Goal: Task Accomplishment & Management: Manage account settings

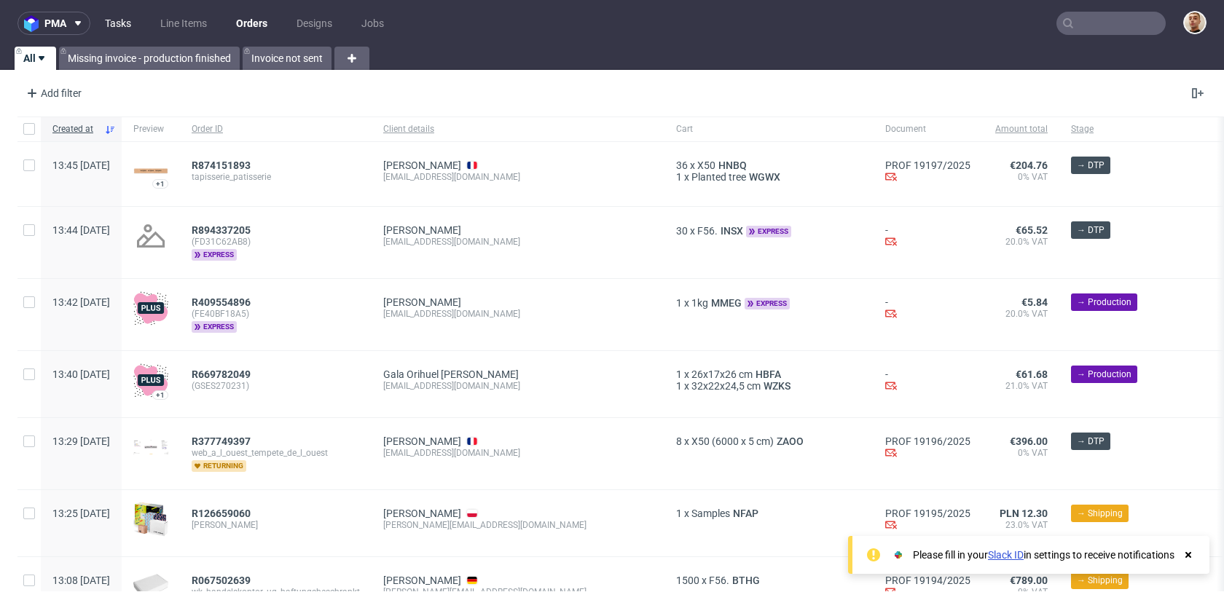
click at [122, 17] on link "Tasks" at bounding box center [118, 23] width 44 height 23
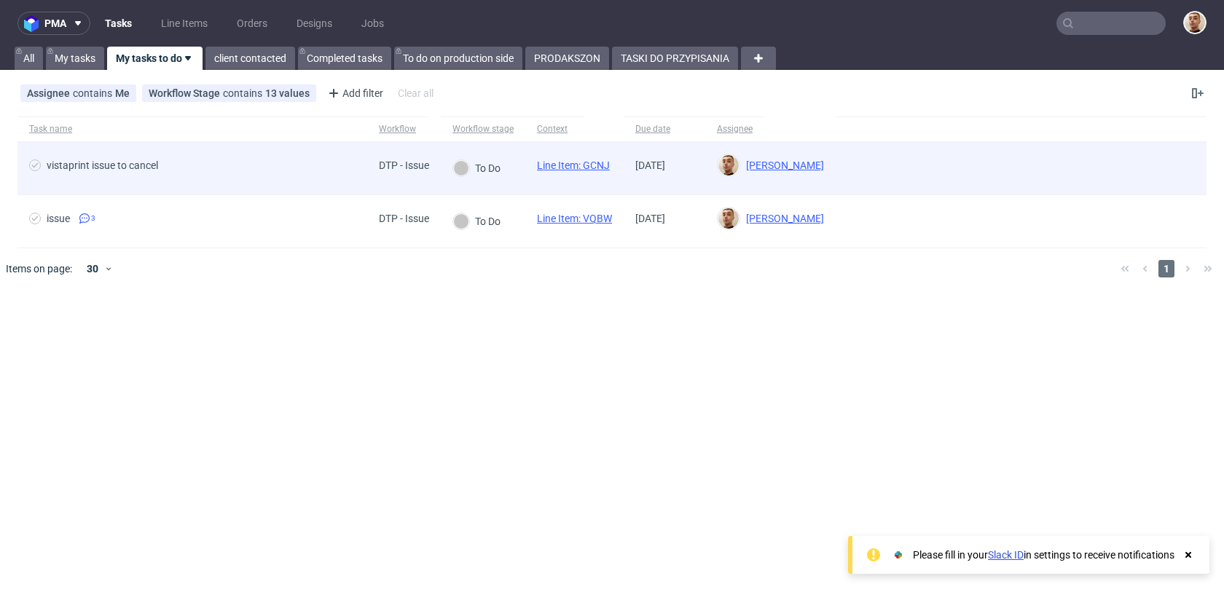
click at [278, 170] on span "vistaprint issue to cancel" at bounding box center [192, 168] width 326 height 17
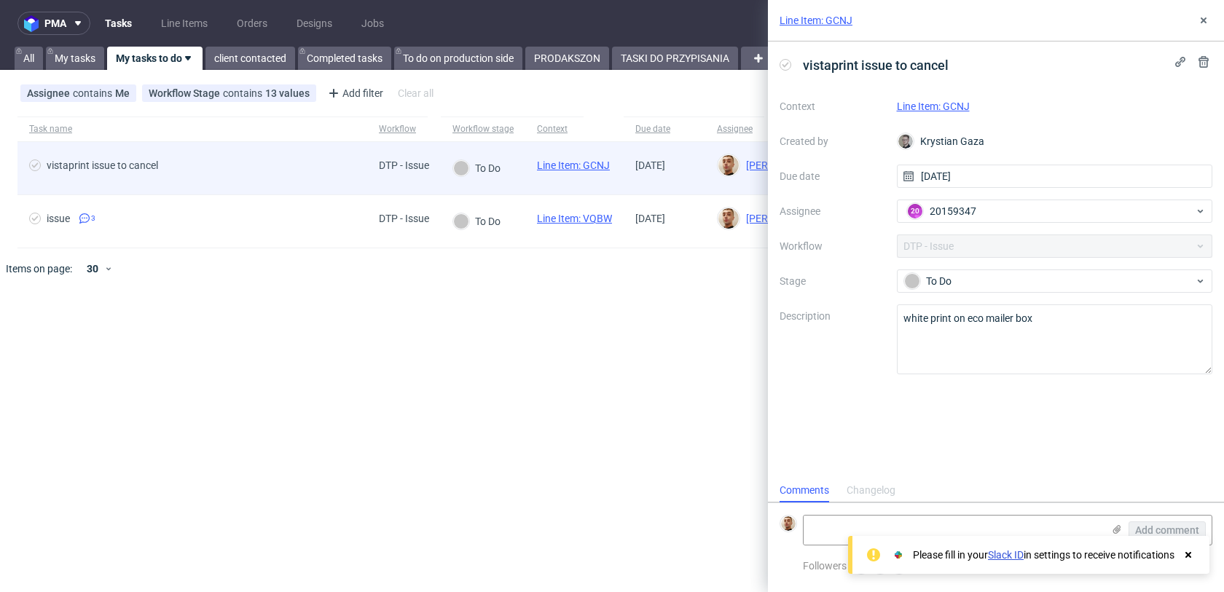
scroll to position [12, 0]
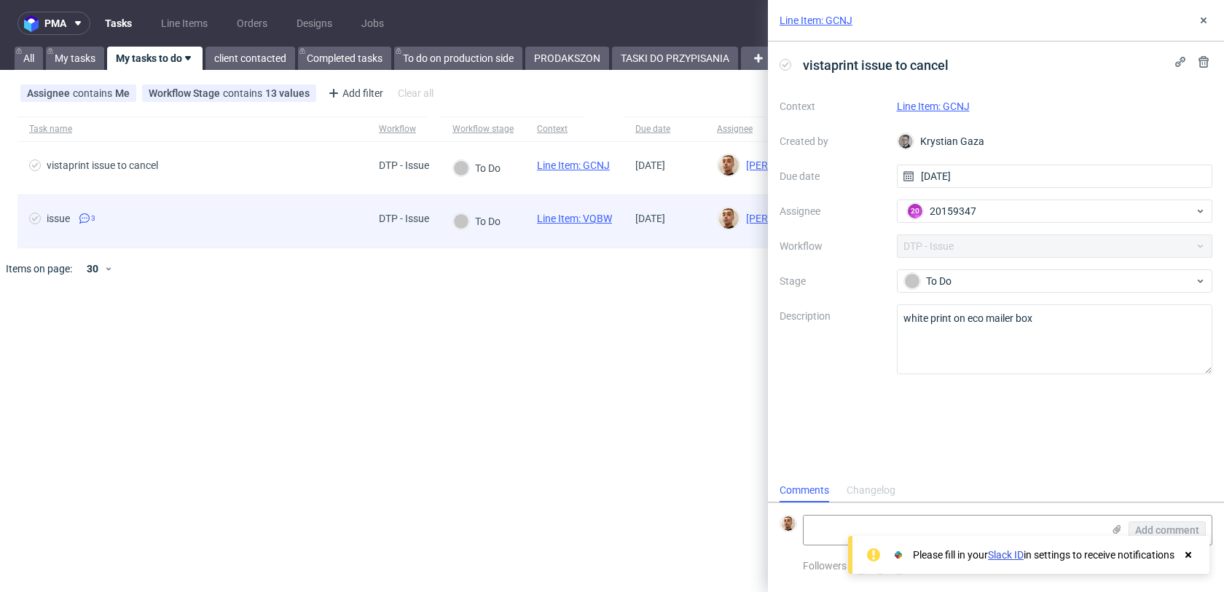
click at [270, 208] on div "issue 3" at bounding box center [192, 221] width 350 height 52
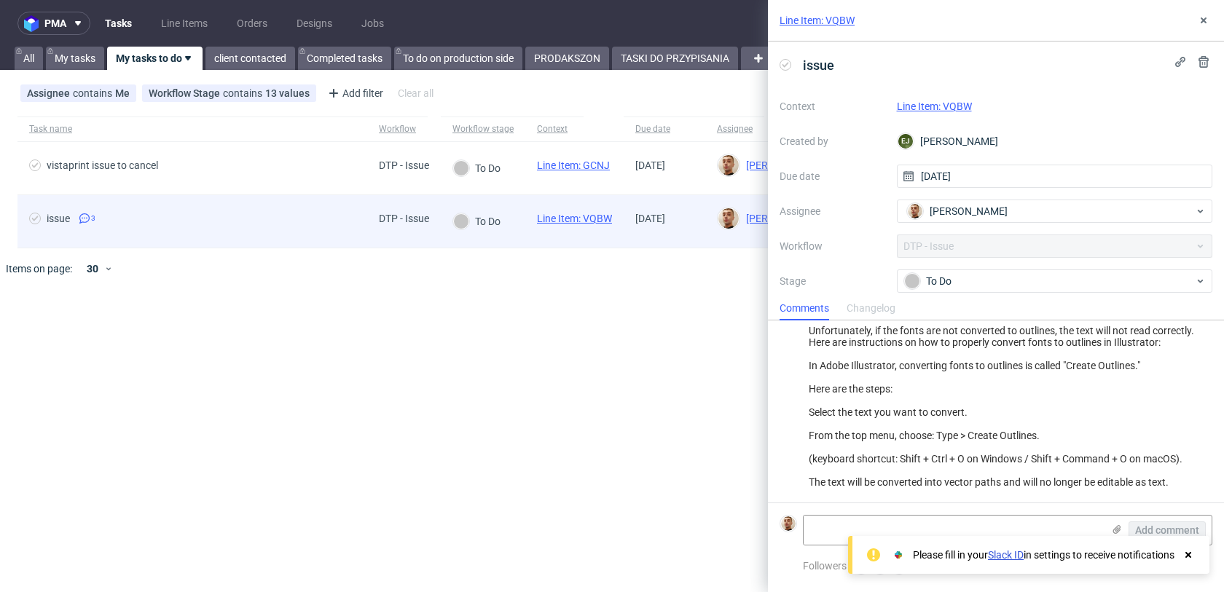
scroll to position [162, 0]
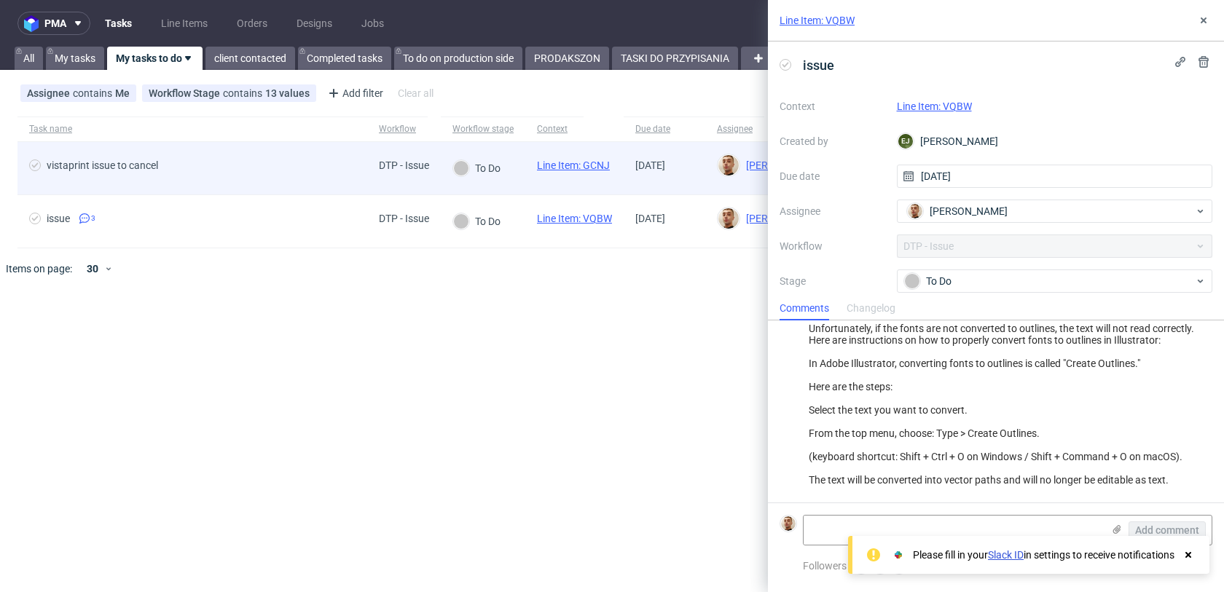
click at [266, 163] on span "vistaprint issue to cancel" at bounding box center [192, 168] width 326 height 17
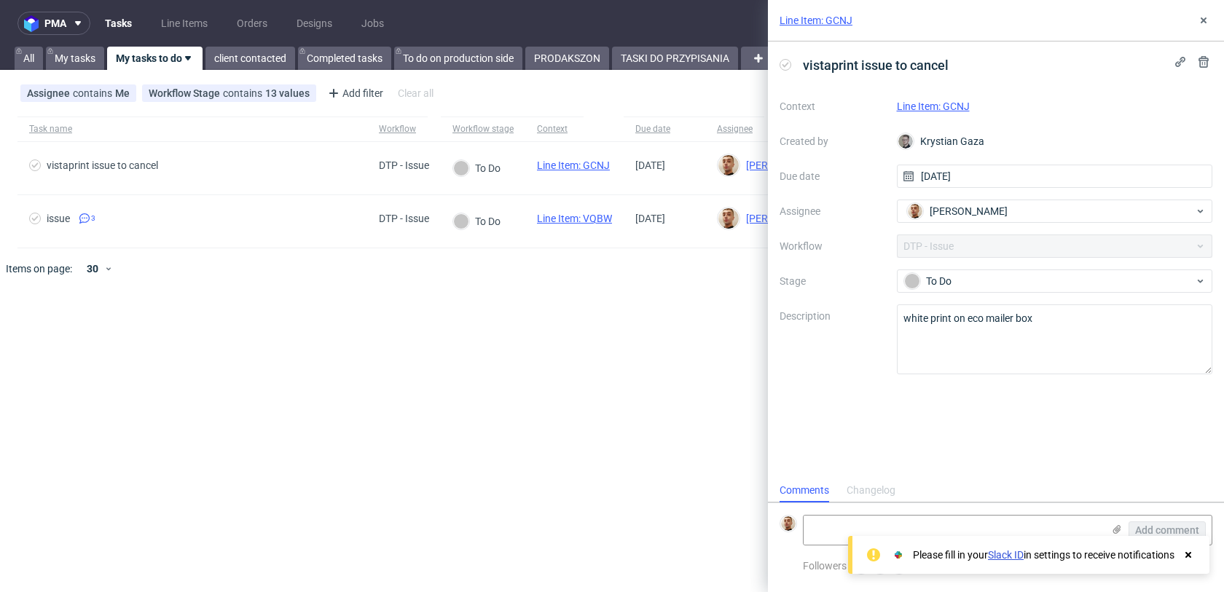
scroll to position [12, 0]
click at [994, 335] on textarea "white print on eco mailer box" at bounding box center [1055, 340] width 316 height 70
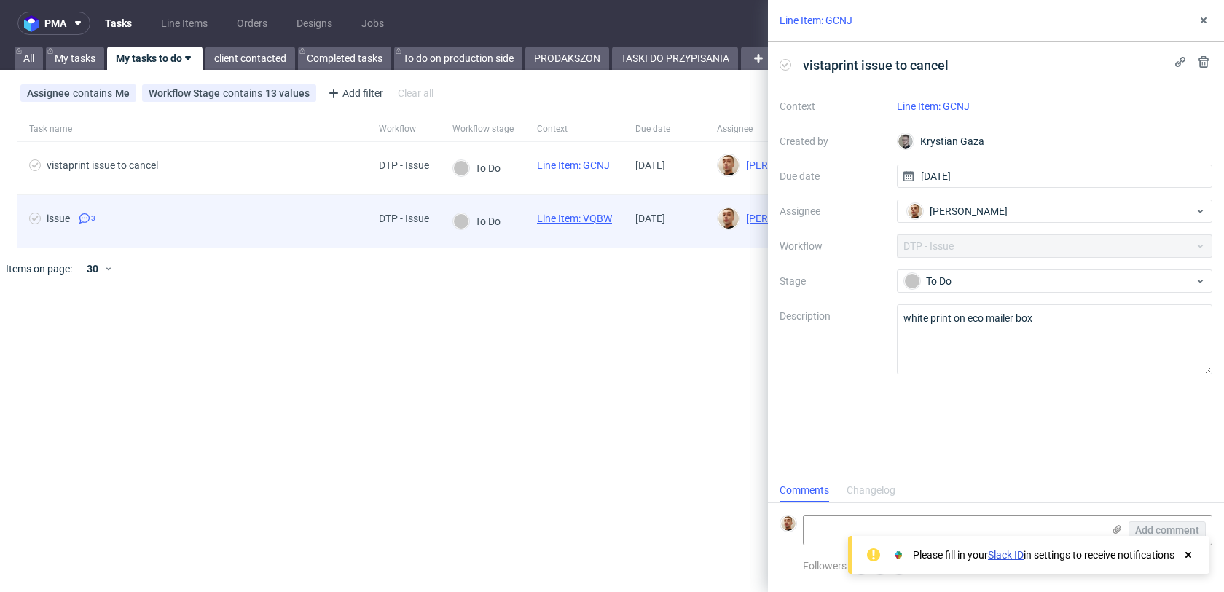
click at [342, 214] on span "issue 3" at bounding box center [192, 221] width 326 height 17
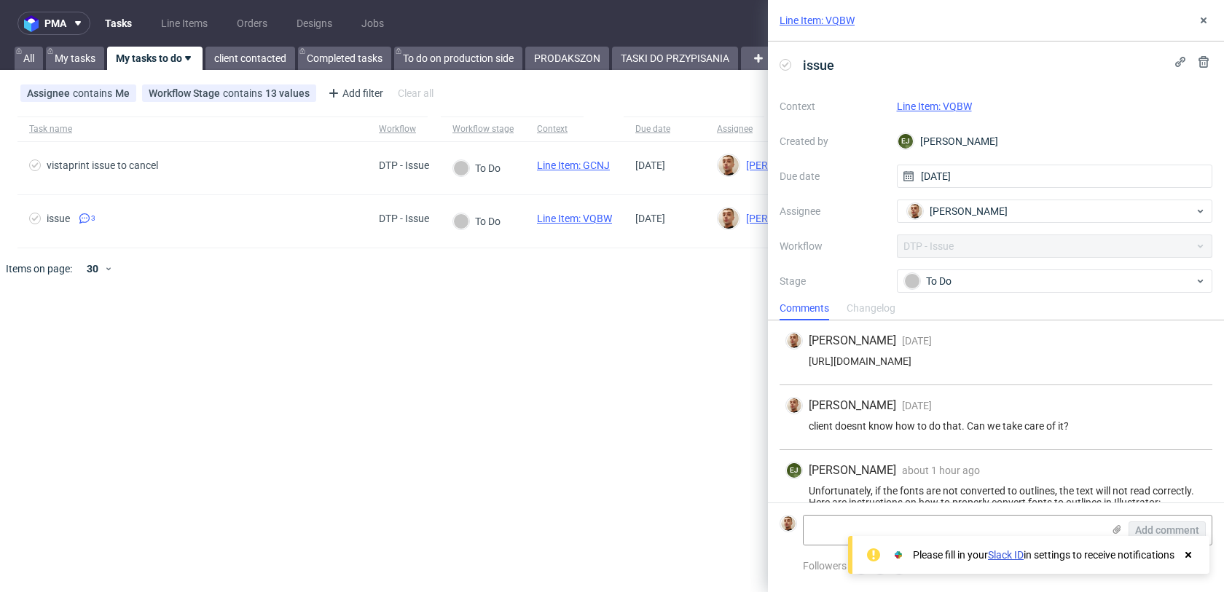
scroll to position [162, 0]
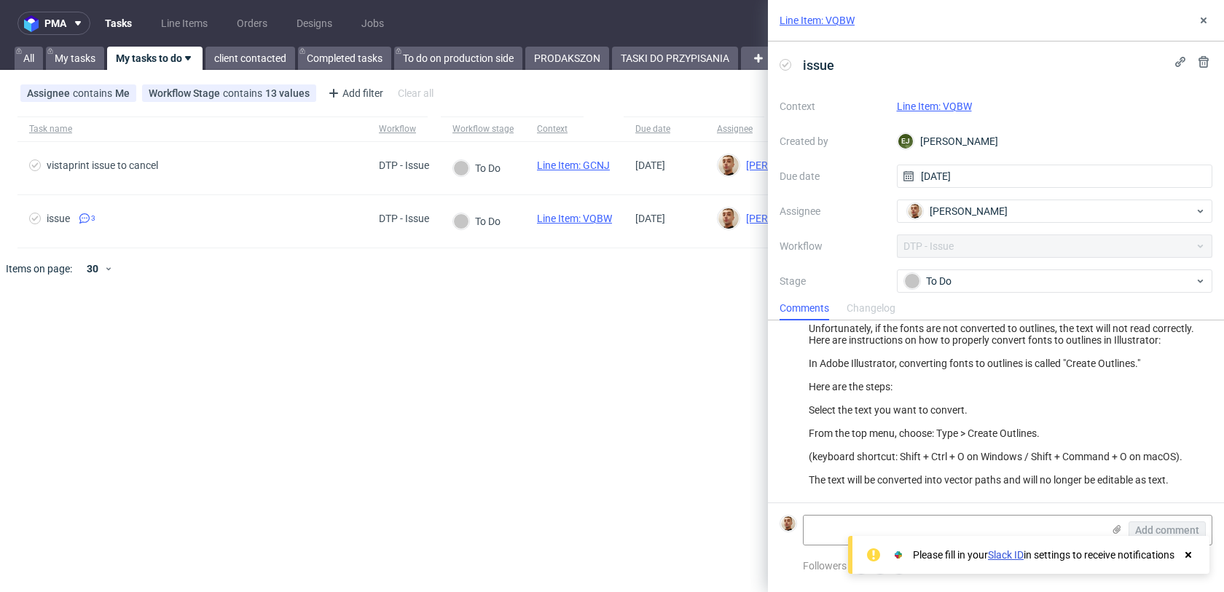
click at [1188, 552] on icon at bounding box center [1188, 555] width 13 height 12
click at [1199, 15] on icon at bounding box center [1204, 21] width 12 height 12
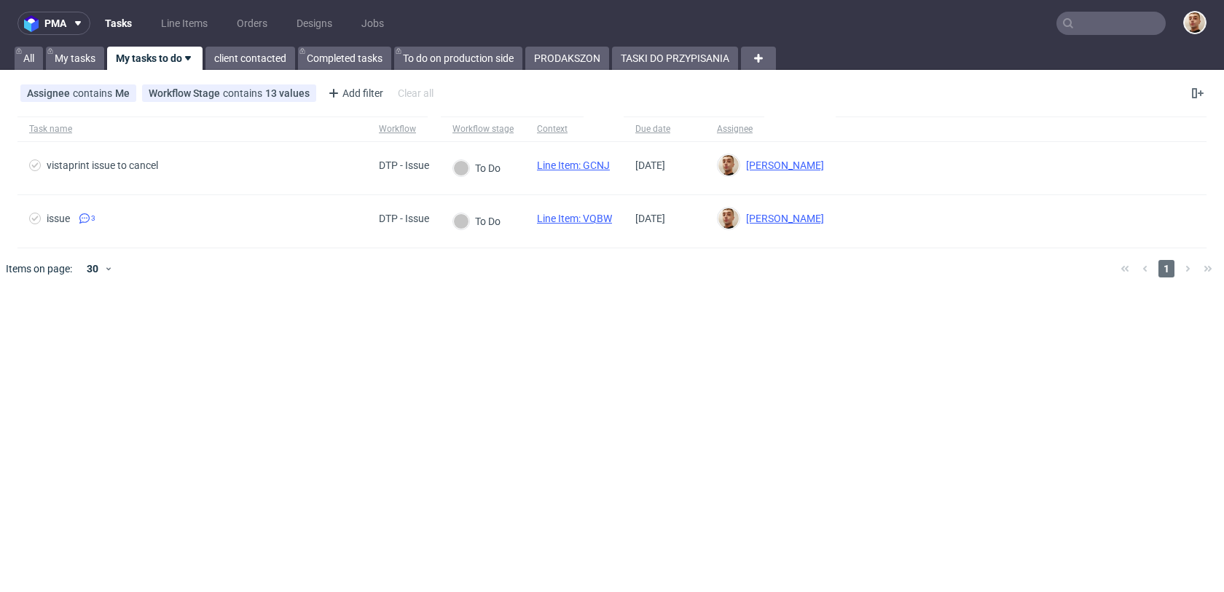
click at [153, 52] on link "My tasks to do" at bounding box center [154, 58] width 95 height 23
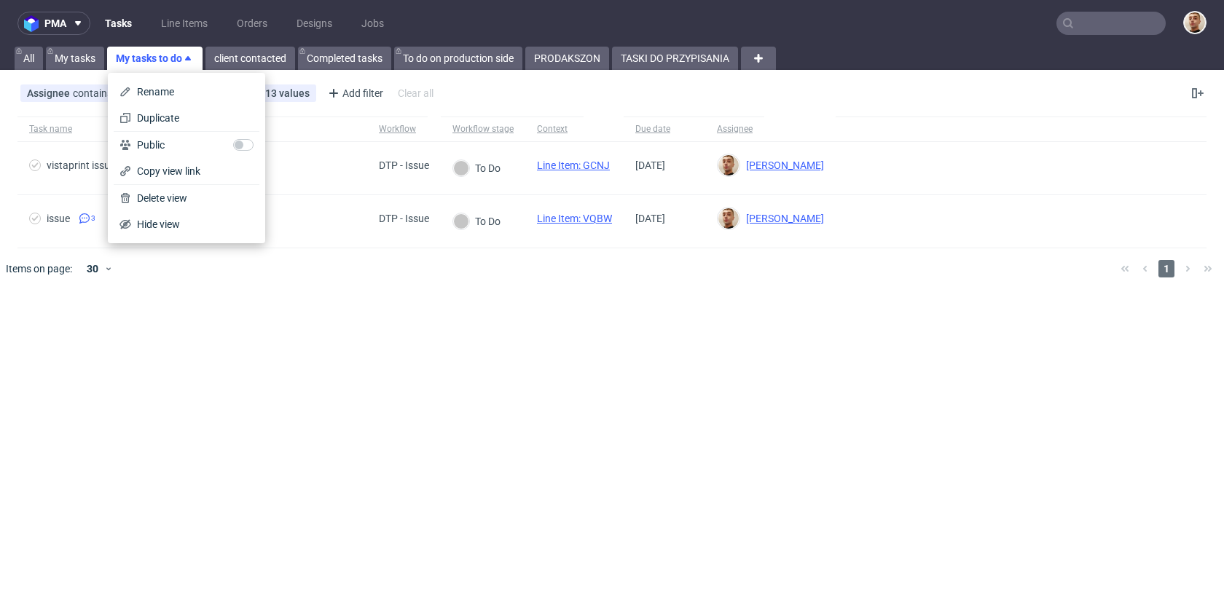
click at [698, 42] on nav "pma Tasks Line Items Orders Designs Jobs" at bounding box center [612, 23] width 1224 height 47
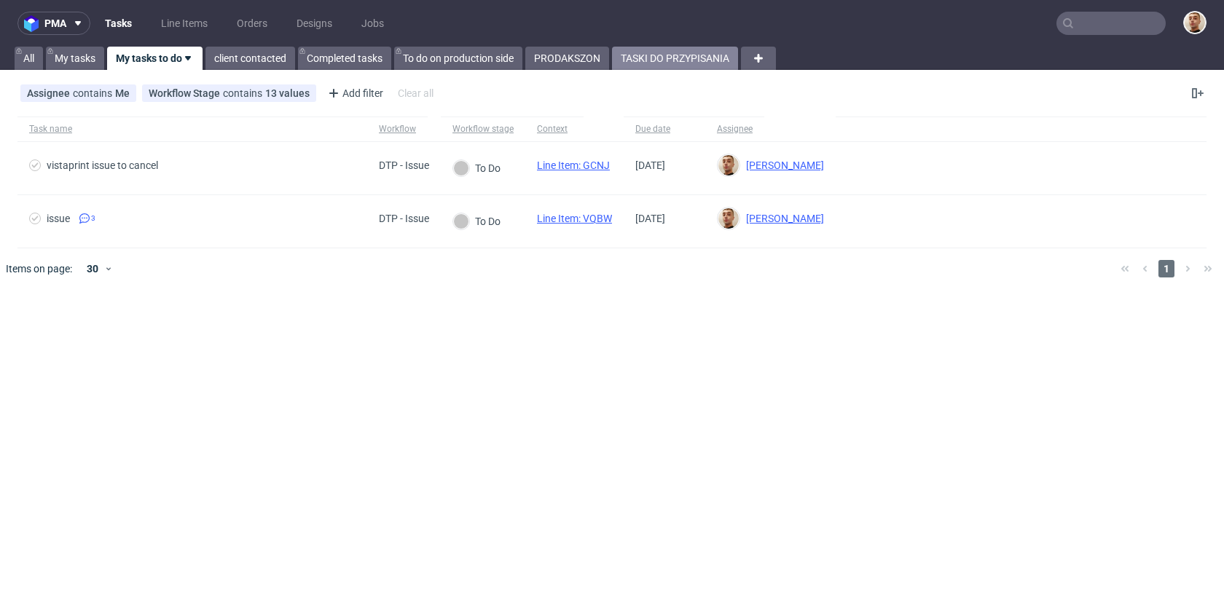
click at [698, 49] on link "TASKI DO PRZYPISANIA" at bounding box center [675, 58] width 126 height 23
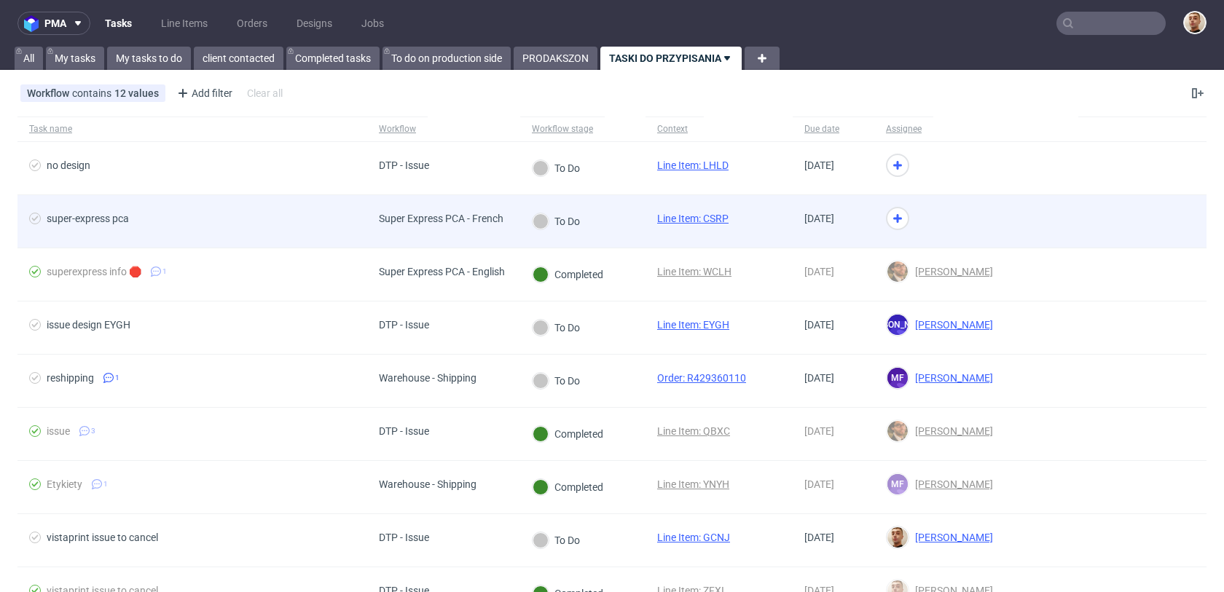
click at [453, 224] on span "Super Express PCA - French" at bounding box center [441, 221] width 125 height 17
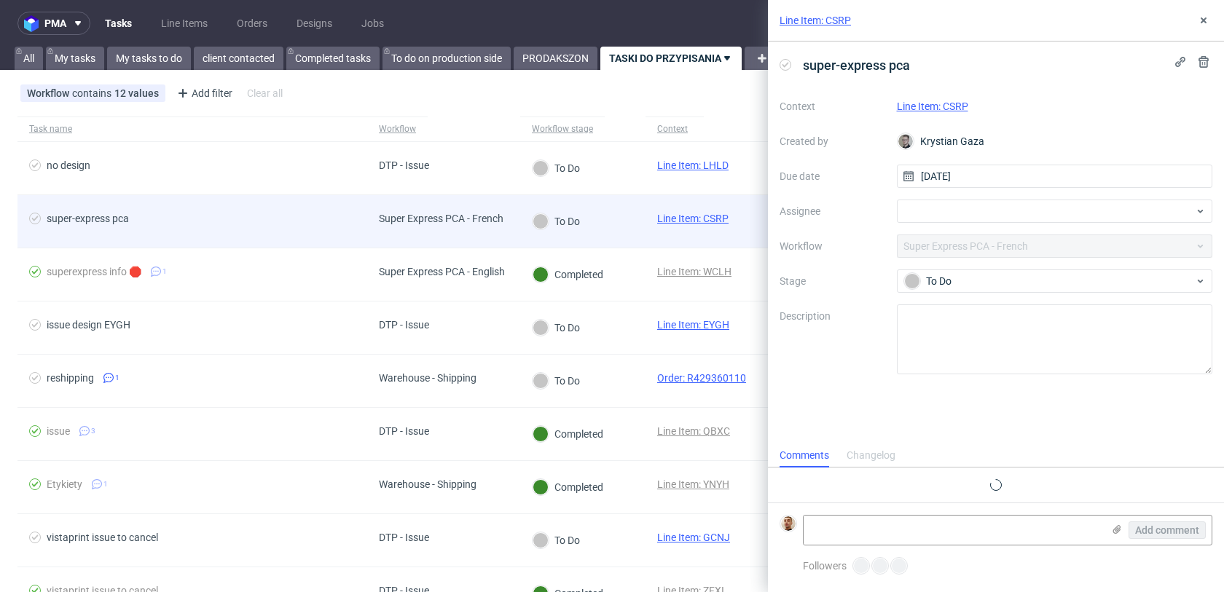
scroll to position [12, 0]
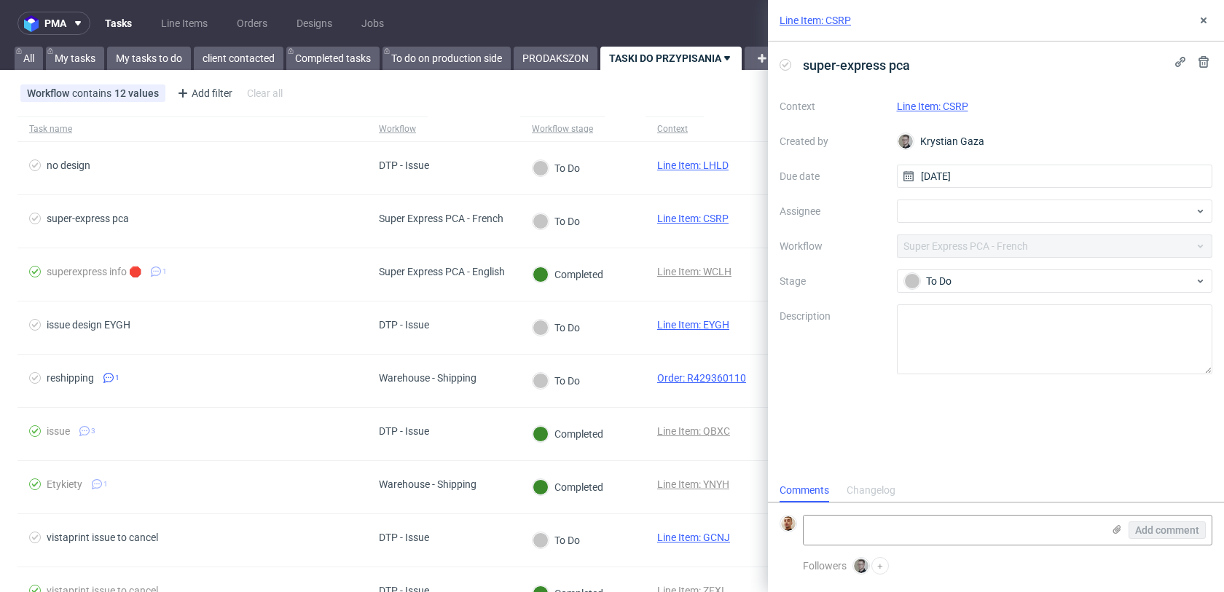
click at [926, 102] on link "Line Item: CSRP" at bounding box center [932, 107] width 71 height 12
click at [914, 213] on div at bounding box center [1055, 211] width 316 height 23
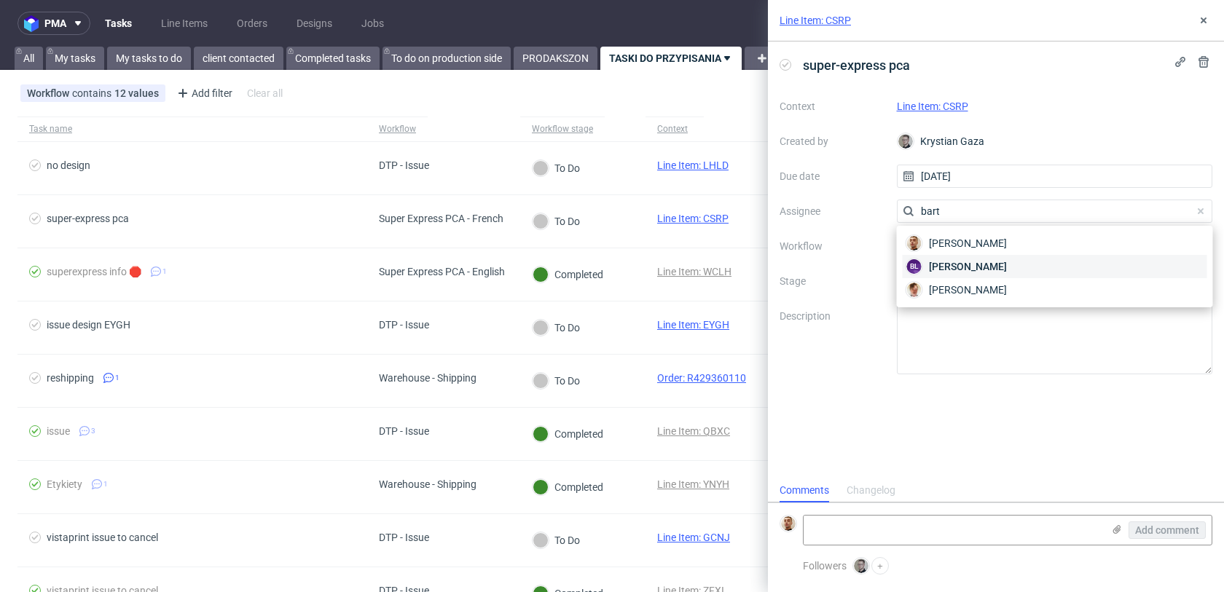
type input "bart"
click at [927, 248] on div "Bartłomiej Leśniczuk BL Bartomiej Lazecki Bartosz Ossowski" at bounding box center [1055, 267] width 305 height 70
click at [927, 248] on div "Bartłomiej Leśniczuk" at bounding box center [1055, 243] width 305 height 23
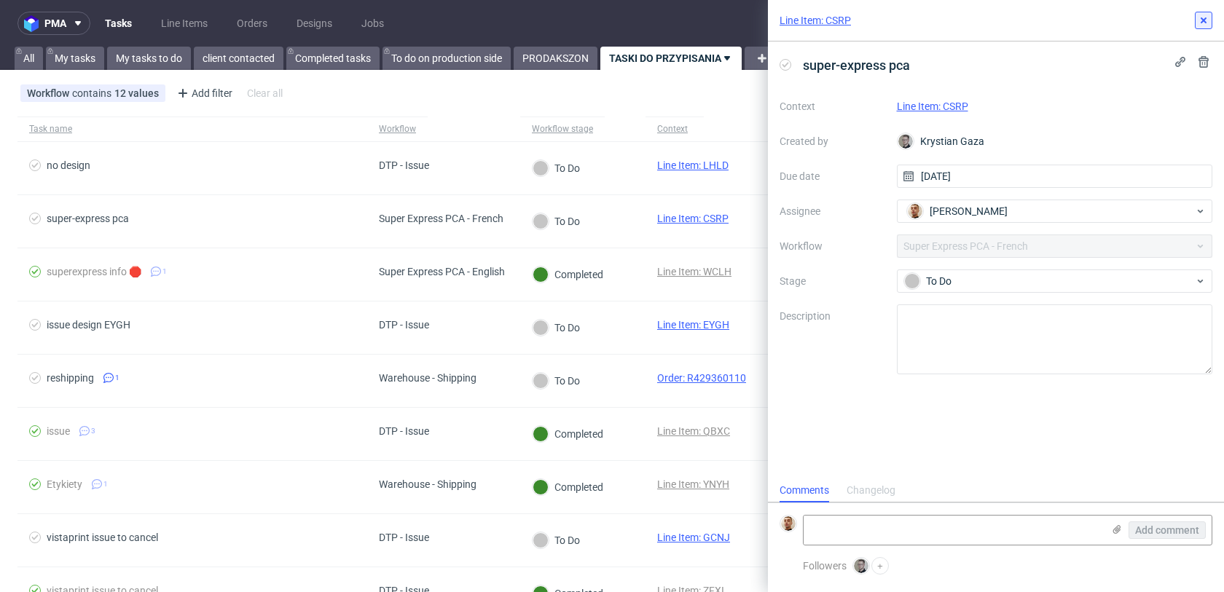
click at [1199, 27] on button at bounding box center [1203, 20] width 17 height 17
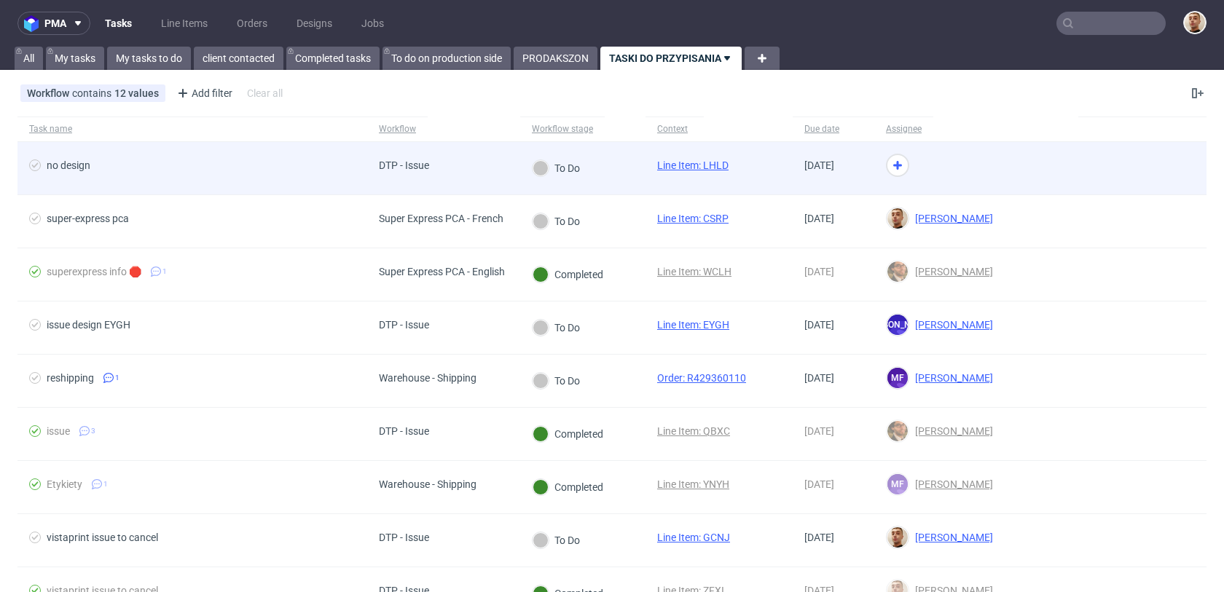
click at [960, 183] on div at bounding box center [976, 168] width 204 height 53
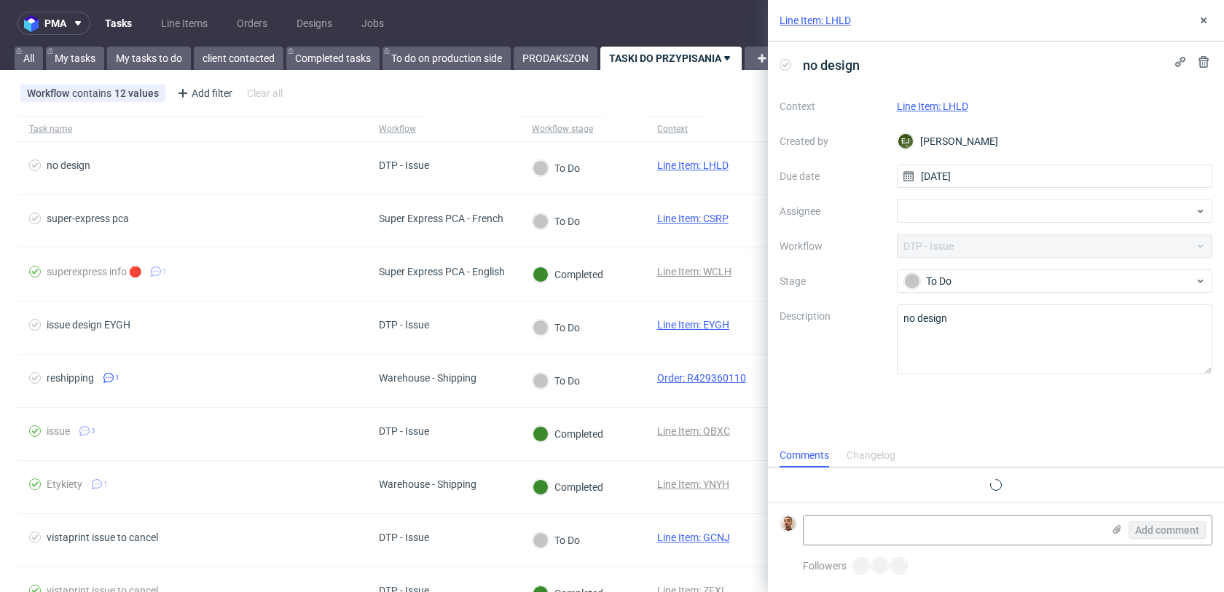
scroll to position [12, 0]
click at [968, 103] on link "Line Item: LHLD" at bounding box center [932, 107] width 71 height 12
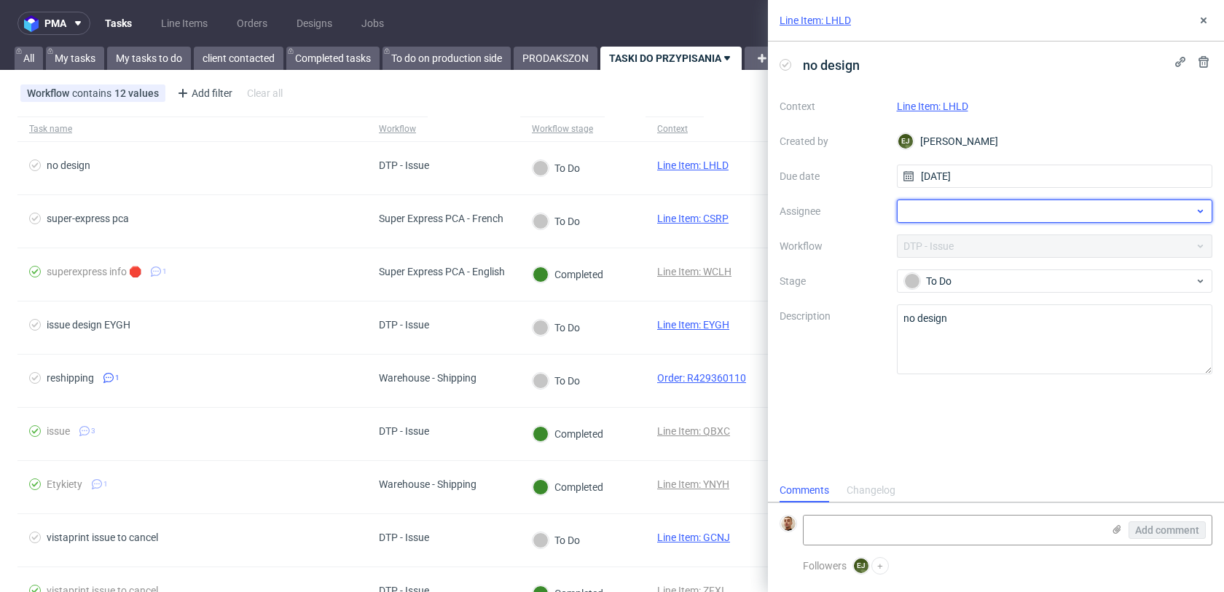
click at [941, 217] on div at bounding box center [1055, 211] width 316 height 23
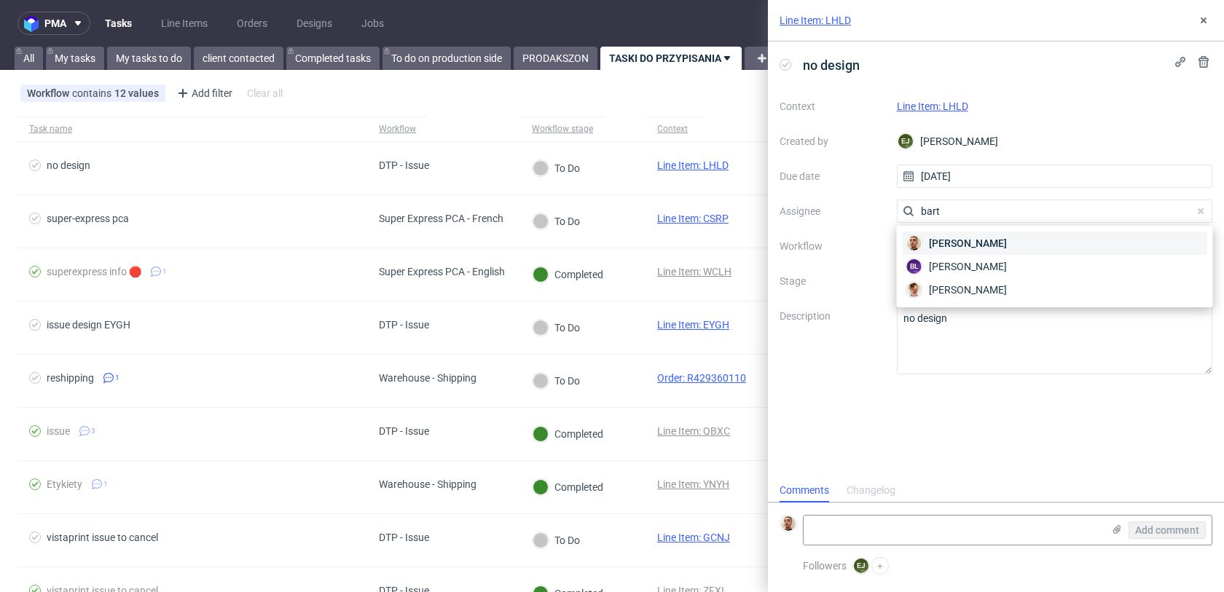
type input "bart"
click at [947, 238] on span "Bartłomiej Leśniczuk" at bounding box center [968, 243] width 78 height 15
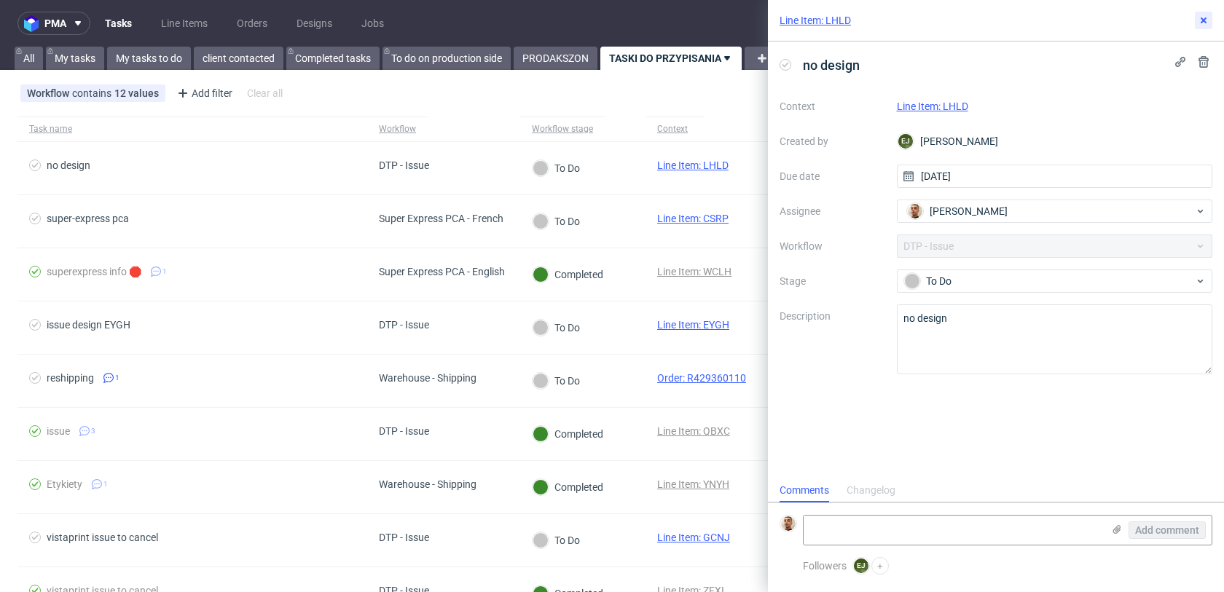
click at [1202, 17] on icon at bounding box center [1204, 21] width 12 height 12
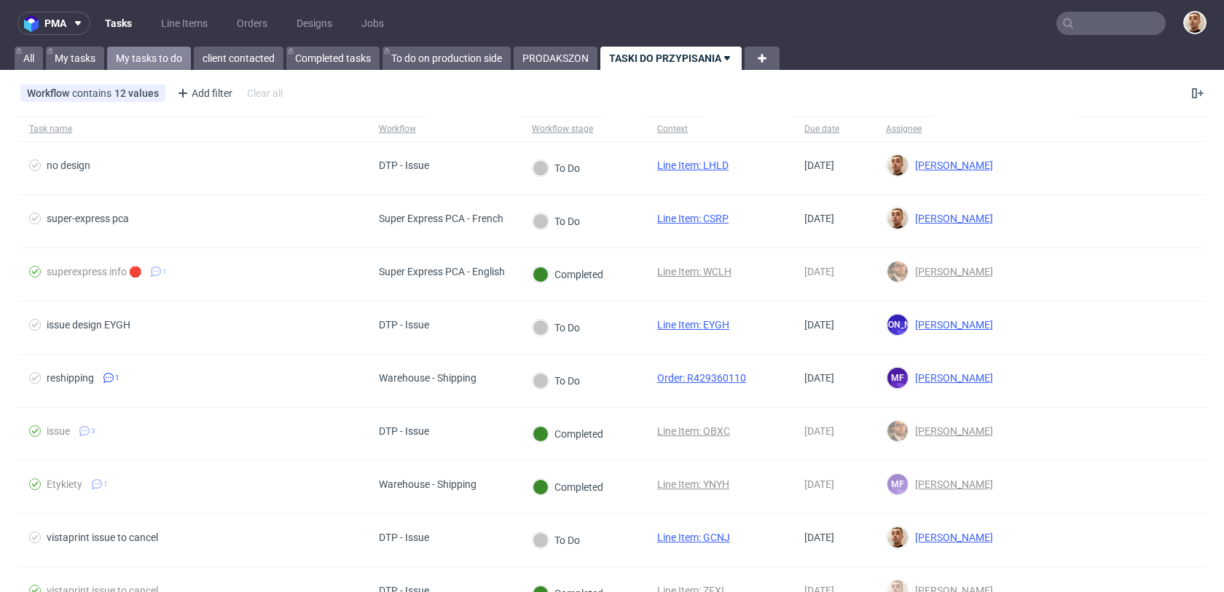
click at [156, 59] on link "My tasks to do" at bounding box center [149, 58] width 84 height 23
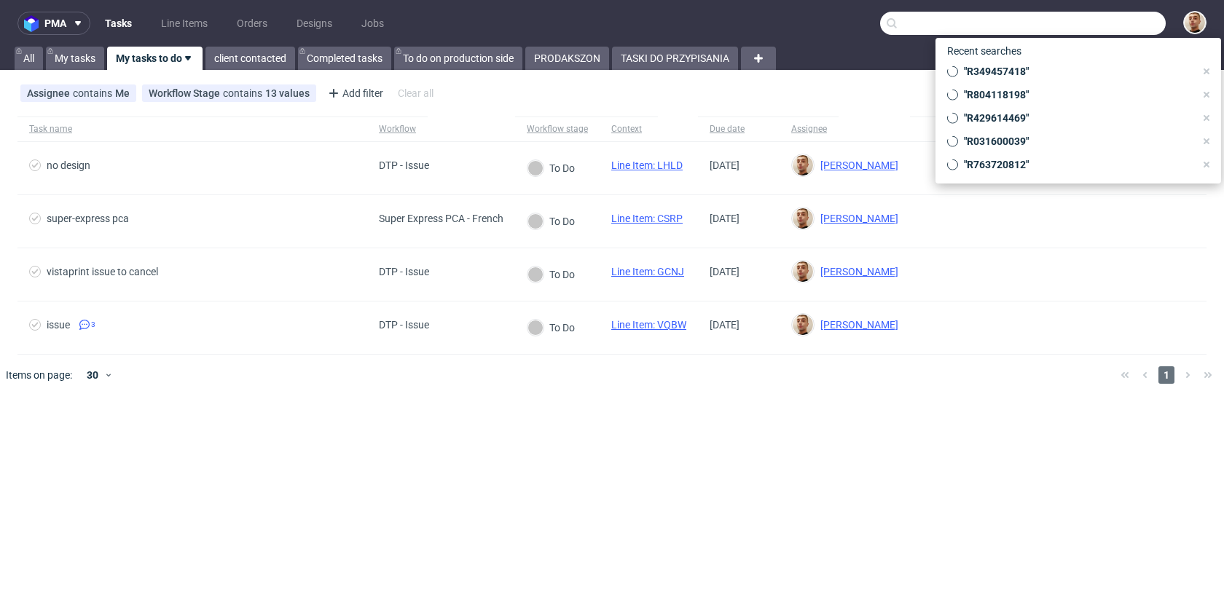
click at [1119, 17] on input "text" at bounding box center [1023, 23] width 286 height 23
paste input "R014775707"
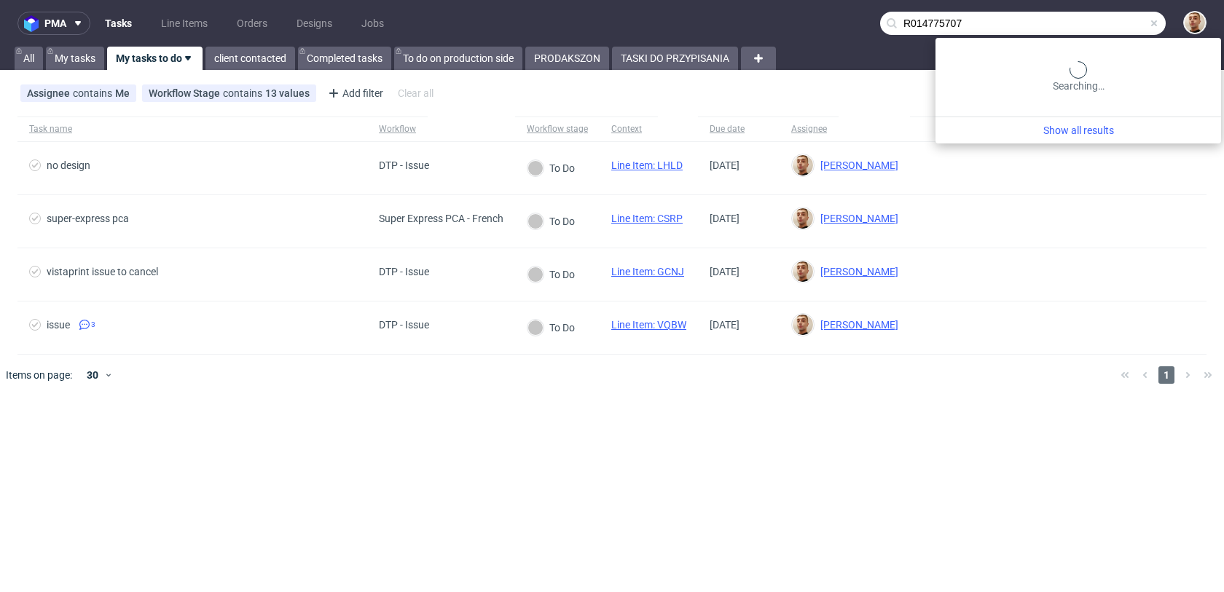
type input "R014775707"
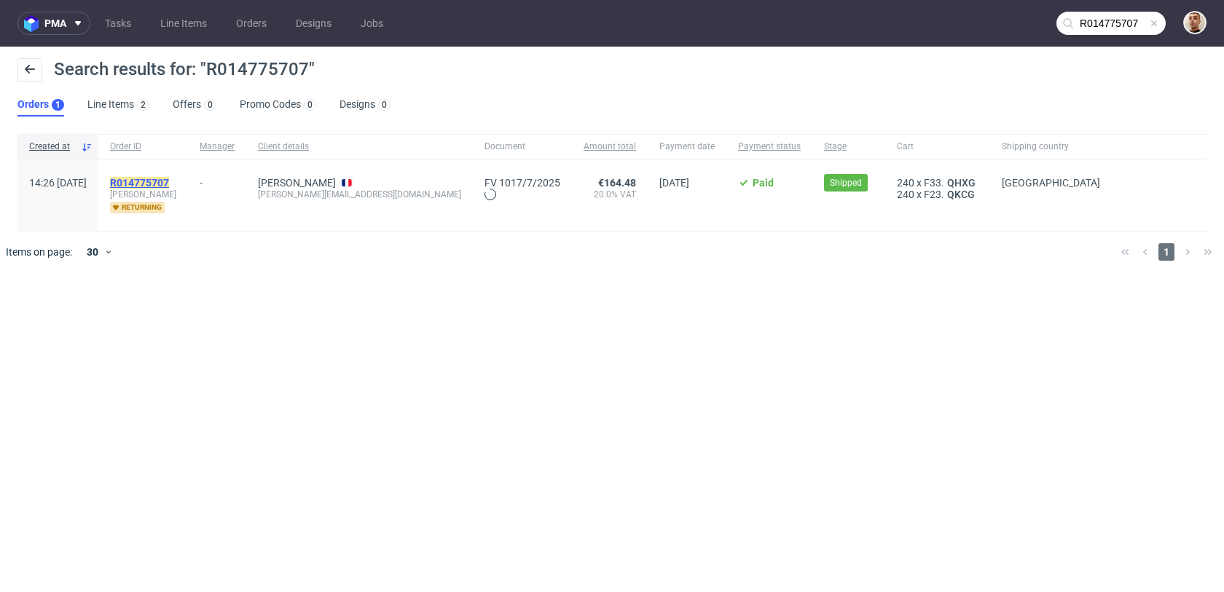
click at [169, 181] on mark "R014775707" at bounding box center [139, 183] width 59 height 12
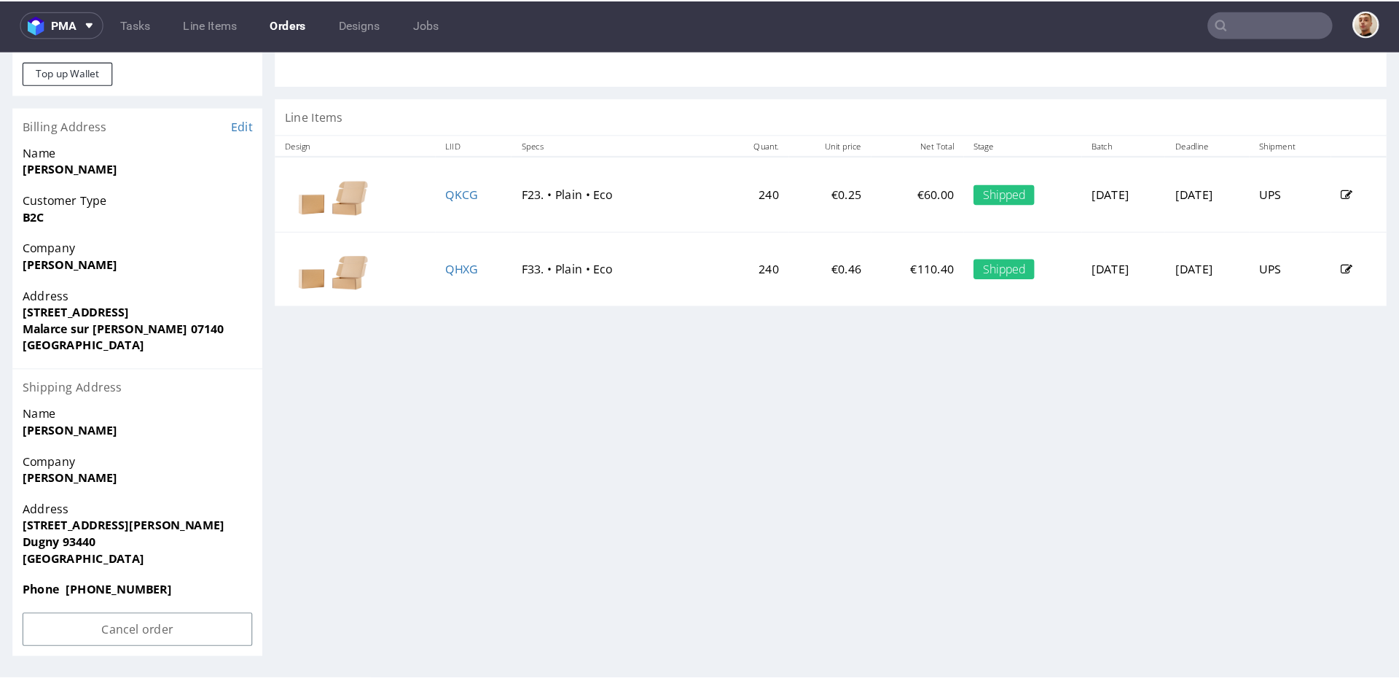
scroll to position [592, 0]
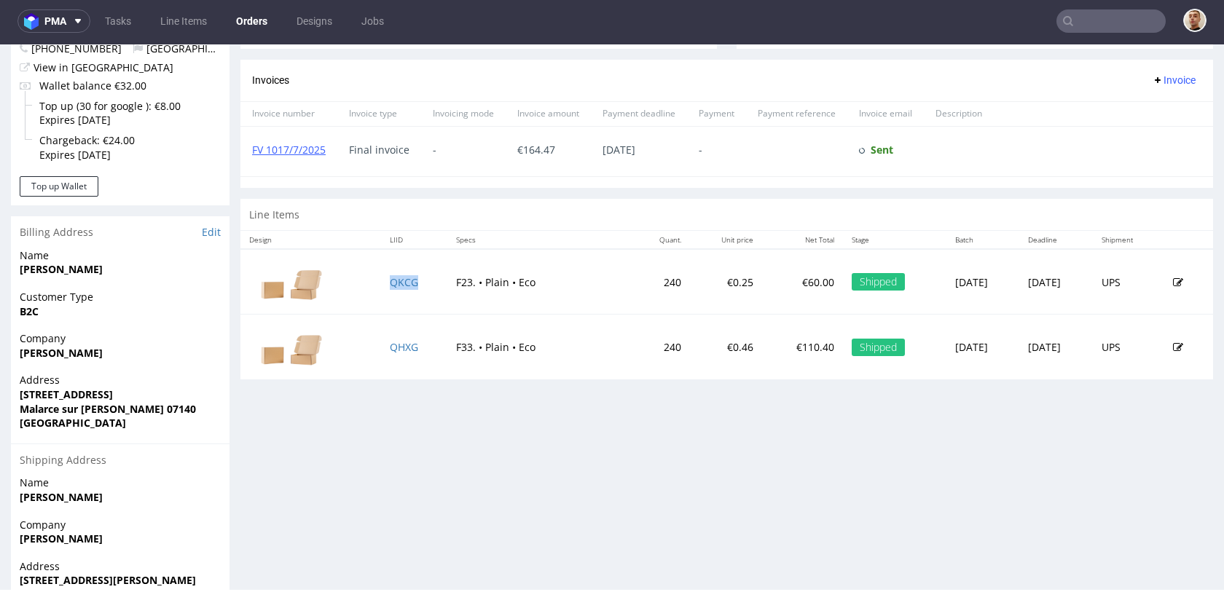
click at [396, 289] on td "QKCG" at bounding box center [414, 282] width 67 height 66
click at [398, 342] on link "QHXG" at bounding box center [404, 347] width 28 height 14
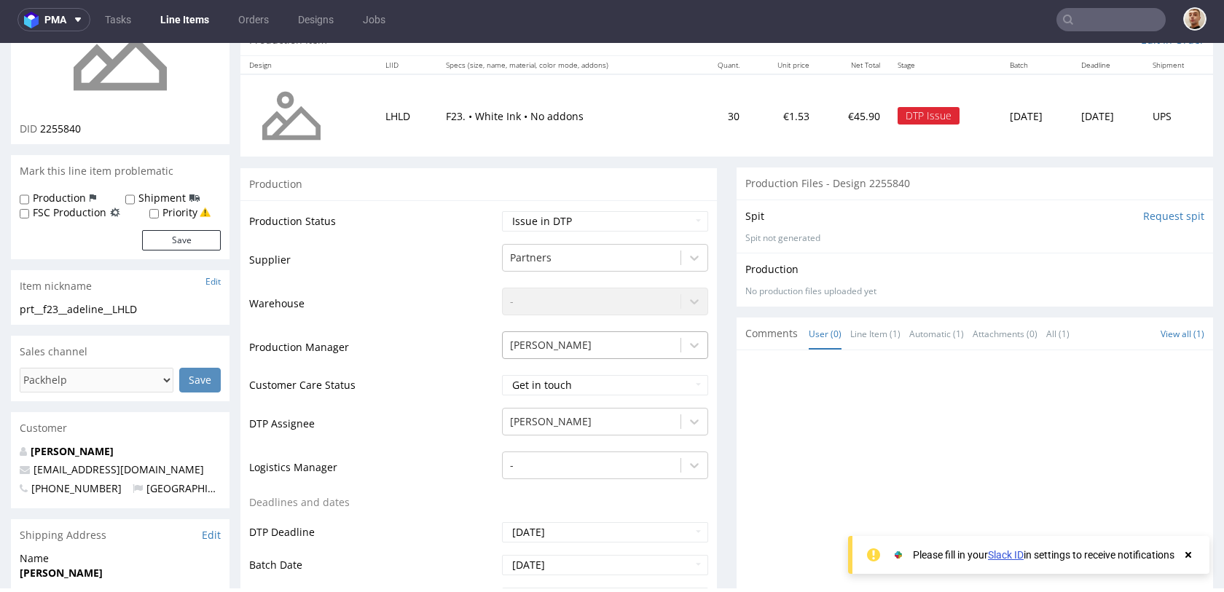
scroll to position [226, 0]
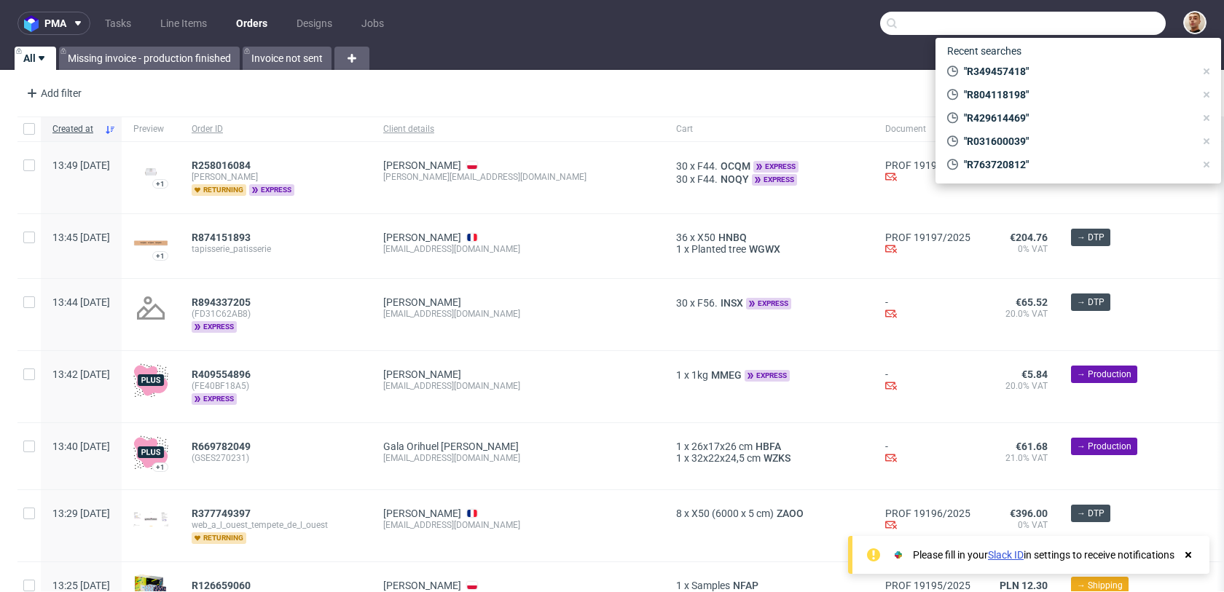
click at [1083, 20] on input "text" at bounding box center [1023, 23] width 286 height 23
type input "R"
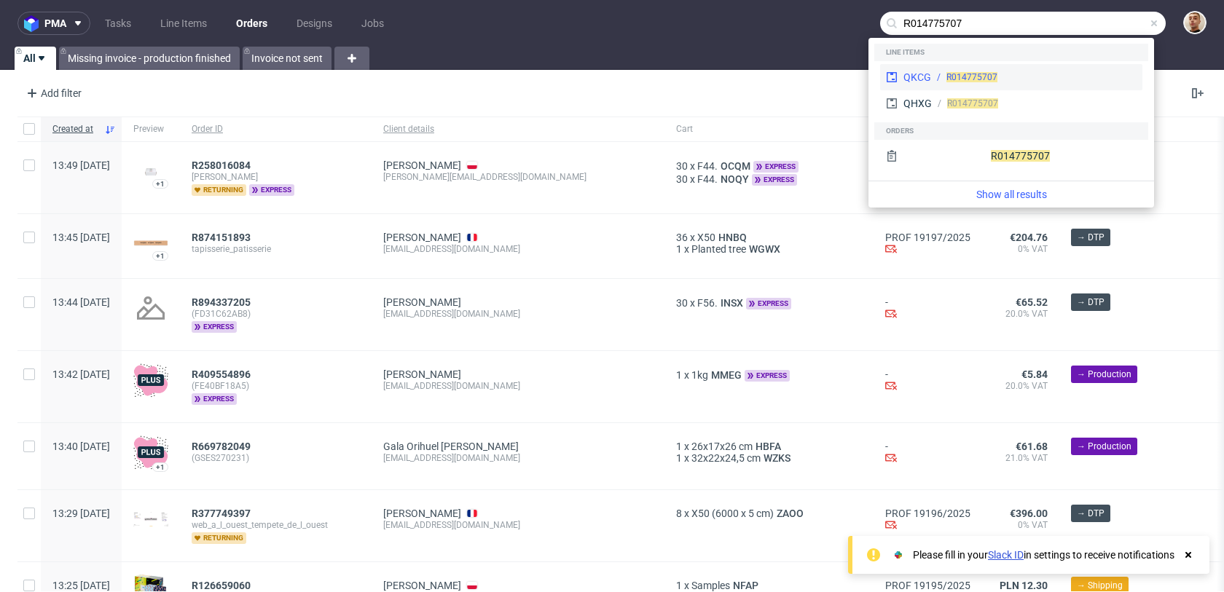
type input "R014775707"
click at [937, 74] on div "R014775707" at bounding box center [1033, 77] width 205 height 13
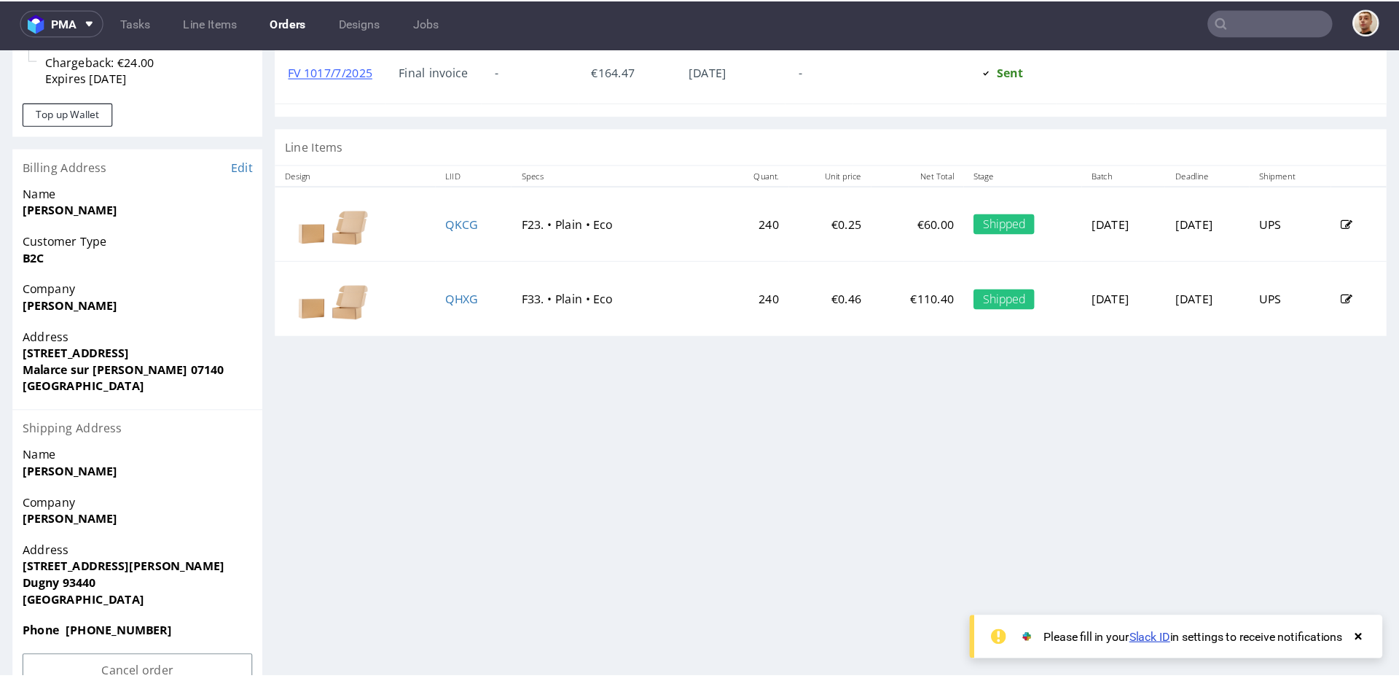
scroll to position [634, 0]
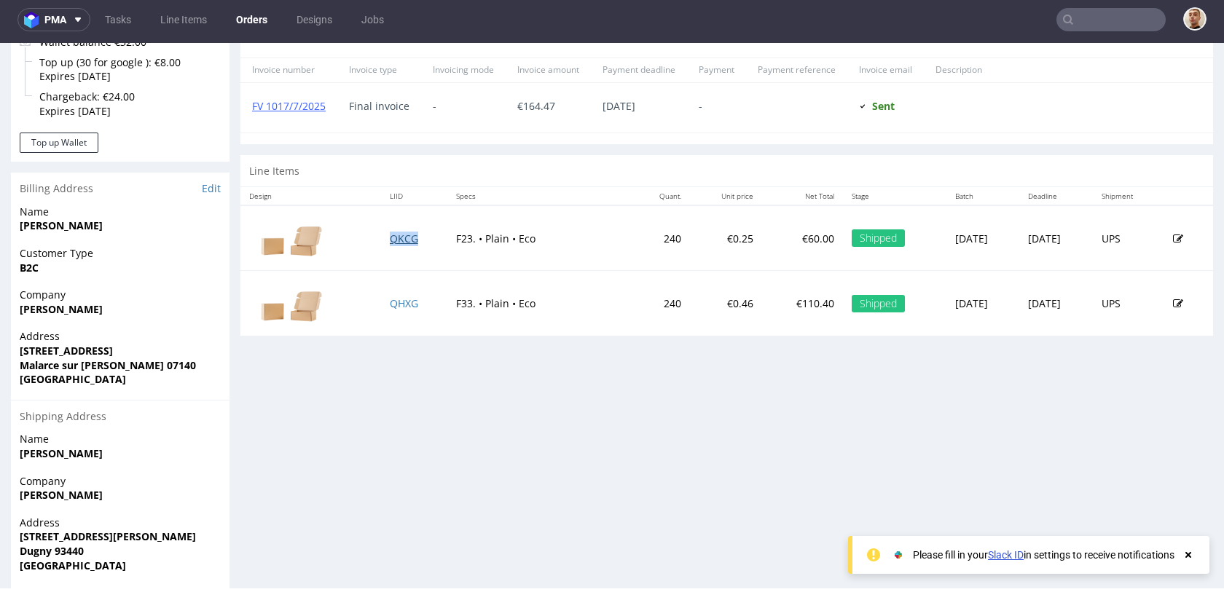
click at [398, 238] on link "QKCG" at bounding box center [404, 239] width 28 height 14
click at [391, 297] on link "QHXG" at bounding box center [404, 304] width 28 height 14
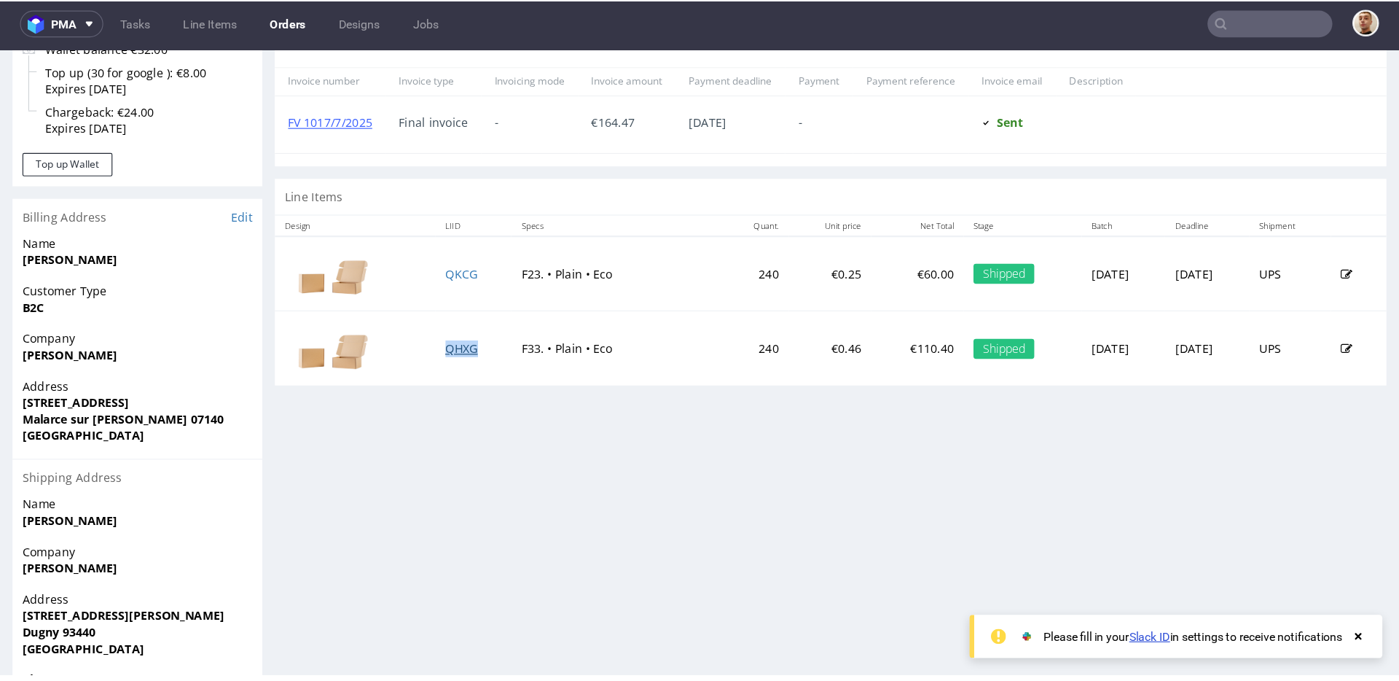
scroll to position [627, 0]
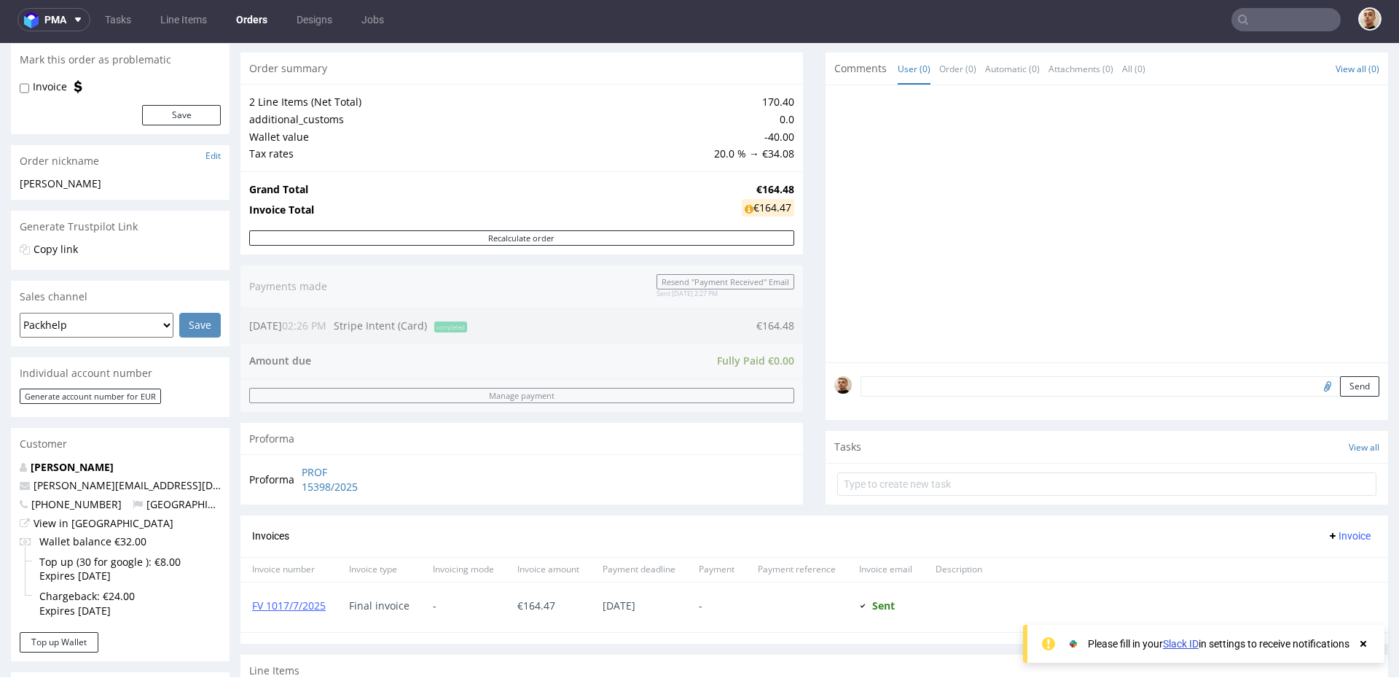
scroll to position [130, 0]
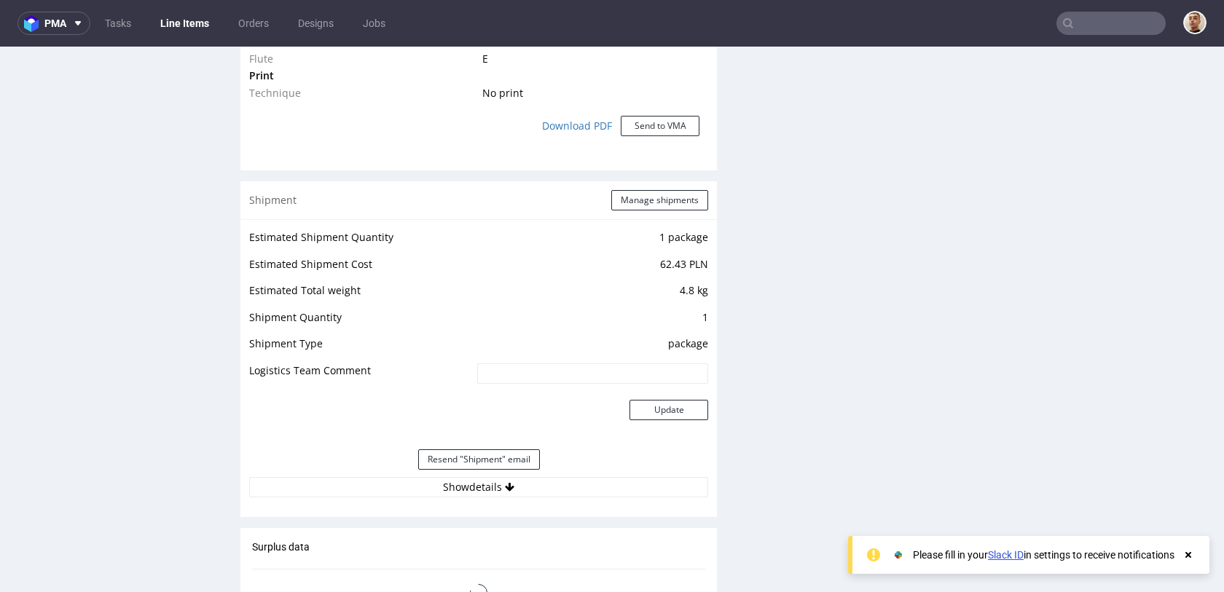
scroll to position [1436, 0]
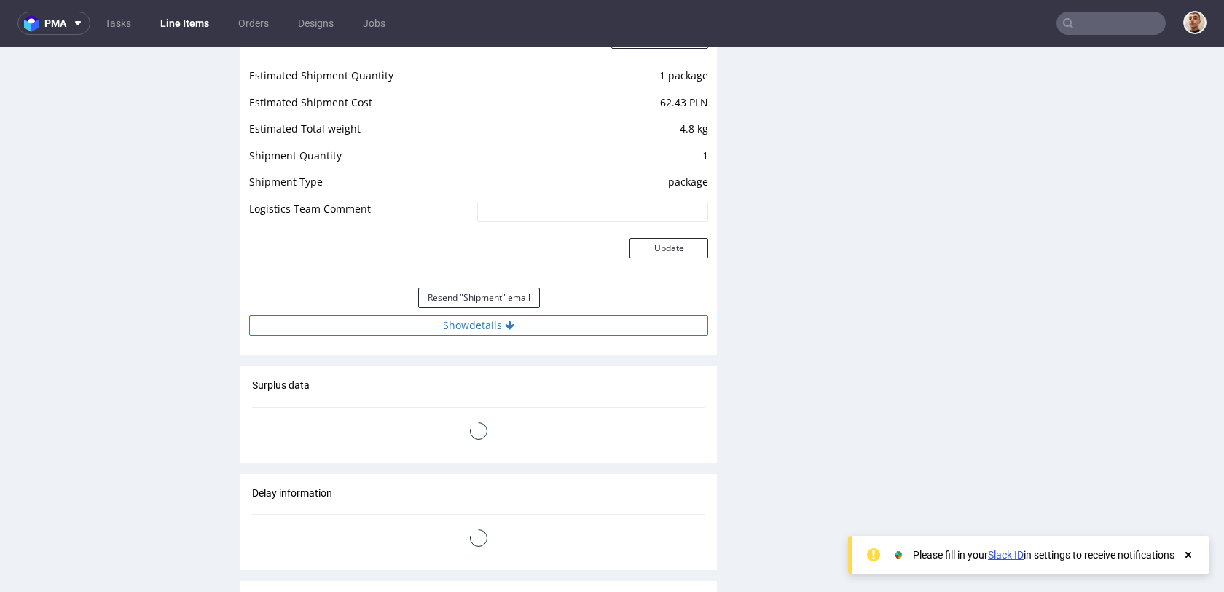
click at [499, 327] on button "Show details" at bounding box center [478, 326] width 459 height 20
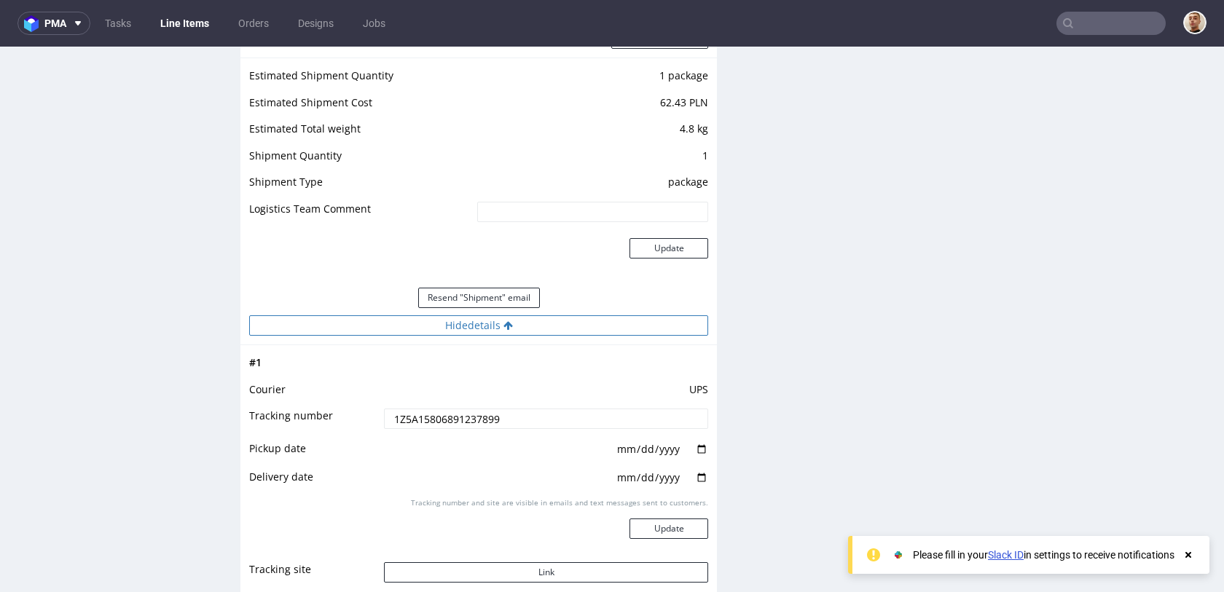
scroll to position [1603, 0]
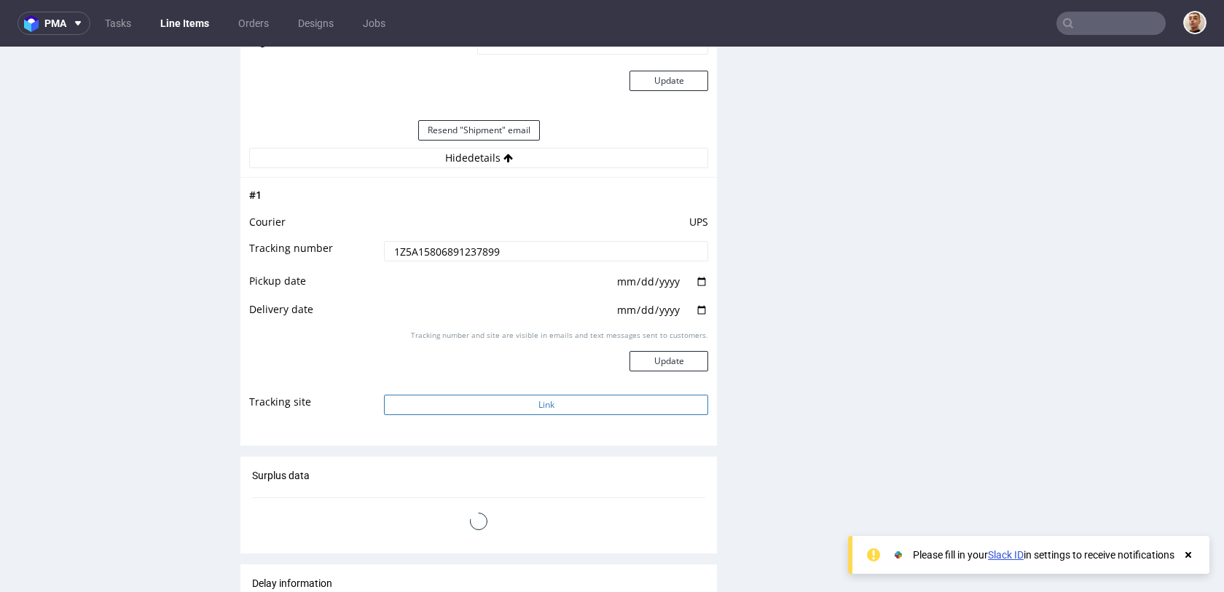
click at [477, 408] on button "Link" at bounding box center [546, 405] width 324 height 20
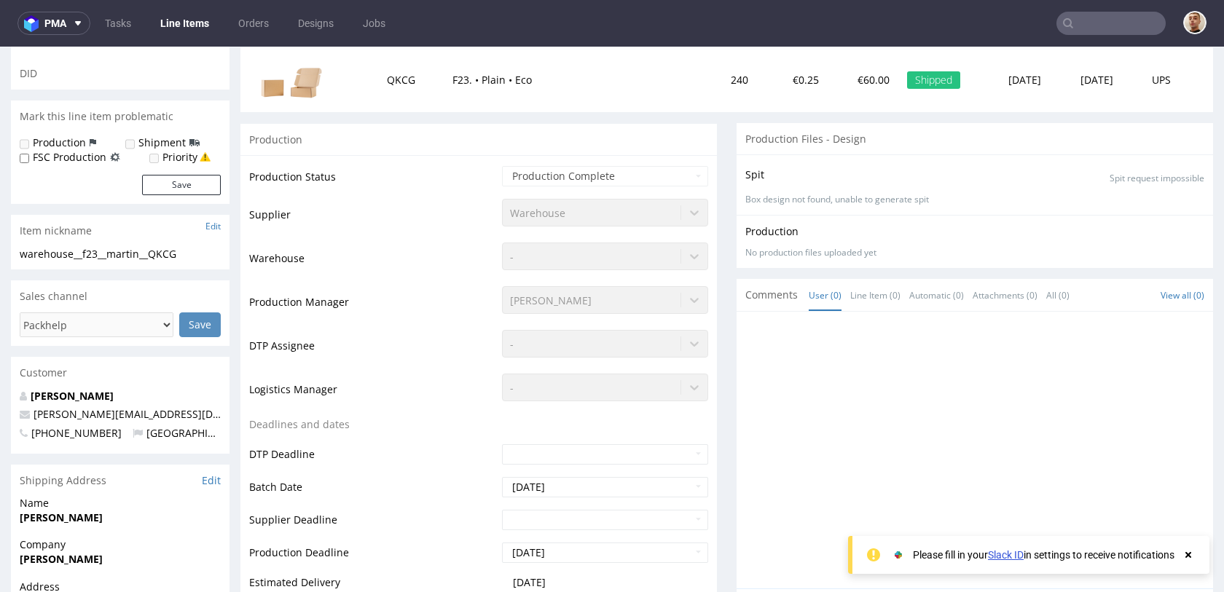
scroll to position [0, 0]
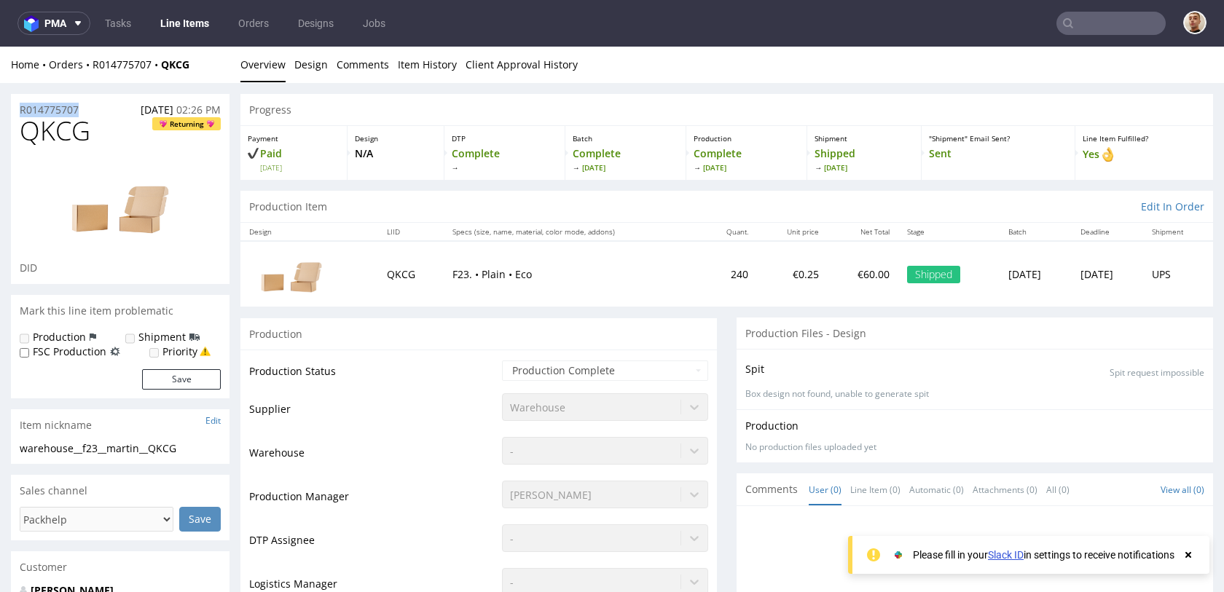
drag, startPoint x: 83, startPoint y: 111, endPoint x: 0, endPoint y: 111, distance: 83.1
copy p "R014775707"
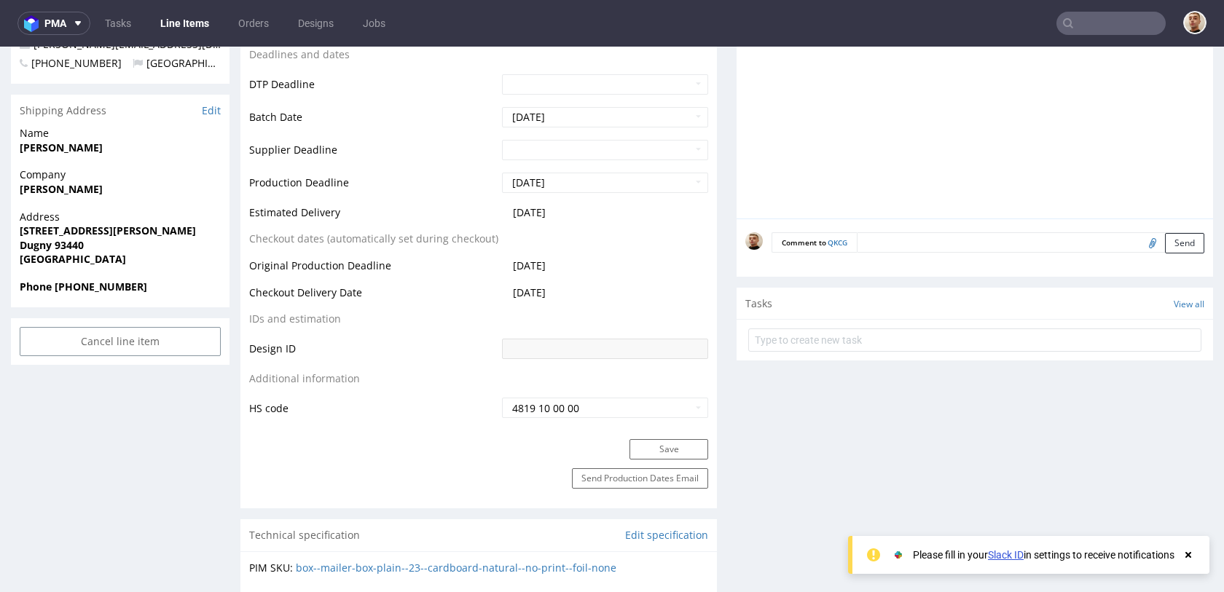
scroll to position [568, 0]
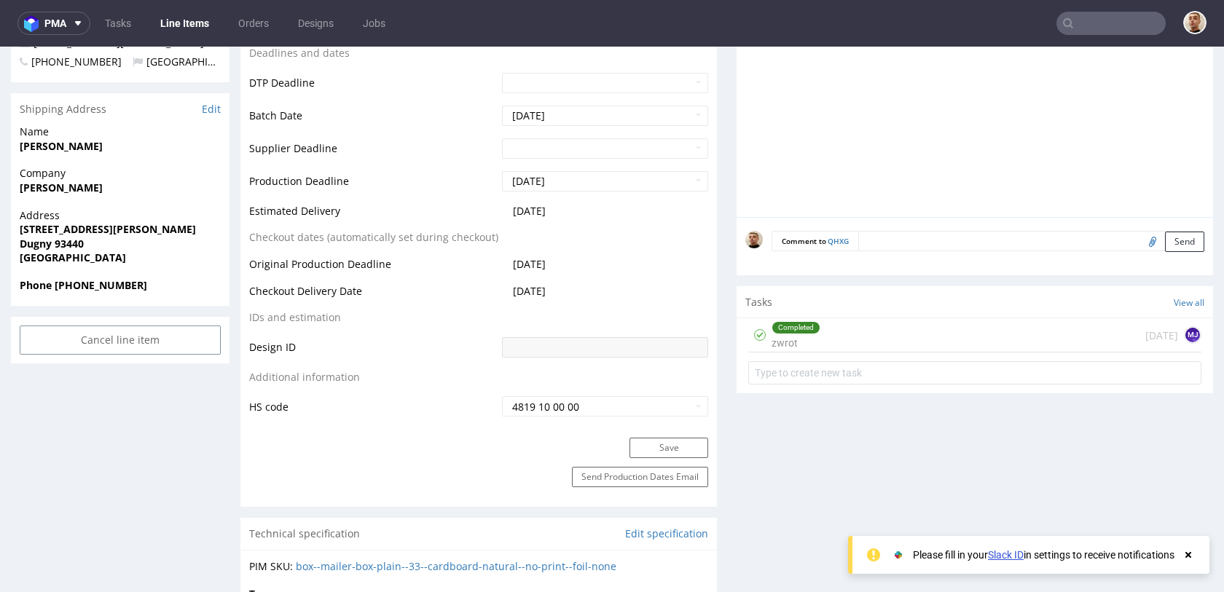
scroll to position [568, 0]
click at [819, 332] on div "Completed zwrot [DATE] MJ" at bounding box center [974, 334] width 453 height 34
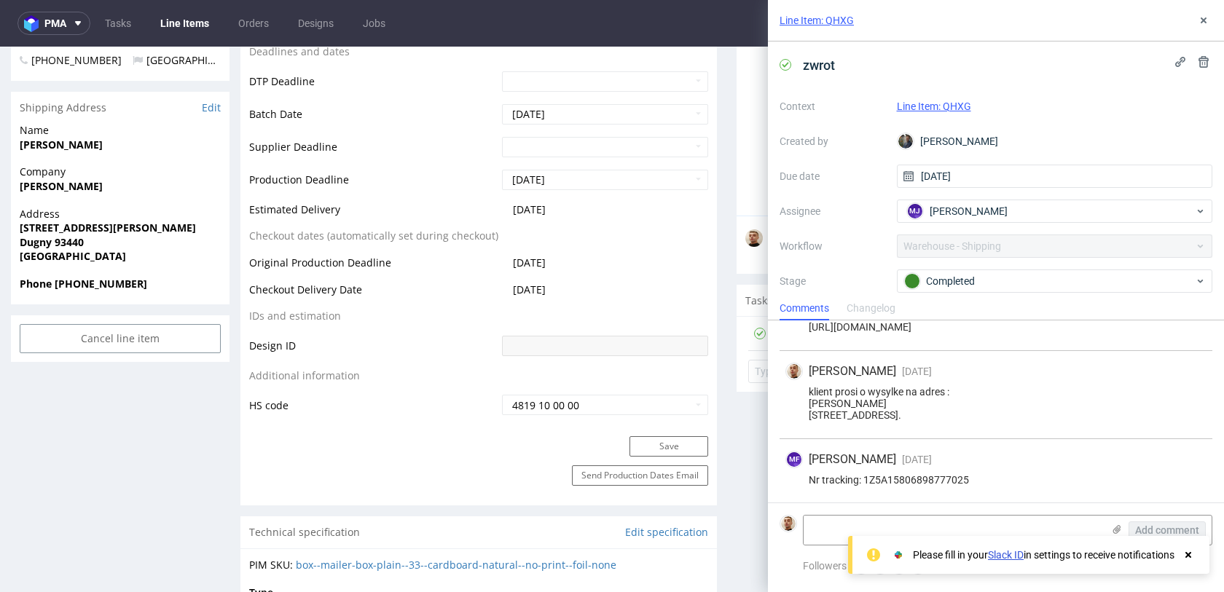
scroll to position [46, 0]
drag, startPoint x: 874, startPoint y: 414, endPoint x: 833, endPoint y: 414, distance: 40.8
click at [833, 414] on div "klient prosi o wysylke na adres : [PERSON_NAME] [STREET_ADDRESS]." at bounding box center [996, 403] width 421 height 35
click at [947, 214] on span "[PERSON_NAME]" at bounding box center [969, 211] width 78 height 15
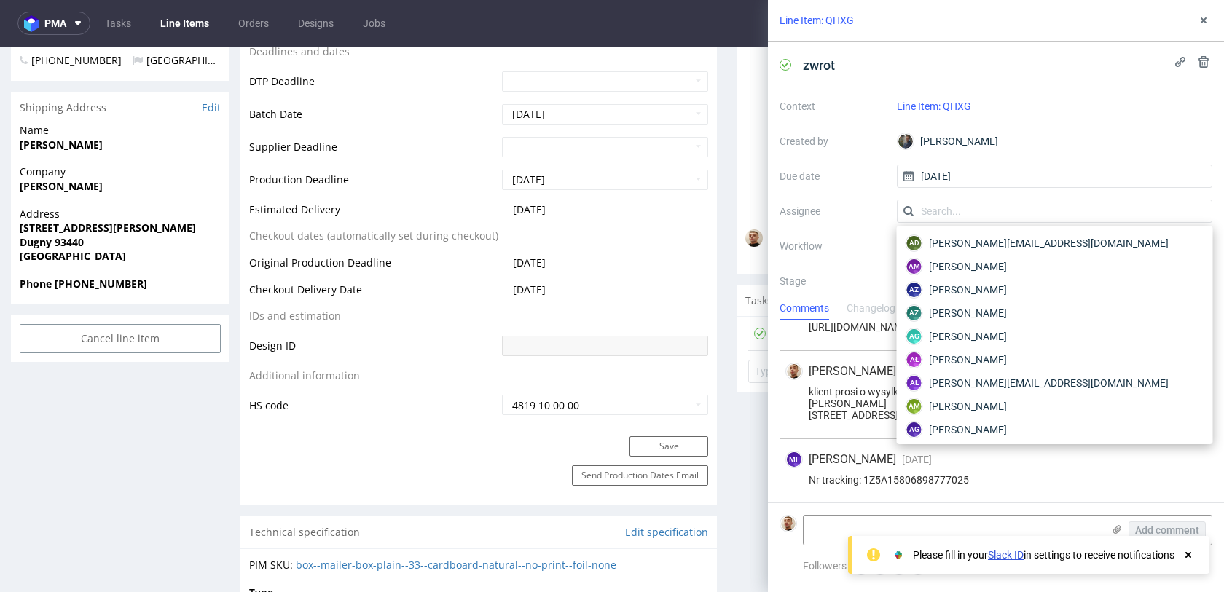
scroll to position [1890, 0]
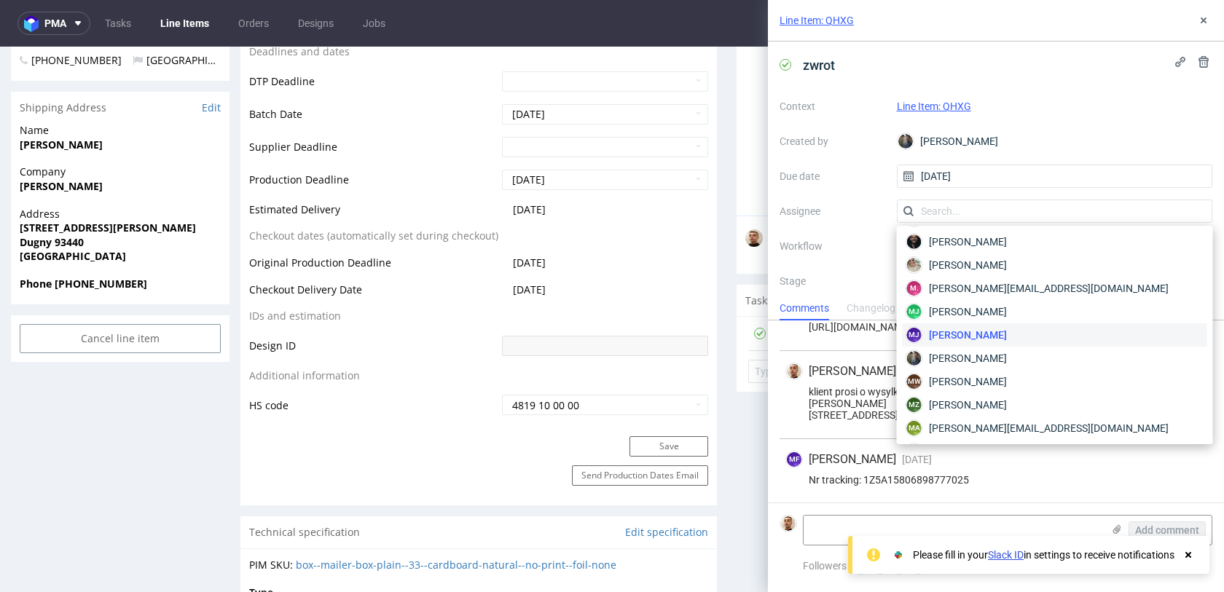
click at [863, 211] on label "Assignee" at bounding box center [833, 211] width 106 height 17
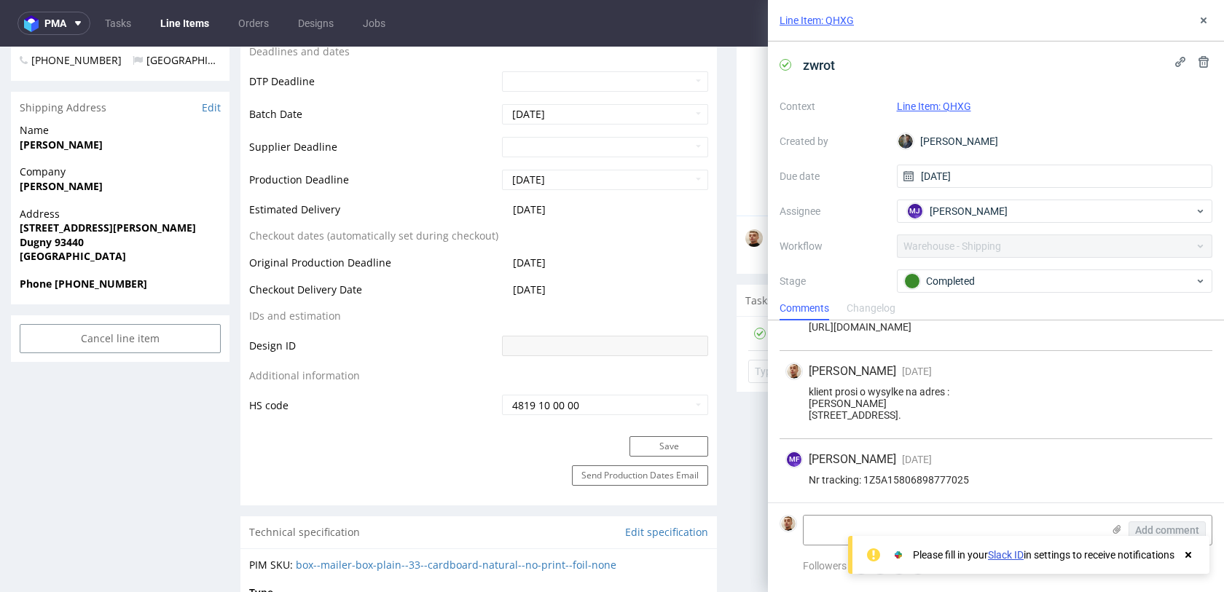
drag, startPoint x: 815, startPoint y: 211, endPoint x: 809, endPoint y: 205, distance: 7.7
click at [809, 205] on label "Assignee" at bounding box center [833, 211] width 106 height 17
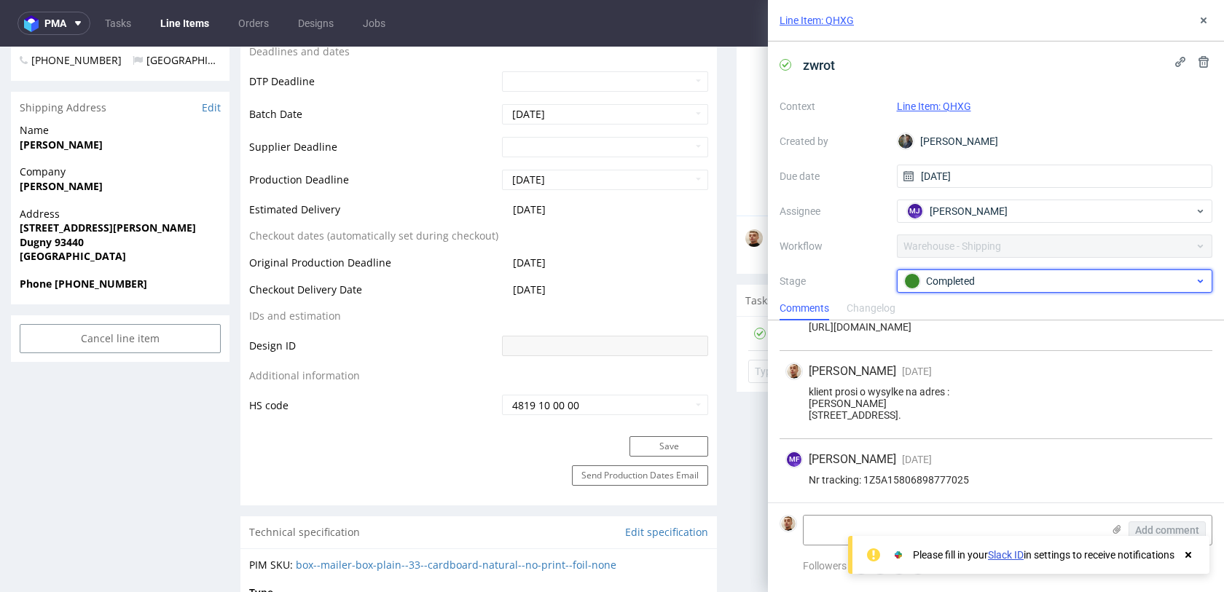
click at [931, 279] on div "Completed" at bounding box center [1049, 281] width 290 height 16
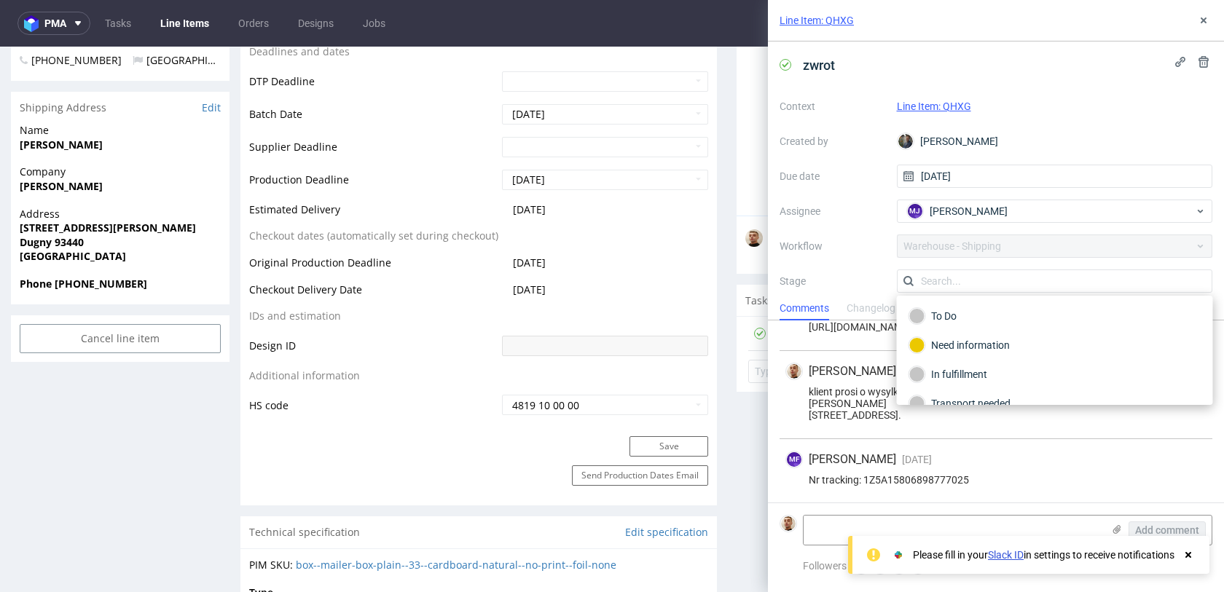
scroll to position [77, 0]
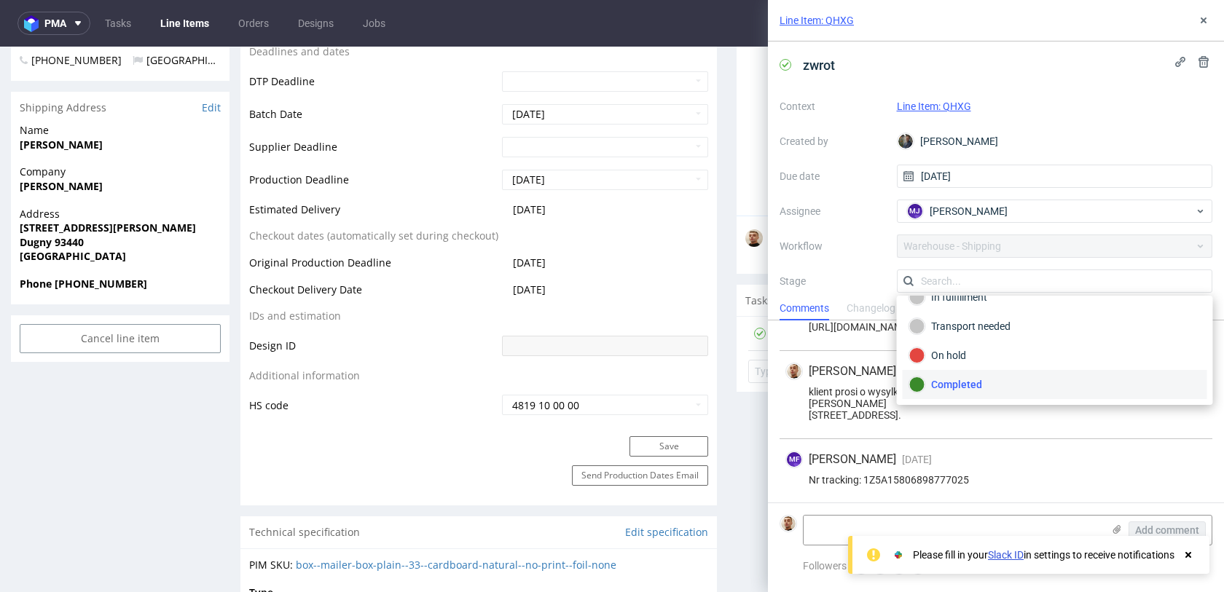
click at [845, 229] on div "Context Line Item: QHXG Created by Maciej Sobola Due date 21/08/2025 Assignee M…" at bounding box center [996, 235] width 433 height 280
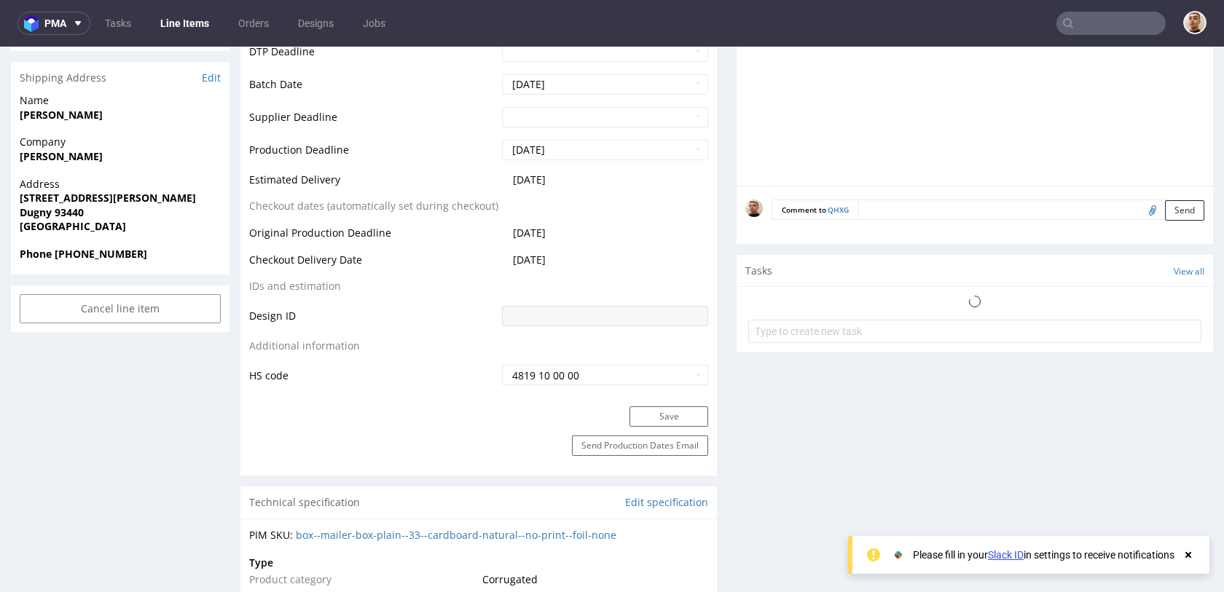
scroll to position [600, 0]
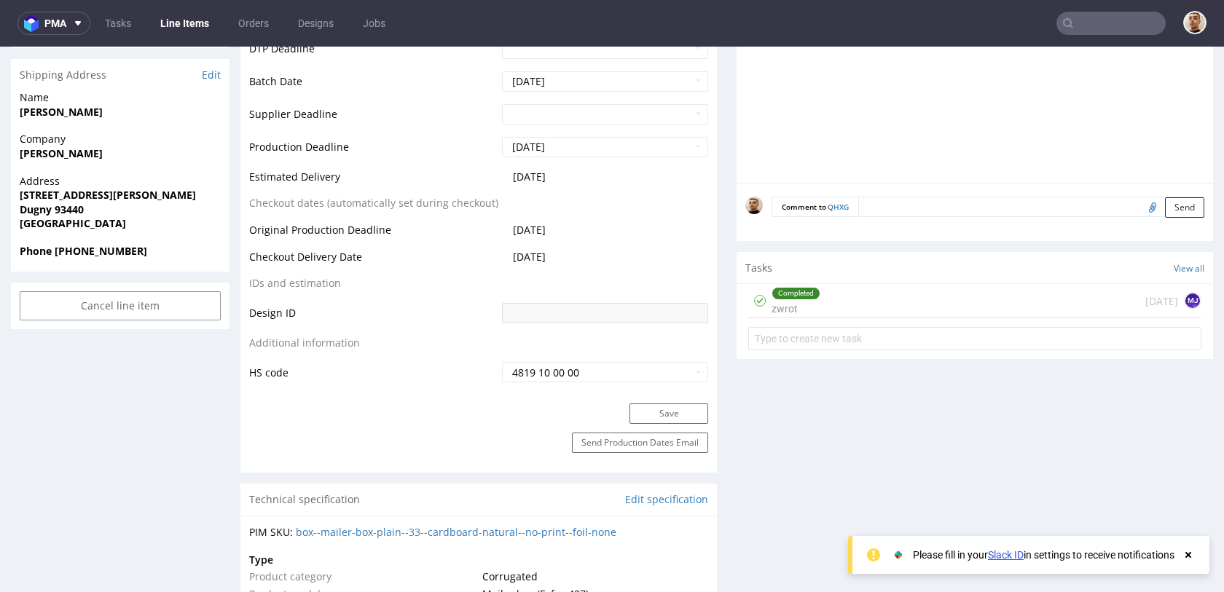
click at [850, 295] on div "Completed zwrot [DATE] MJ" at bounding box center [974, 301] width 453 height 34
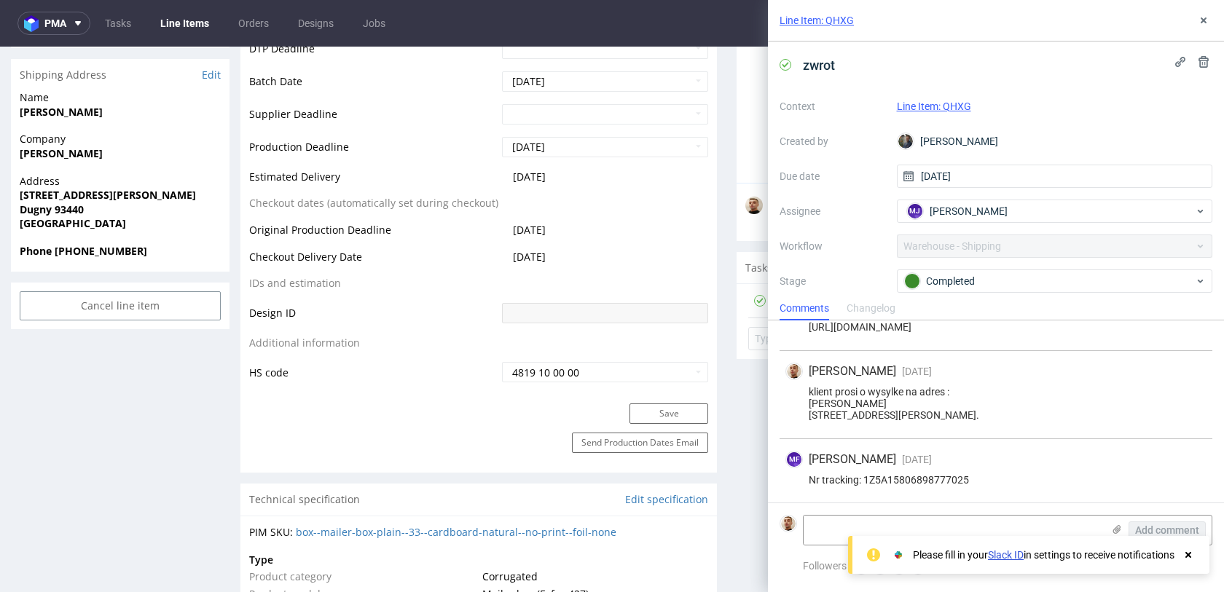
scroll to position [46, 0]
click at [955, 487] on div "MF [PERSON_NAME] [DATE] [DATE] 09:23 Nr tracking: 1Z5A15806898777025" at bounding box center [996, 471] width 433 height 64
click at [955, 482] on div "Nr tracking: 1Z5A15806898777025" at bounding box center [996, 480] width 421 height 12
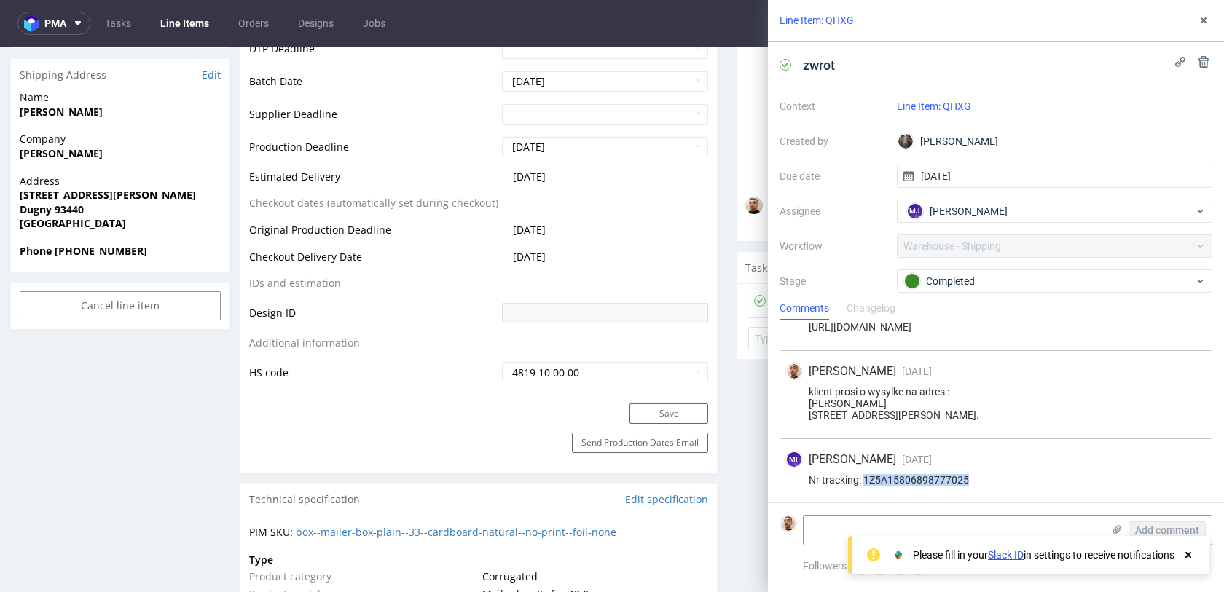
copy div "1Z5A15806898777025"
click at [1058, 396] on div "klient prosi o wysylke na adres : [PERSON_NAME] [STREET_ADDRESS][PERSON_NAME]." at bounding box center [996, 403] width 421 height 35
drag, startPoint x: 898, startPoint y: 477, endPoint x: 974, endPoint y: 478, distance: 75.8
click at [974, 478] on div "Nr tracking: 1Z5A15806898777025" at bounding box center [996, 480] width 421 height 12
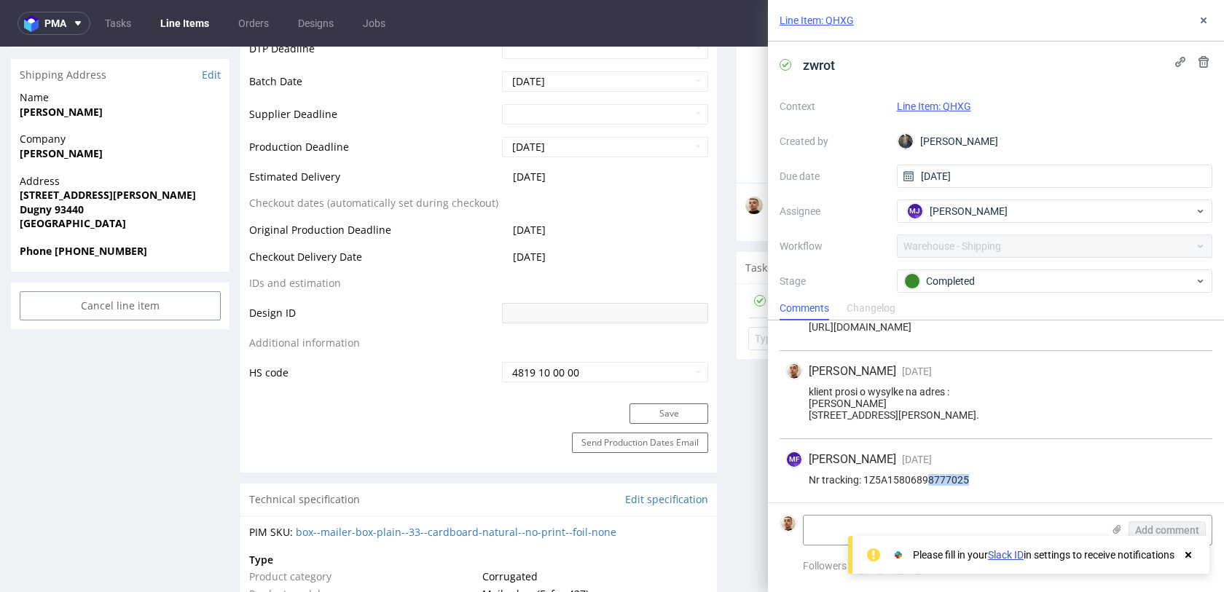
drag, startPoint x: 975, startPoint y: 481, endPoint x: 925, endPoint y: 482, distance: 49.6
click at [925, 482] on div "Nr tracking: 1Z5A15806898777025" at bounding box center [996, 480] width 421 height 12
click at [941, 293] on div "Completed" at bounding box center [1055, 281] width 316 height 23
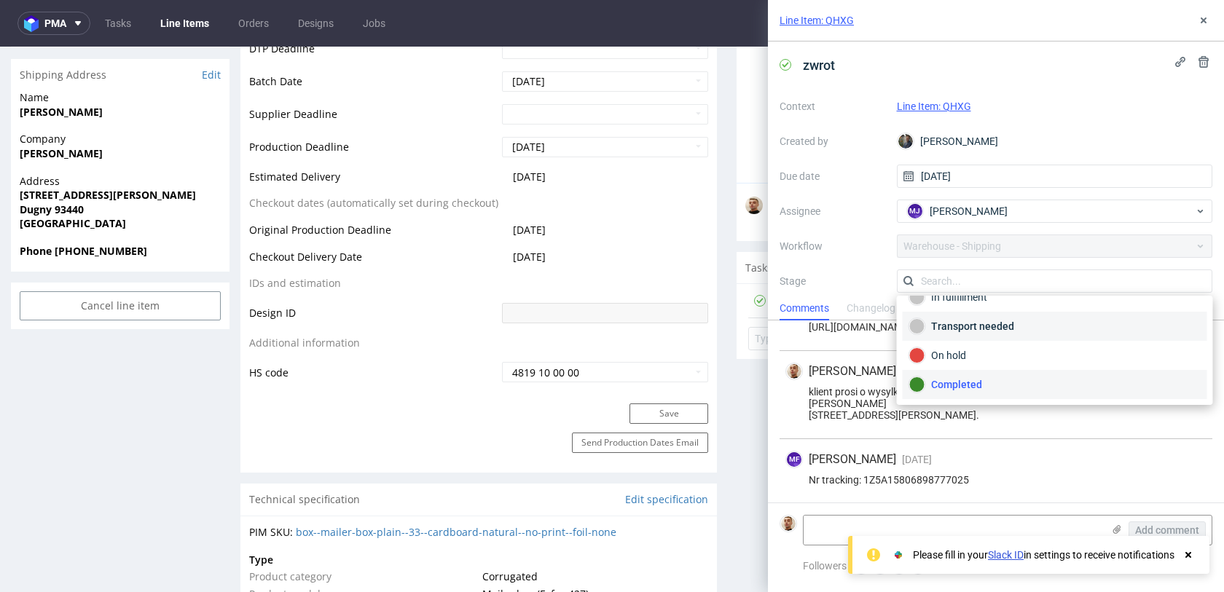
scroll to position [0, 0]
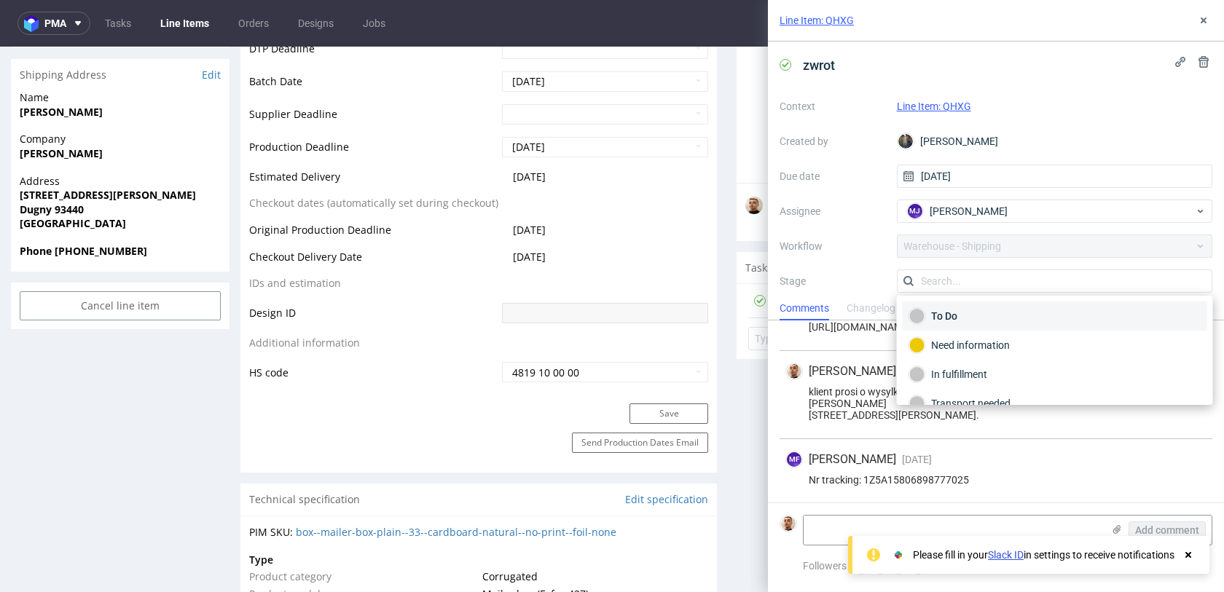
click at [941, 310] on div "To Do" at bounding box center [1054, 316] width 291 height 16
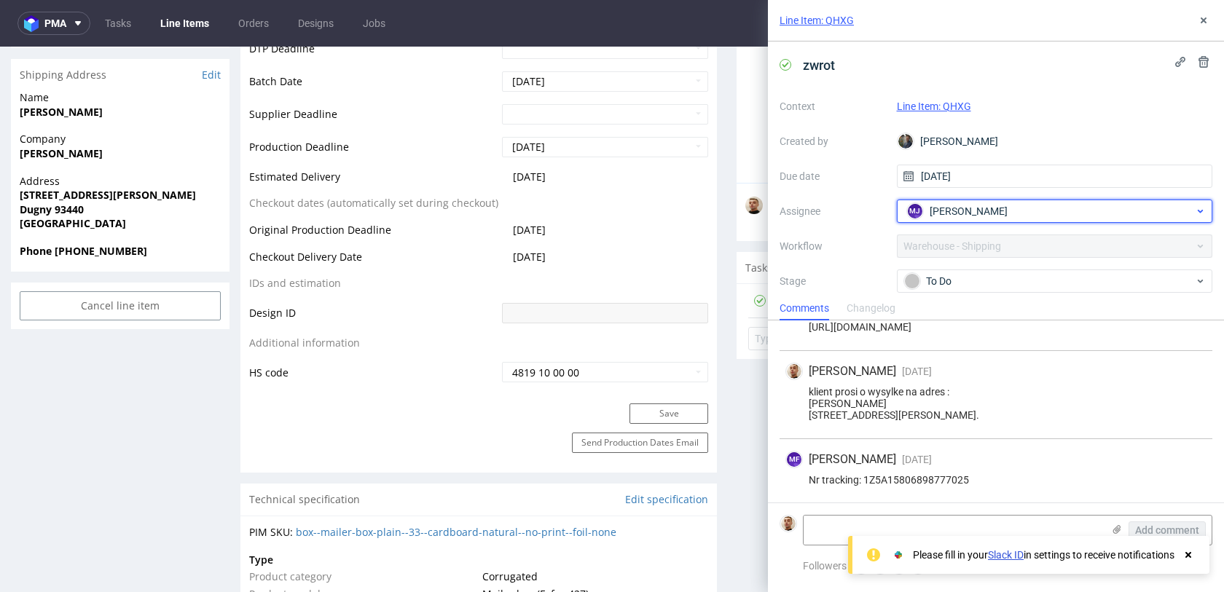
click at [921, 208] on figcaption "MJ" at bounding box center [915, 211] width 15 height 15
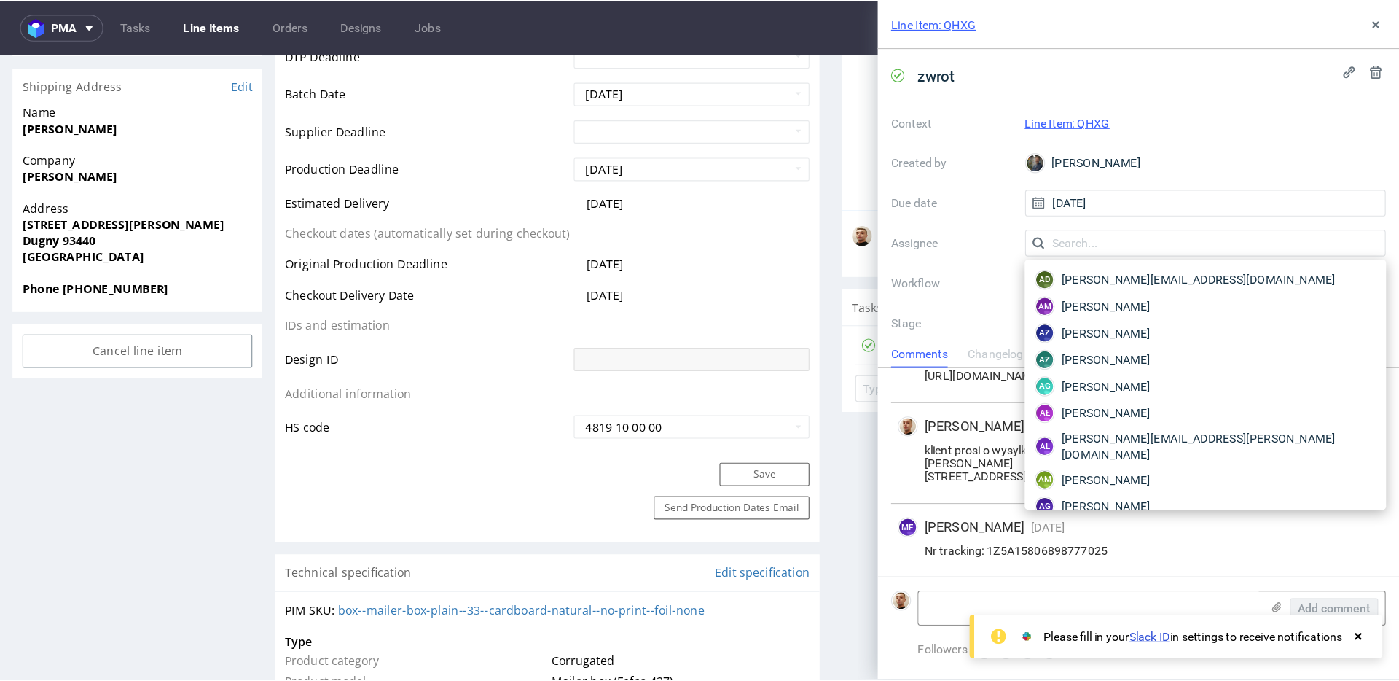
scroll to position [1890, 0]
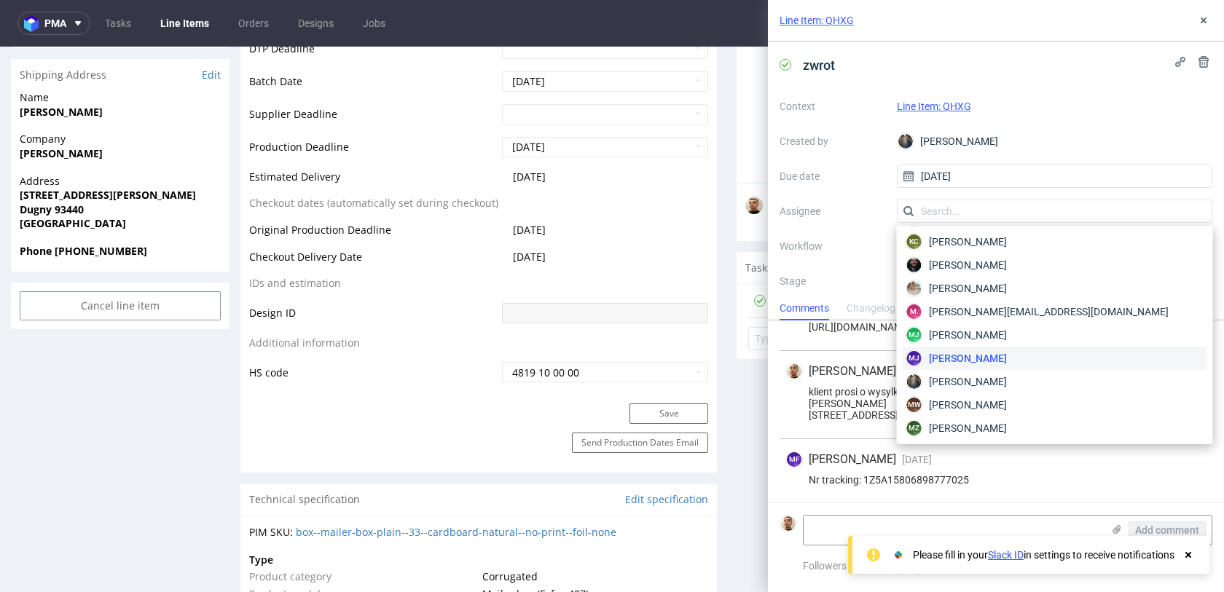
click at [865, 215] on label "Assignee" at bounding box center [833, 211] width 106 height 17
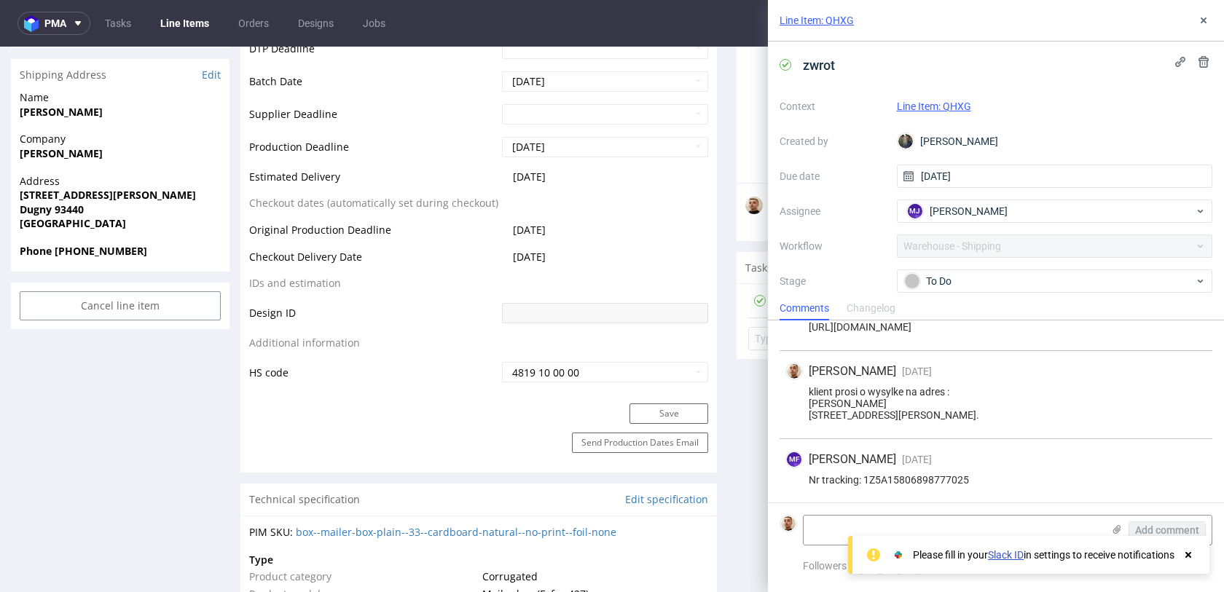
drag, startPoint x: 1005, startPoint y: 459, endPoint x: 923, endPoint y: 473, distance: 82.8
click at [923, 473] on div "MF [PERSON_NAME] [DATE] [DATE] 09:23 Nr tracking: 1Z5A15806898777025" at bounding box center [996, 471] width 433 height 64
click at [923, 474] on div "Nr tracking: 1Z5A15806898777025" at bounding box center [996, 480] width 421 height 12
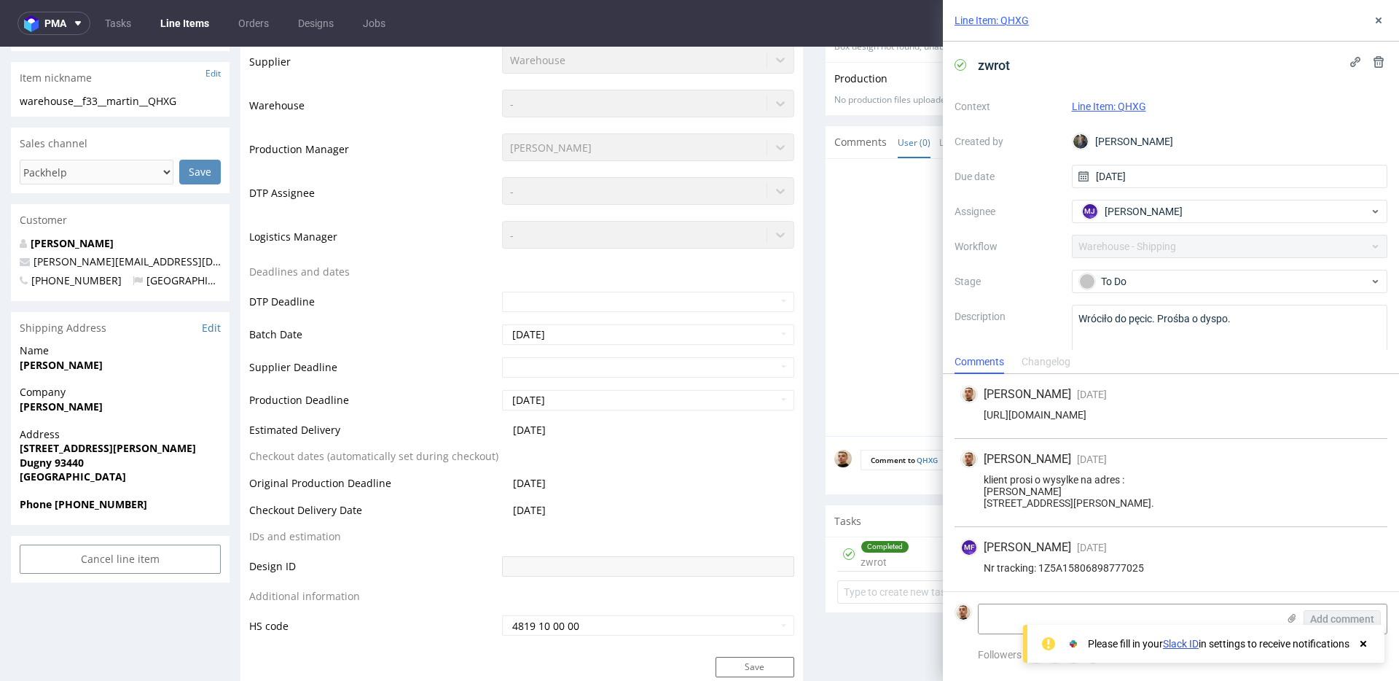
scroll to position [170, 0]
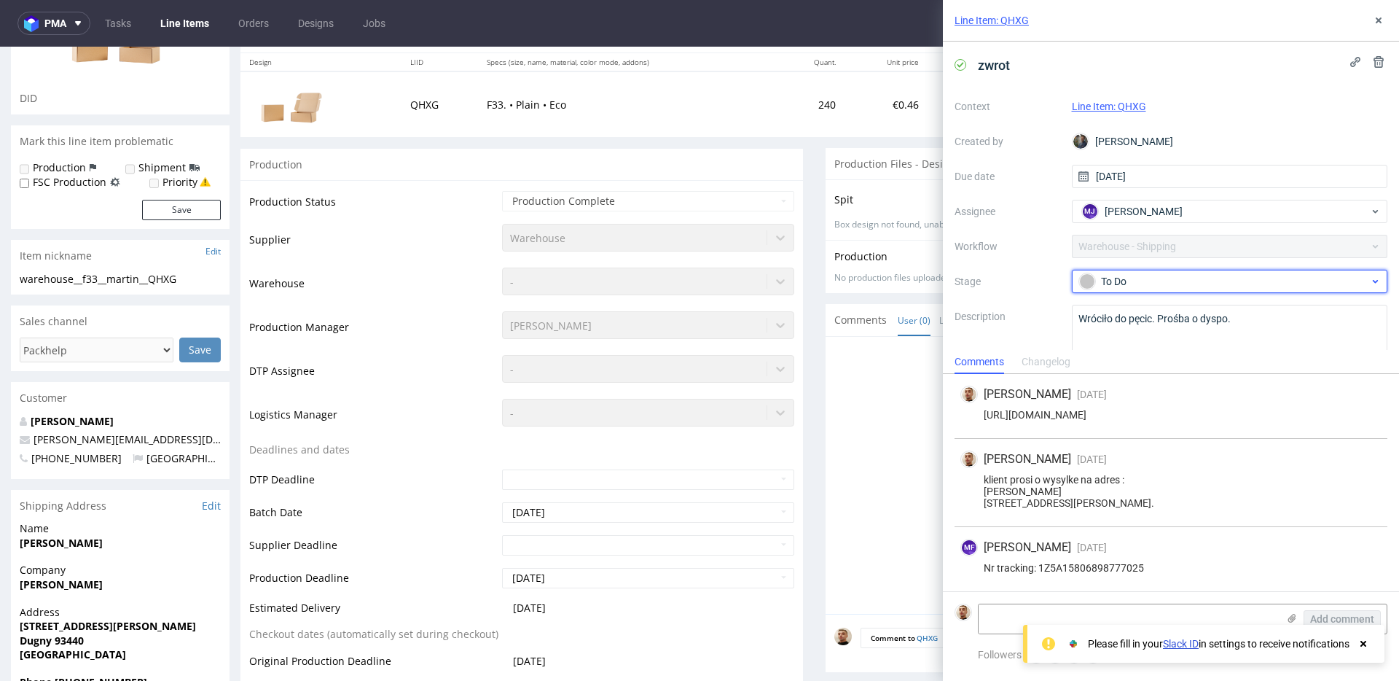
click at [1111, 273] on span "To Do" at bounding box center [1223, 281] width 291 height 17
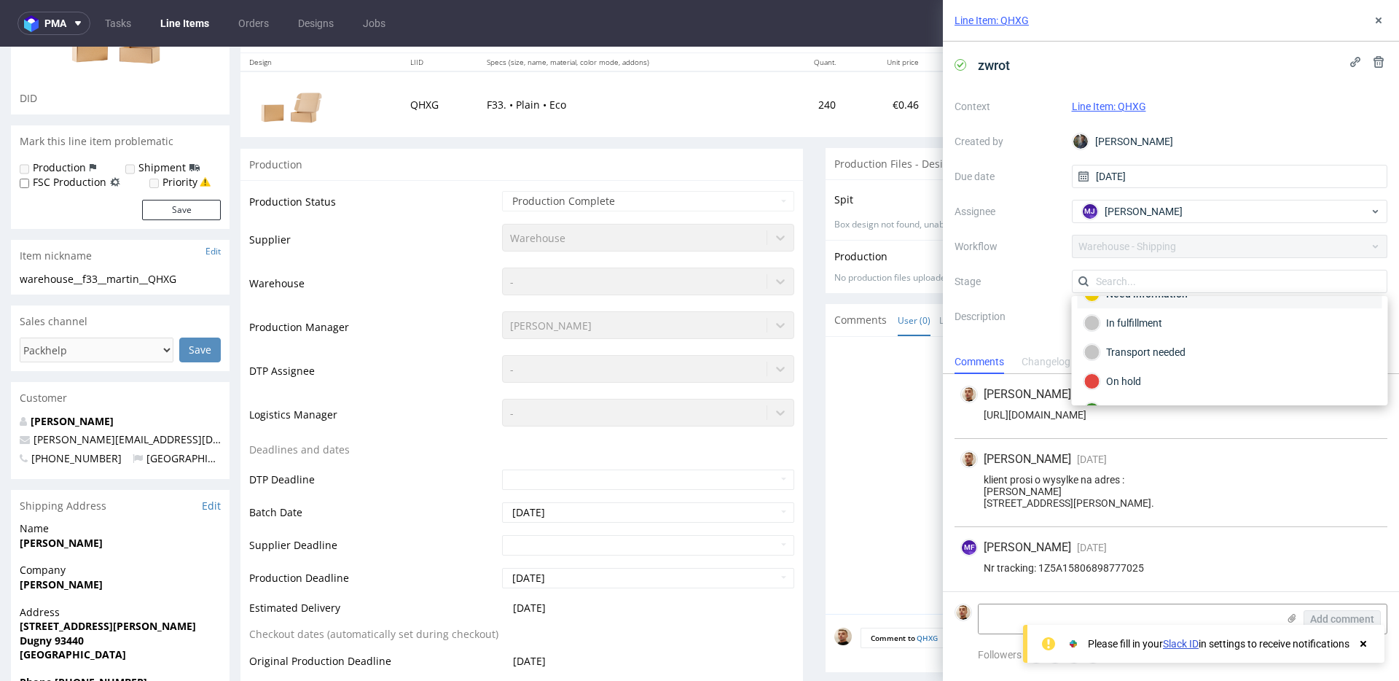
scroll to position [77, 0]
click at [1137, 385] on div "Completed" at bounding box center [1229, 385] width 291 height 16
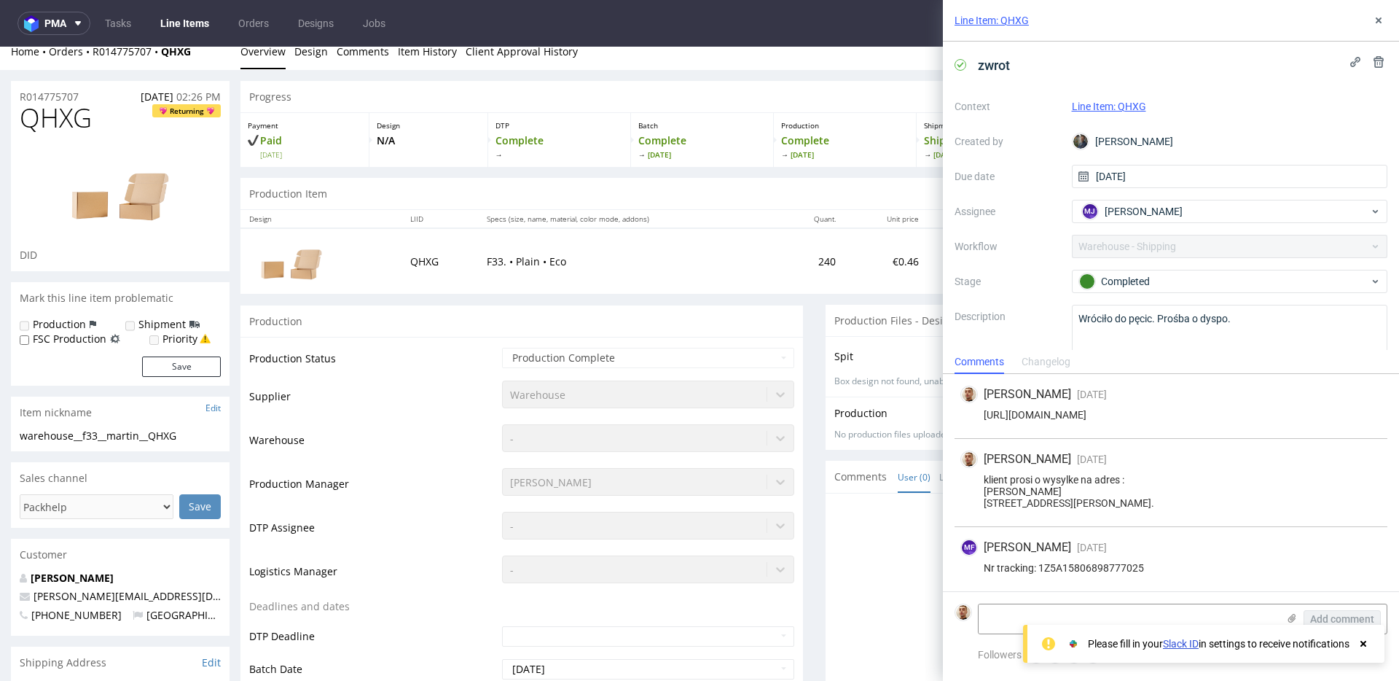
scroll to position [0, 0]
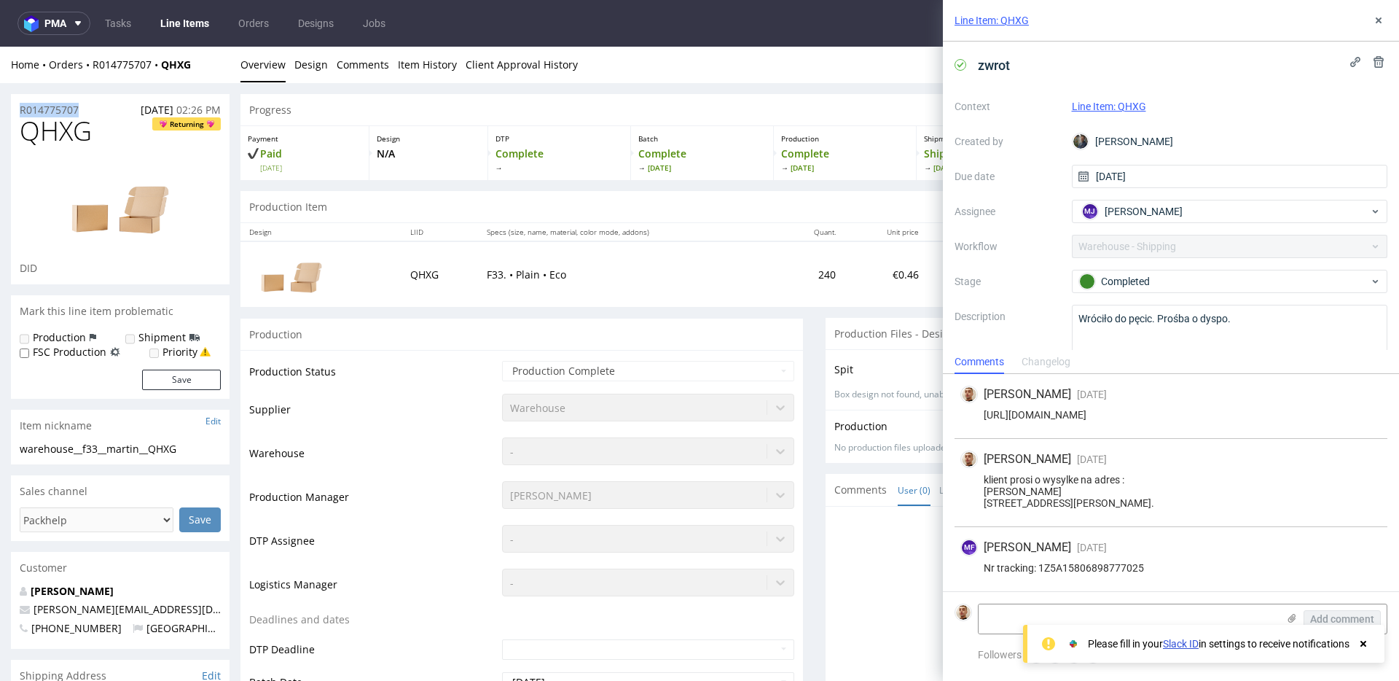
drag, startPoint x: 89, startPoint y: 110, endPoint x: 1, endPoint y: 108, distance: 88.2
copy p "R014775707"
click at [91, 109] on div "R014775707 18.07.2025 02:26 PM" at bounding box center [120, 105] width 219 height 23
drag, startPoint x: 91, startPoint y: 111, endPoint x: 15, endPoint y: 106, distance: 76.6
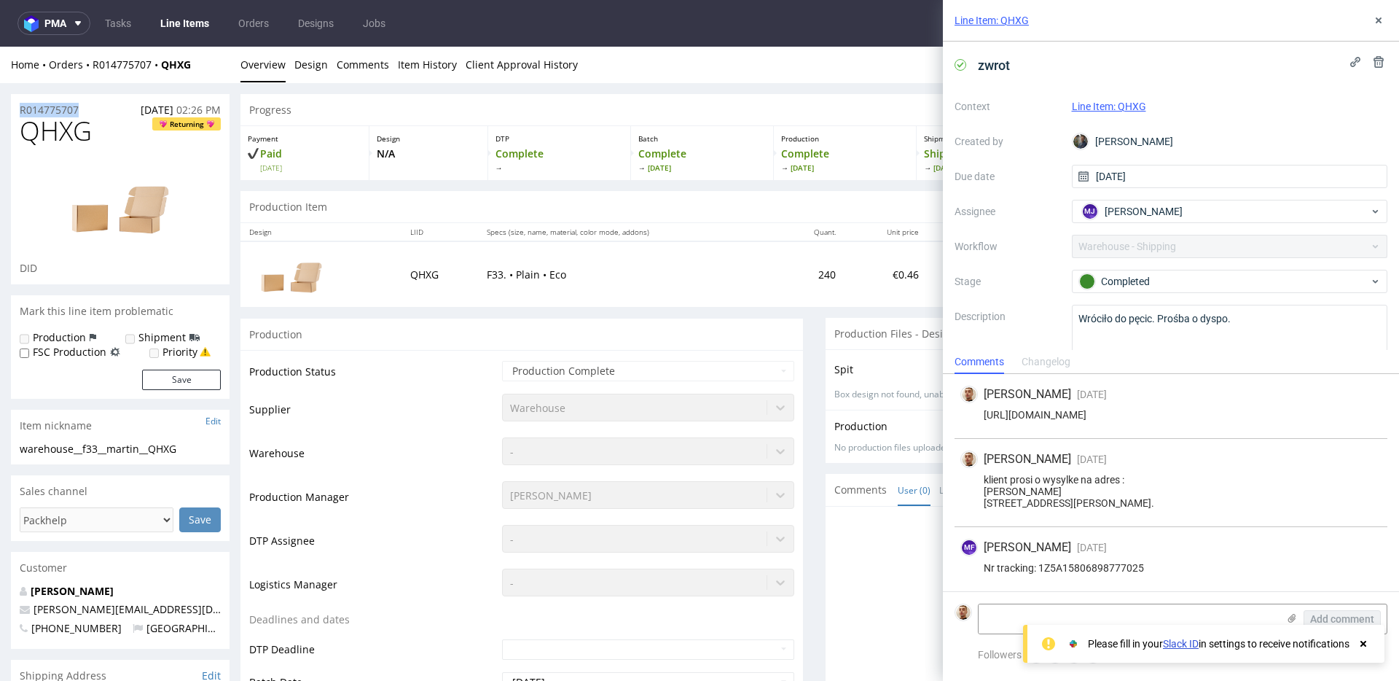
click at [15, 106] on div "R014775707 18.07.2025 02:26 PM" at bounding box center [120, 105] width 219 height 23
copy p "R014775707"
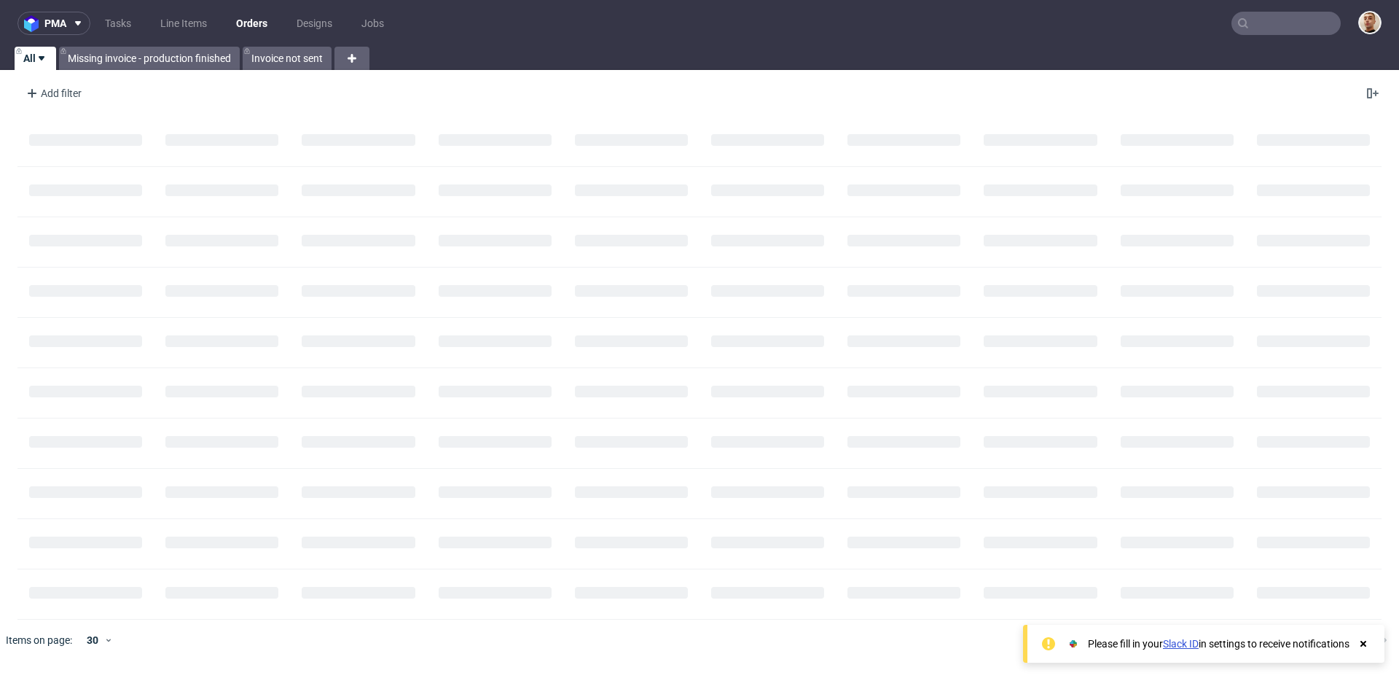
click at [1283, 20] on input "text" at bounding box center [1286, 23] width 109 height 23
paste input "R695839398"
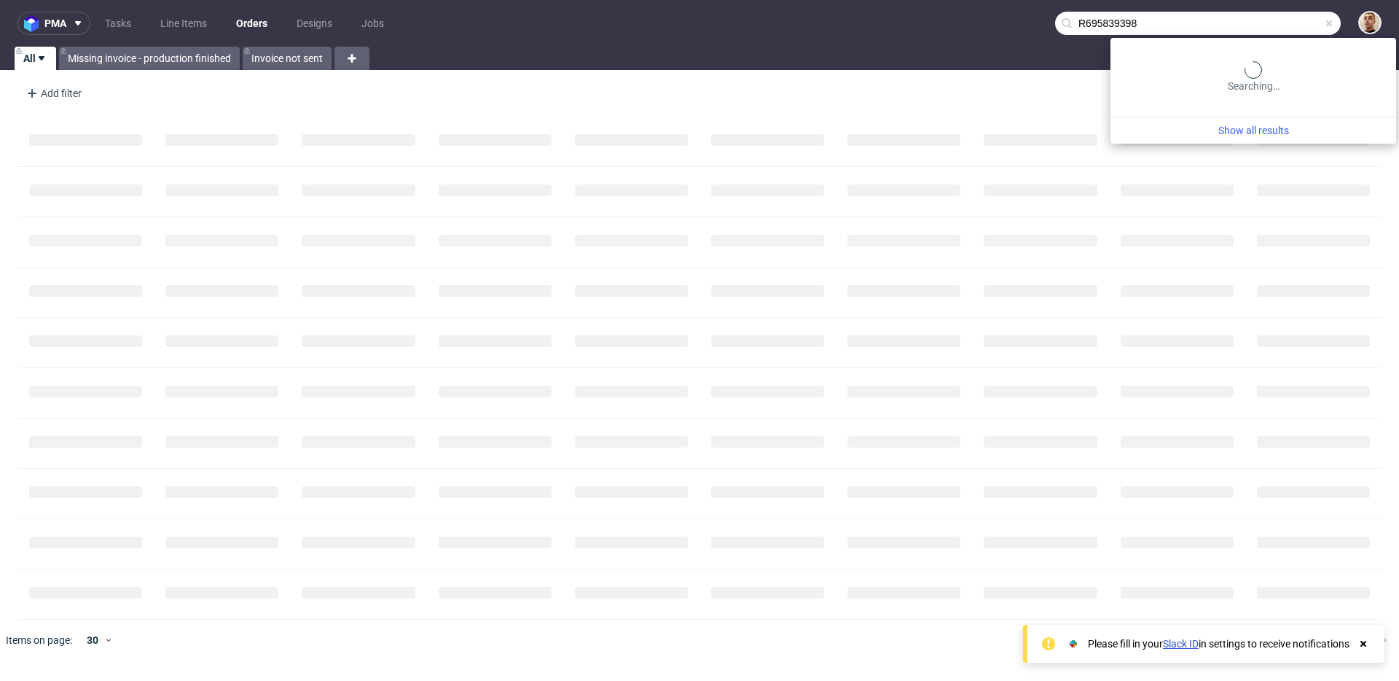
type input "R695839398"
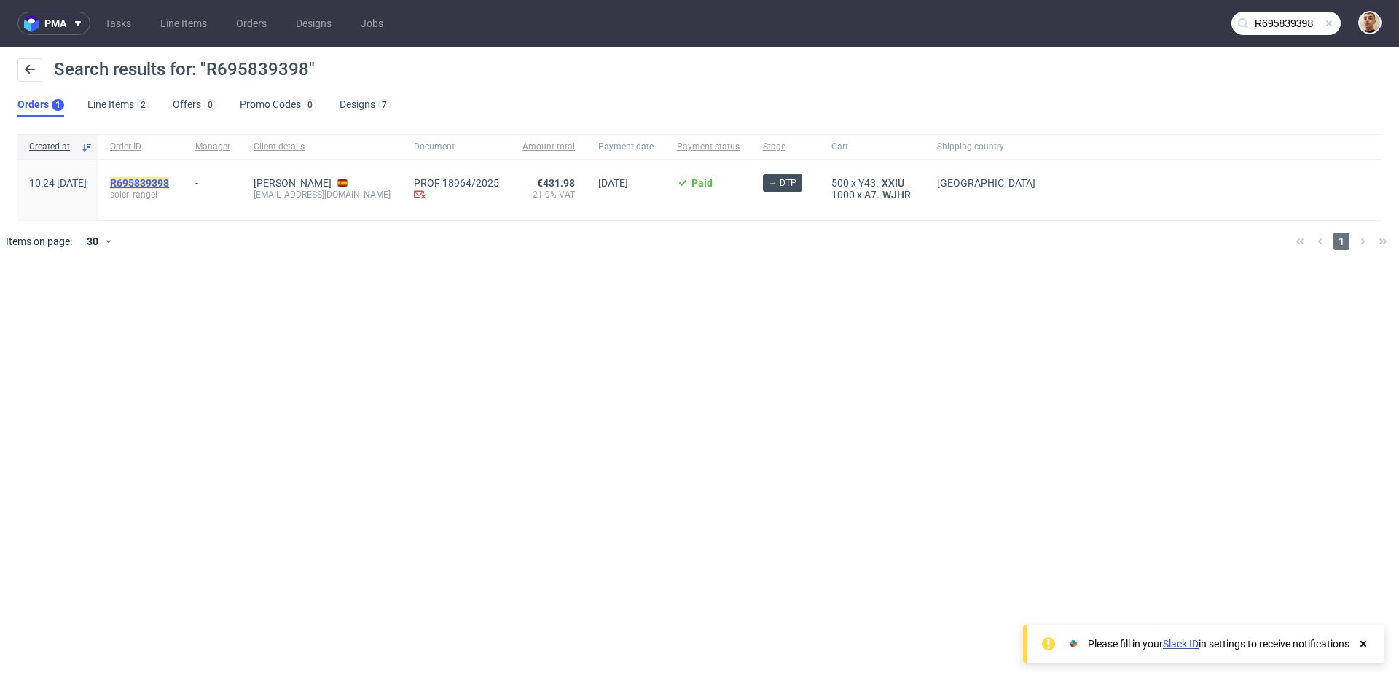
click at [169, 178] on mark "R695839398" at bounding box center [139, 183] width 59 height 12
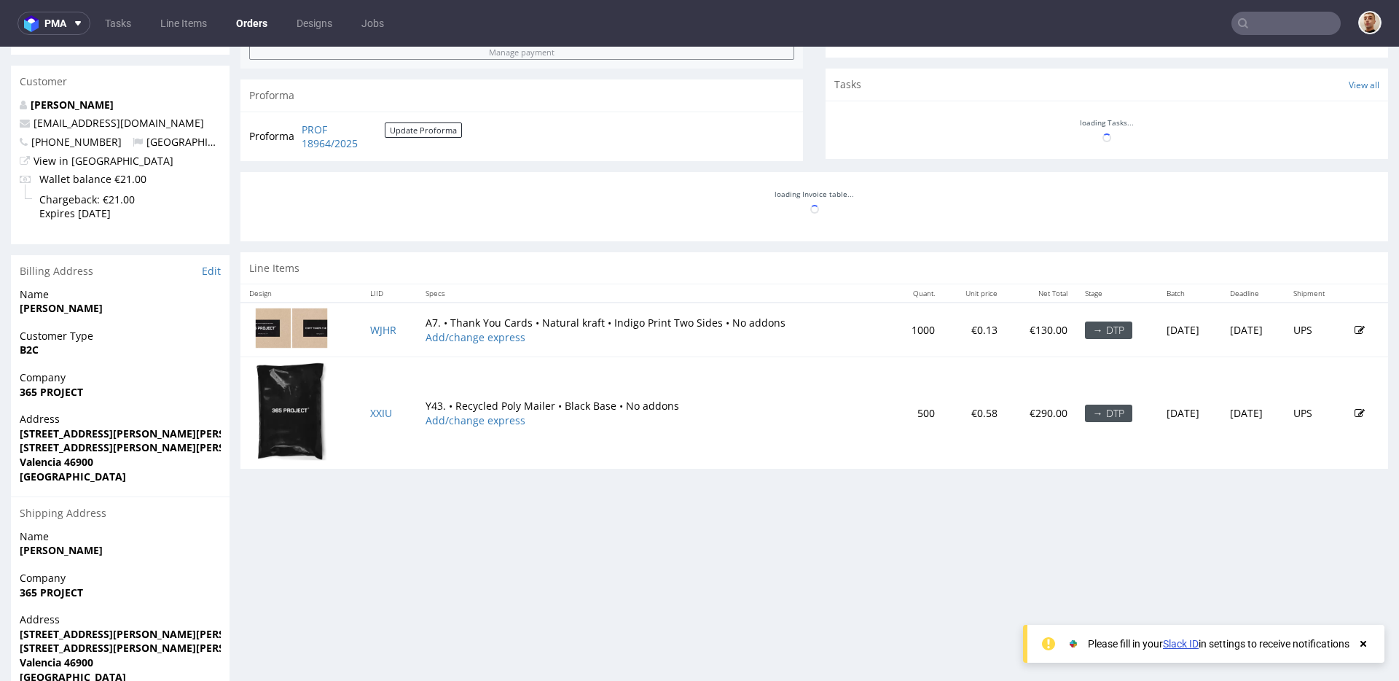
scroll to position [565, 0]
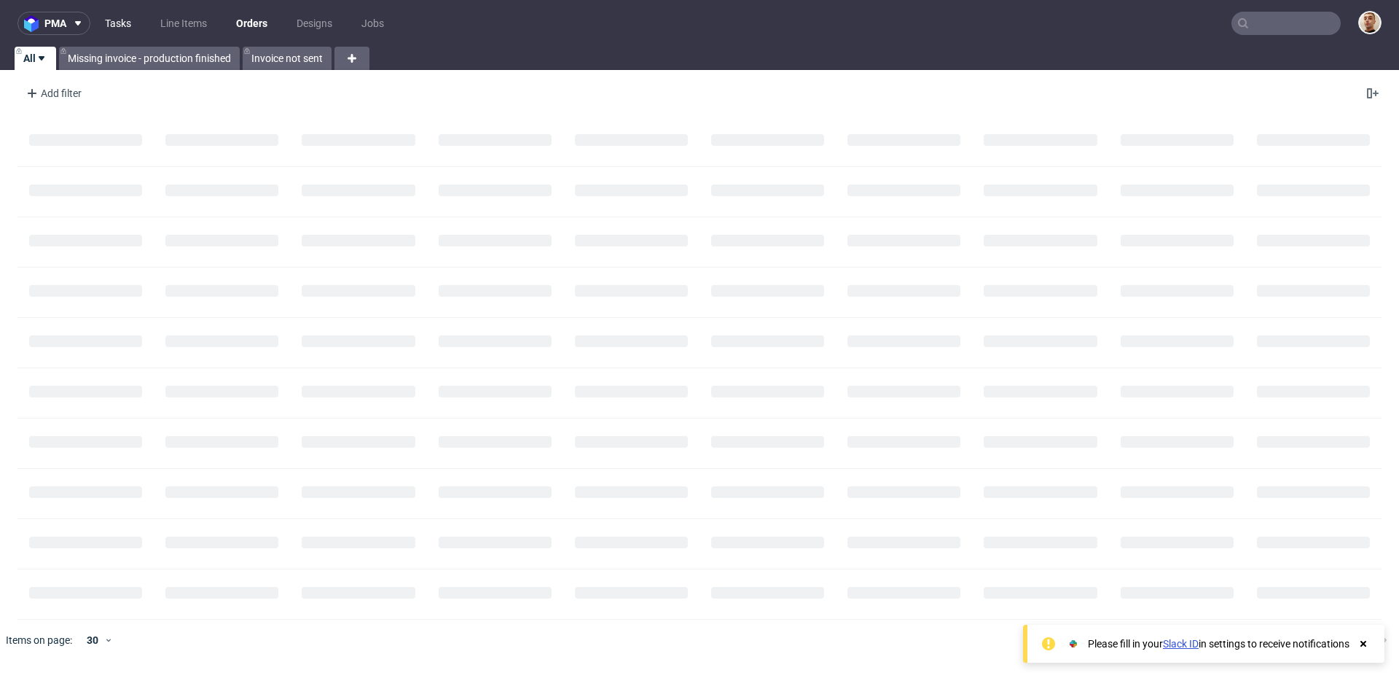
click at [120, 15] on link "Tasks" at bounding box center [118, 23] width 44 height 23
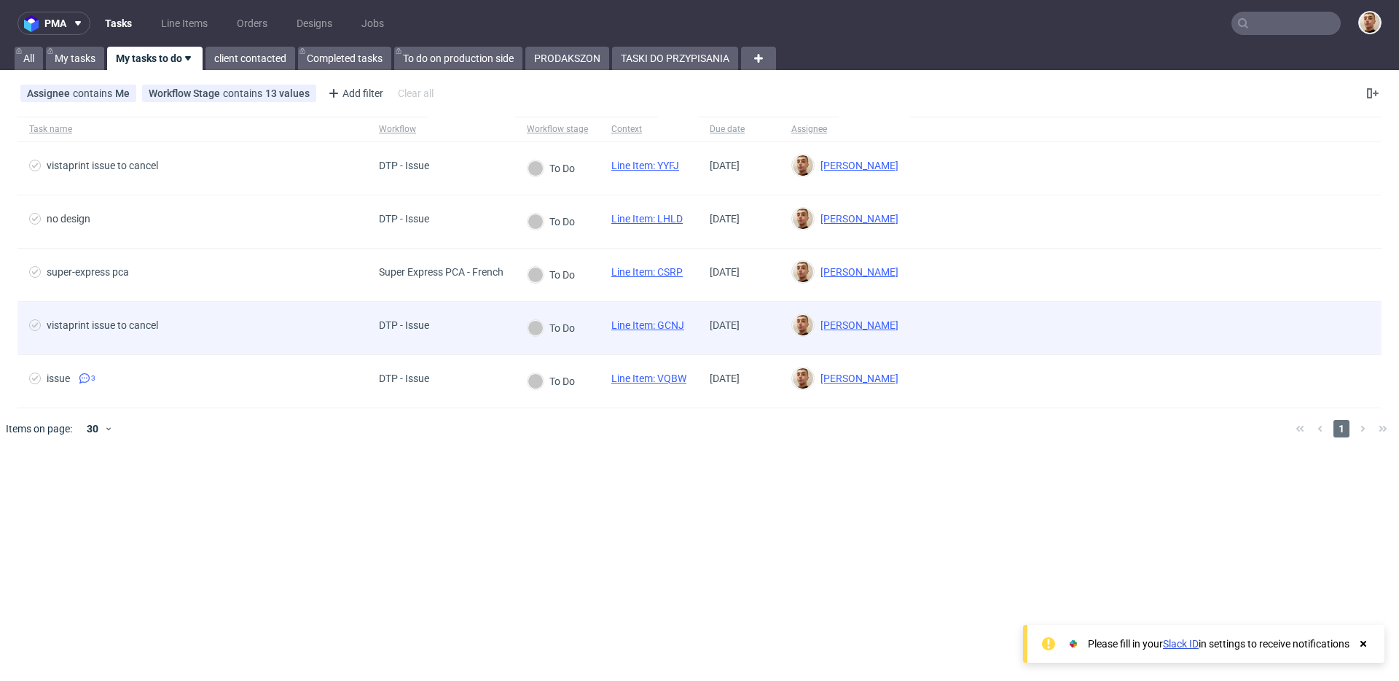
click at [270, 337] on div "vistaprint issue to cancel" at bounding box center [192, 328] width 350 height 52
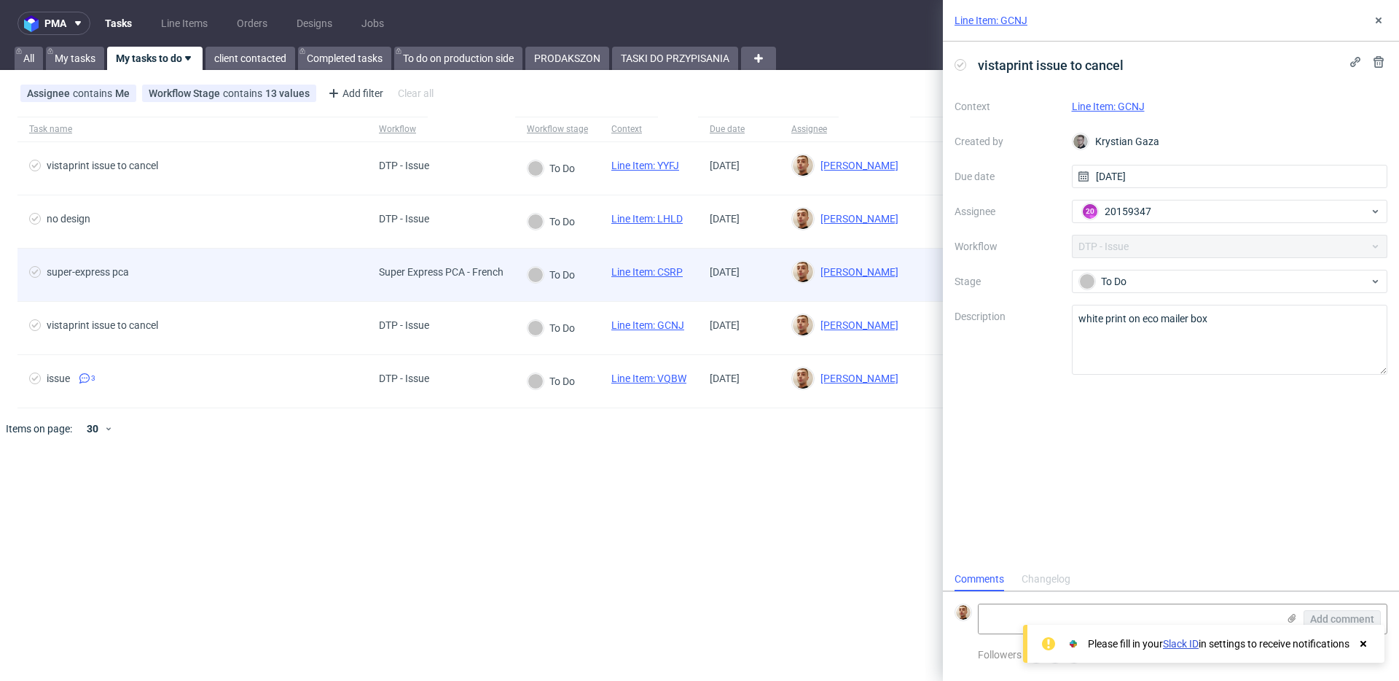
scroll to position [12, 0]
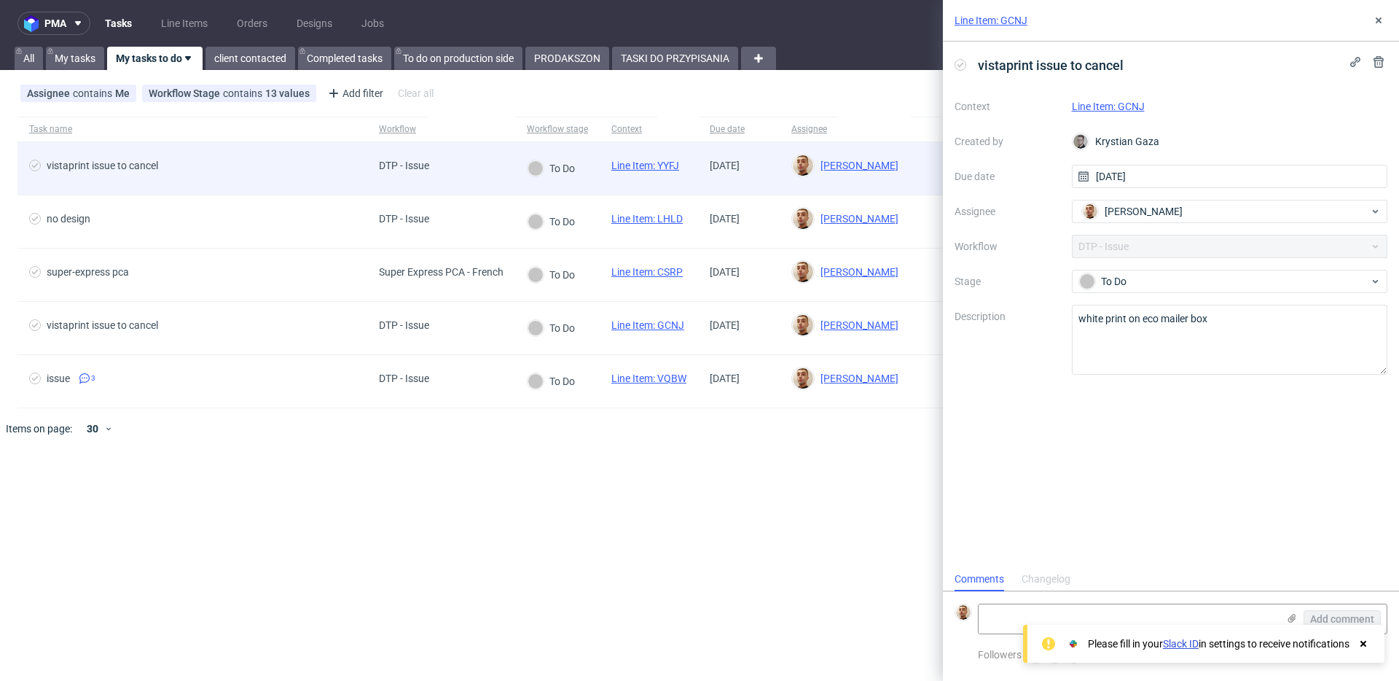
click at [295, 176] on span "vistaprint issue to cancel" at bounding box center [192, 168] width 326 height 17
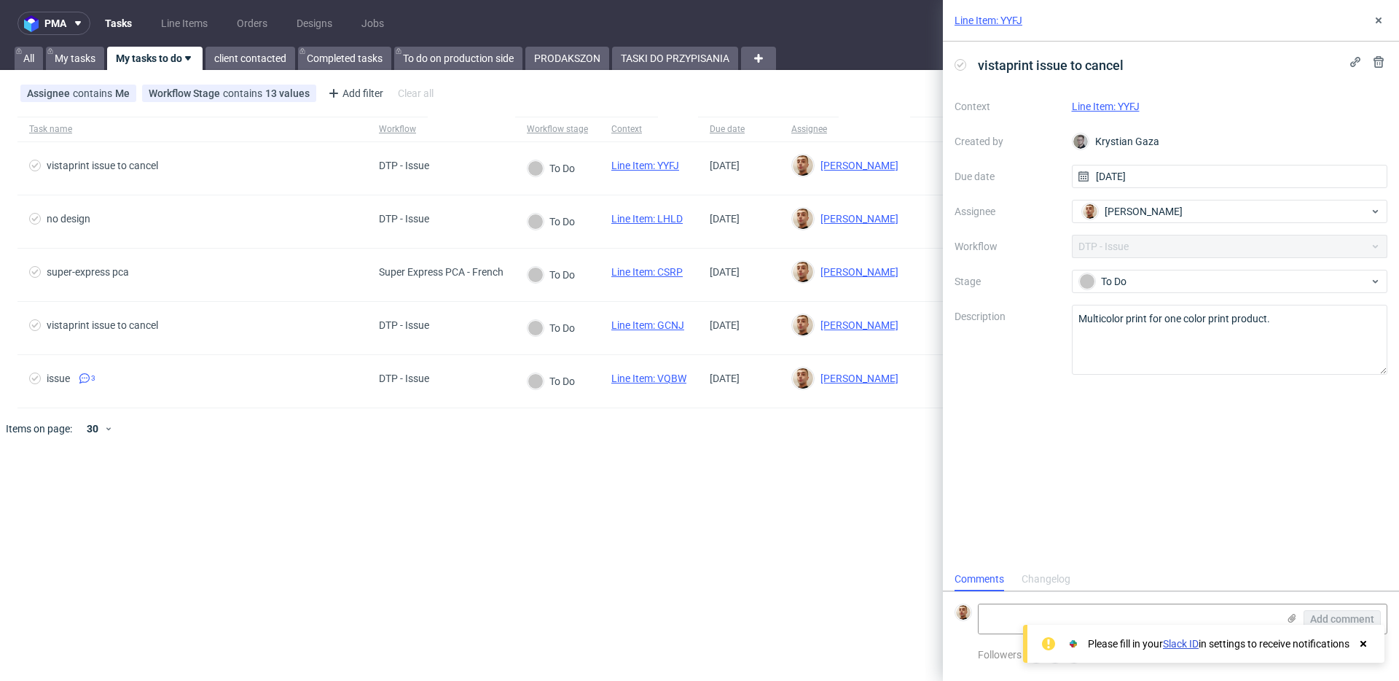
click at [657, 42] on nav "pma Tasks Line Items Orders Designs Jobs" at bounding box center [699, 23] width 1399 height 47
click at [657, 56] on link "TASKI DO PRZYPISANIA" at bounding box center [675, 58] width 126 height 23
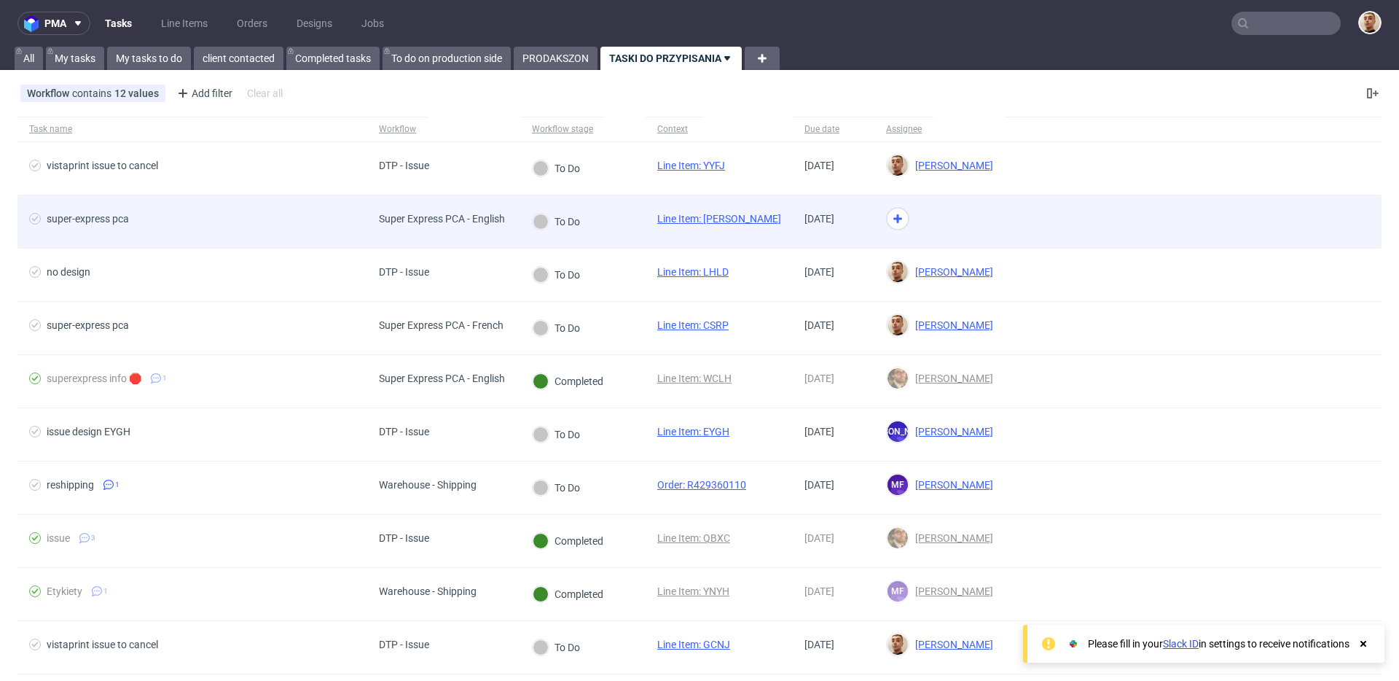
click at [459, 202] on div "Super Express PCA - English" at bounding box center [441, 221] width 149 height 52
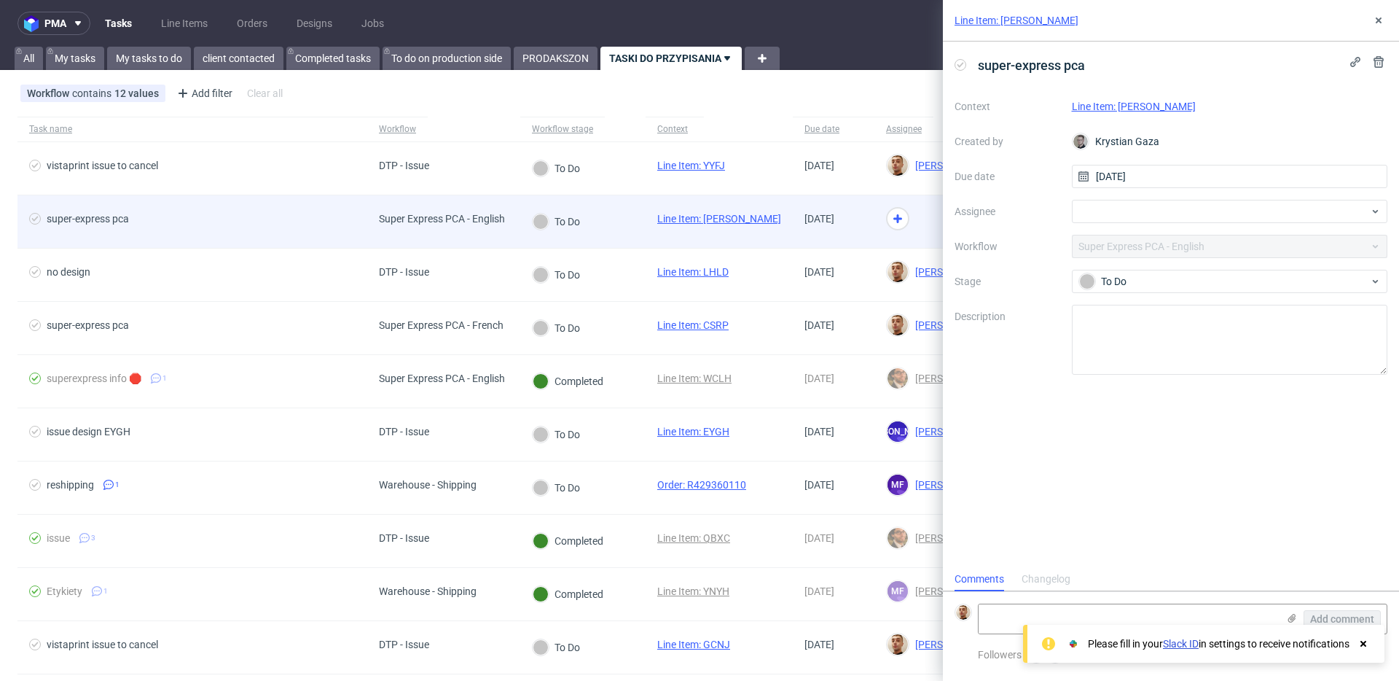
scroll to position [12, 0]
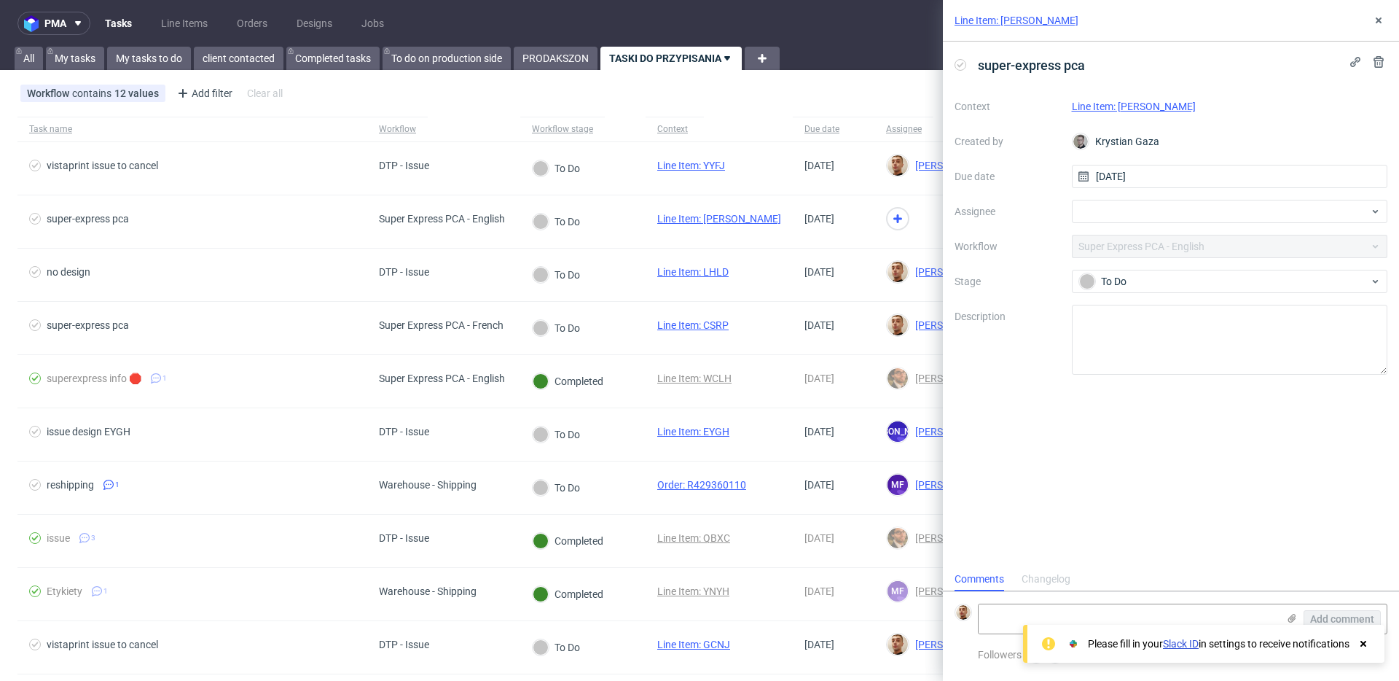
click at [1108, 103] on link "Line Item: TANE" at bounding box center [1134, 107] width 124 height 12
click at [1144, 208] on div at bounding box center [1230, 211] width 316 height 23
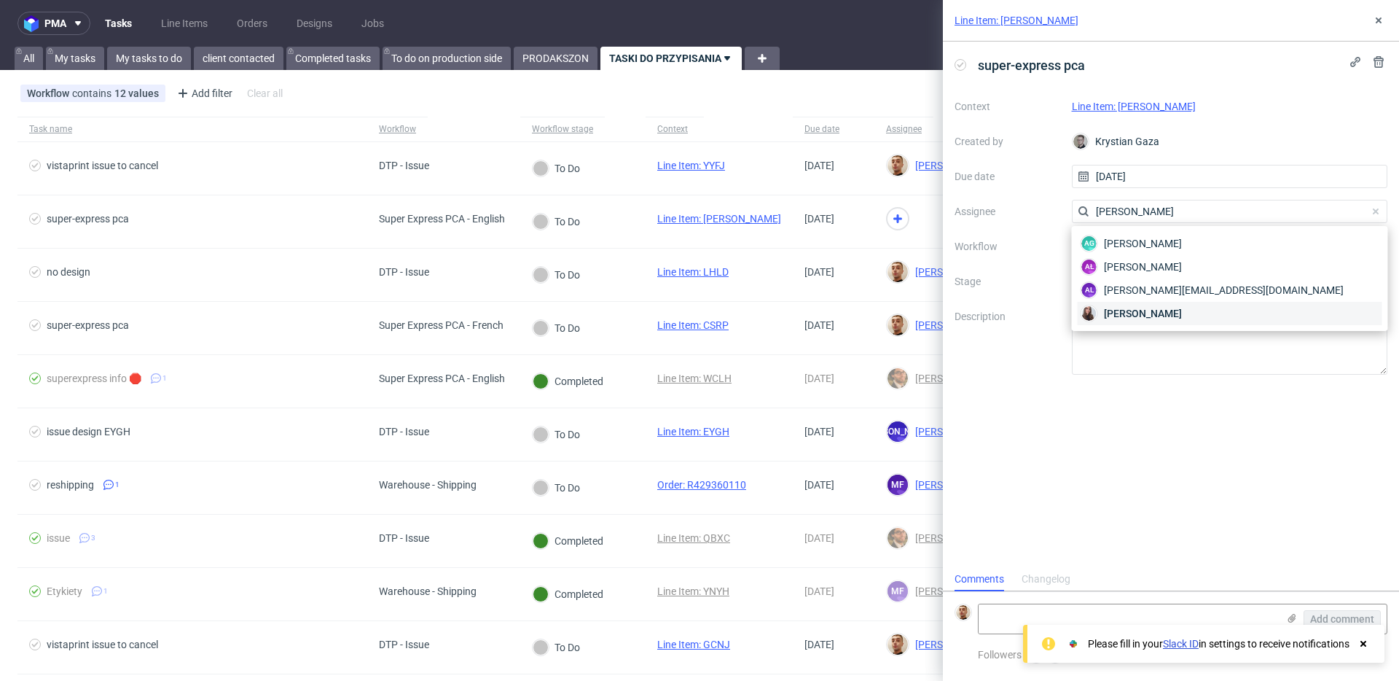
type input "sandra"
click at [1120, 304] on div "Sandra Beśka" at bounding box center [1230, 313] width 305 height 23
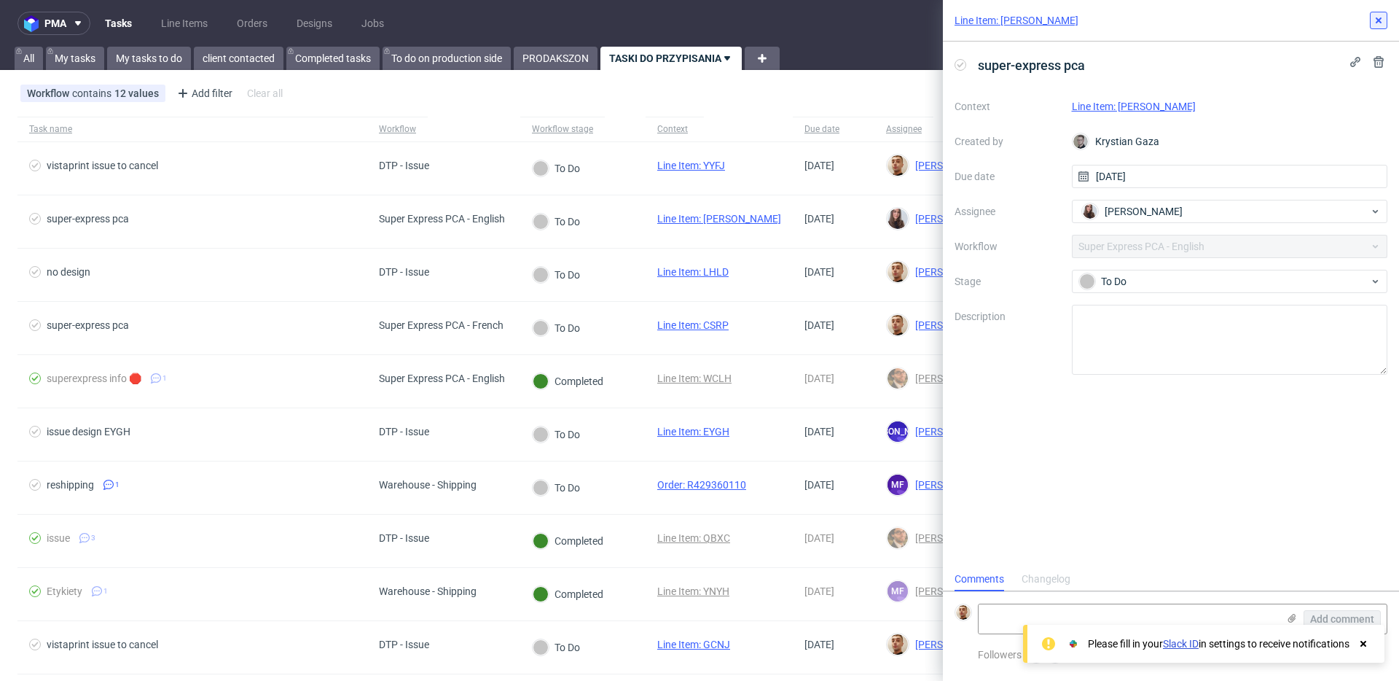
click at [1374, 22] on icon at bounding box center [1379, 21] width 12 height 12
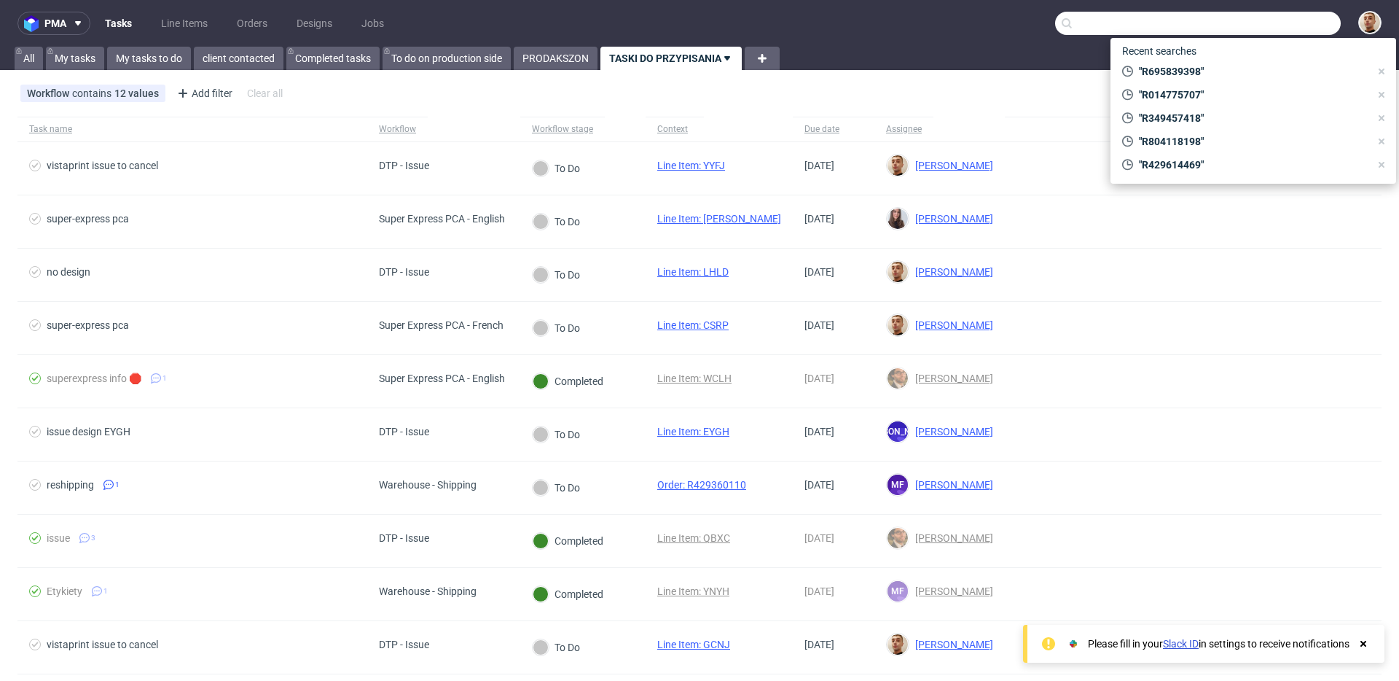
click at [1261, 24] on input "text" at bounding box center [1198, 23] width 286 height 23
paste input "R182561767"
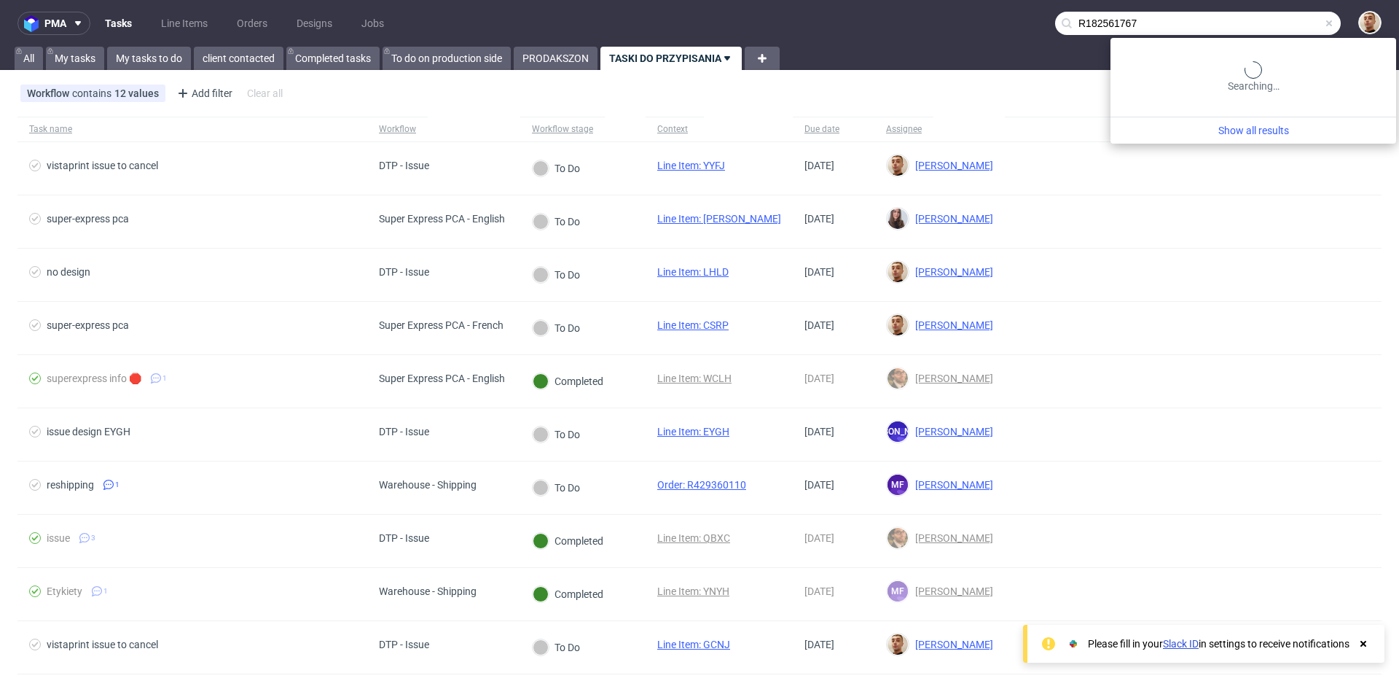
type input "R182561767"
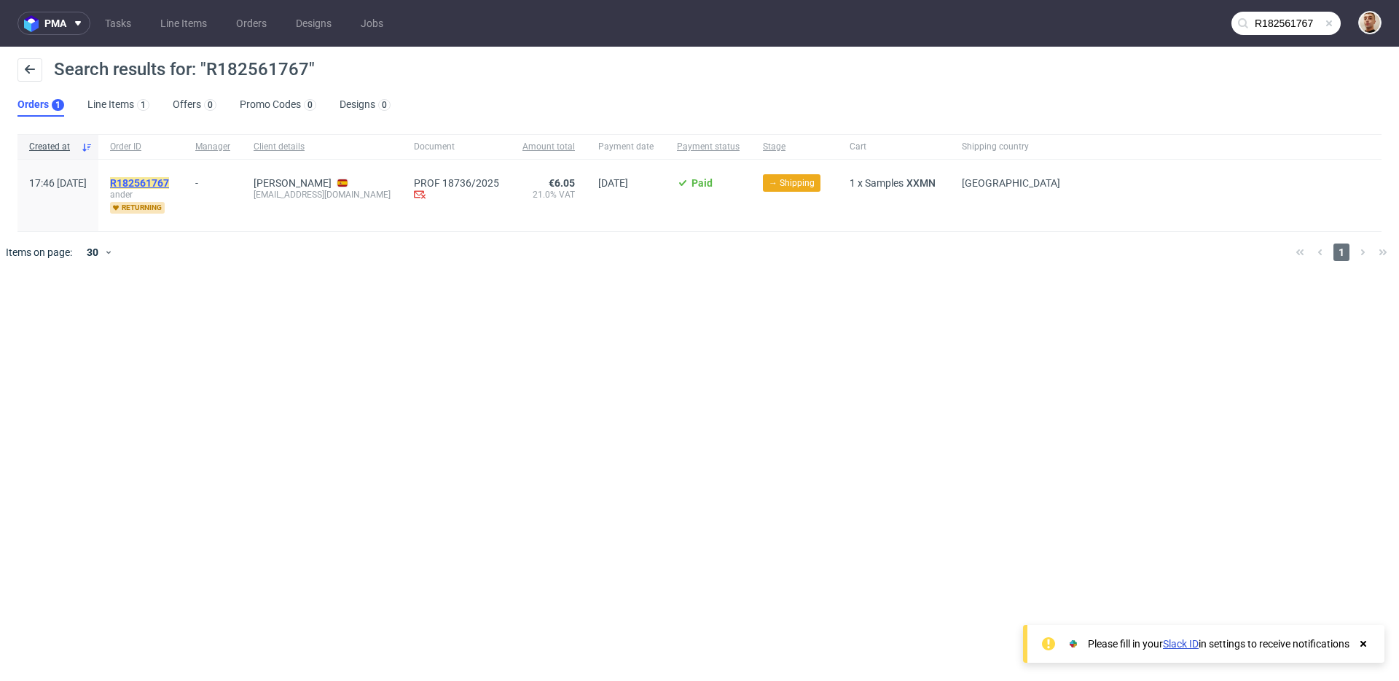
click at [169, 179] on mark "R182561767" at bounding box center [139, 183] width 59 height 12
